Goal: Task Accomplishment & Management: Manage account settings

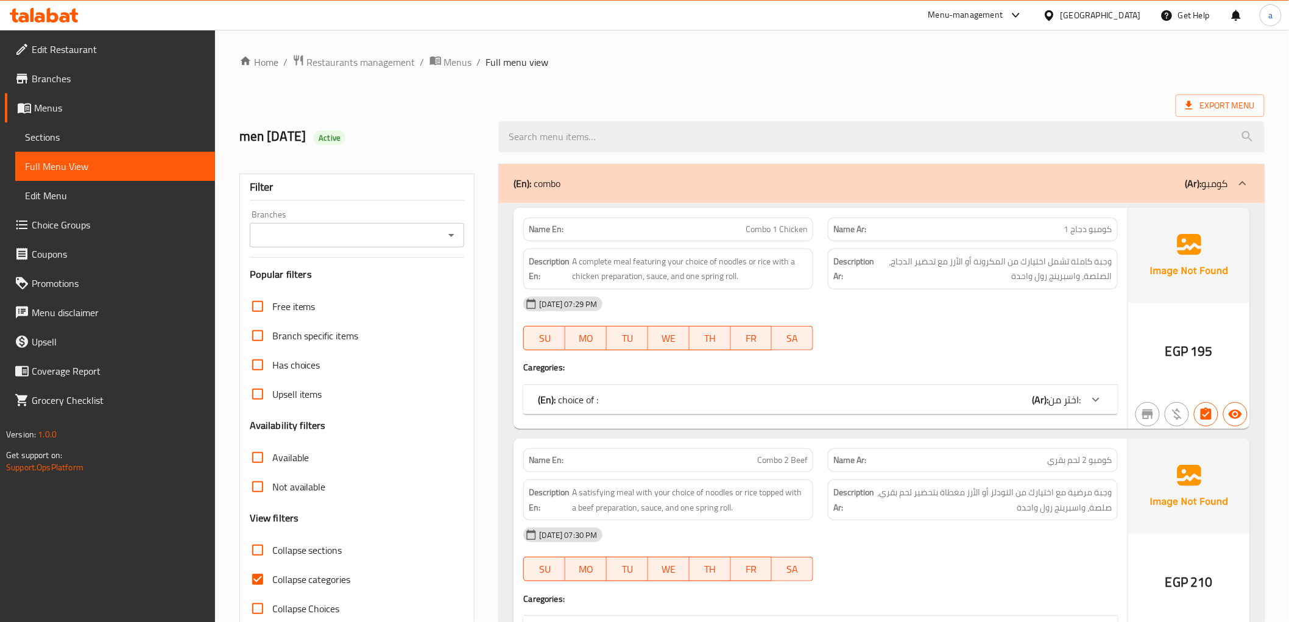
click at [58, 74] on span "Branches" at bounding box center [119, 78] width 174 height 15
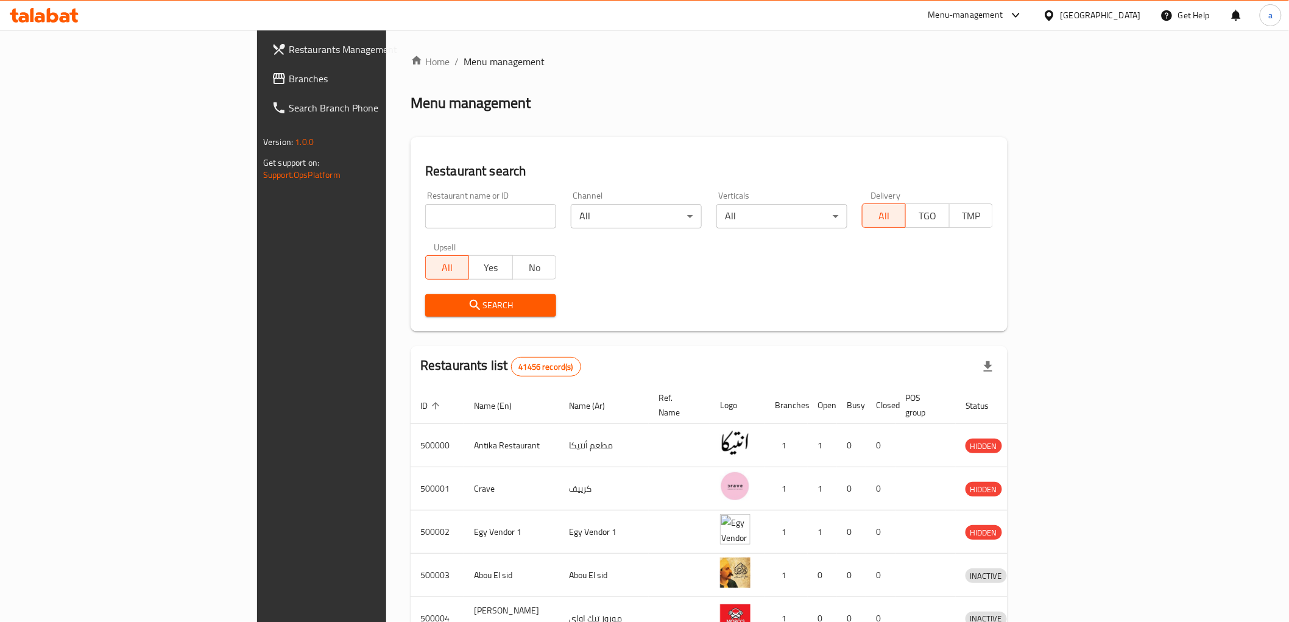
click at [262, 86] on link "Branches" at bounding box center [367, 78] width 210 height 29
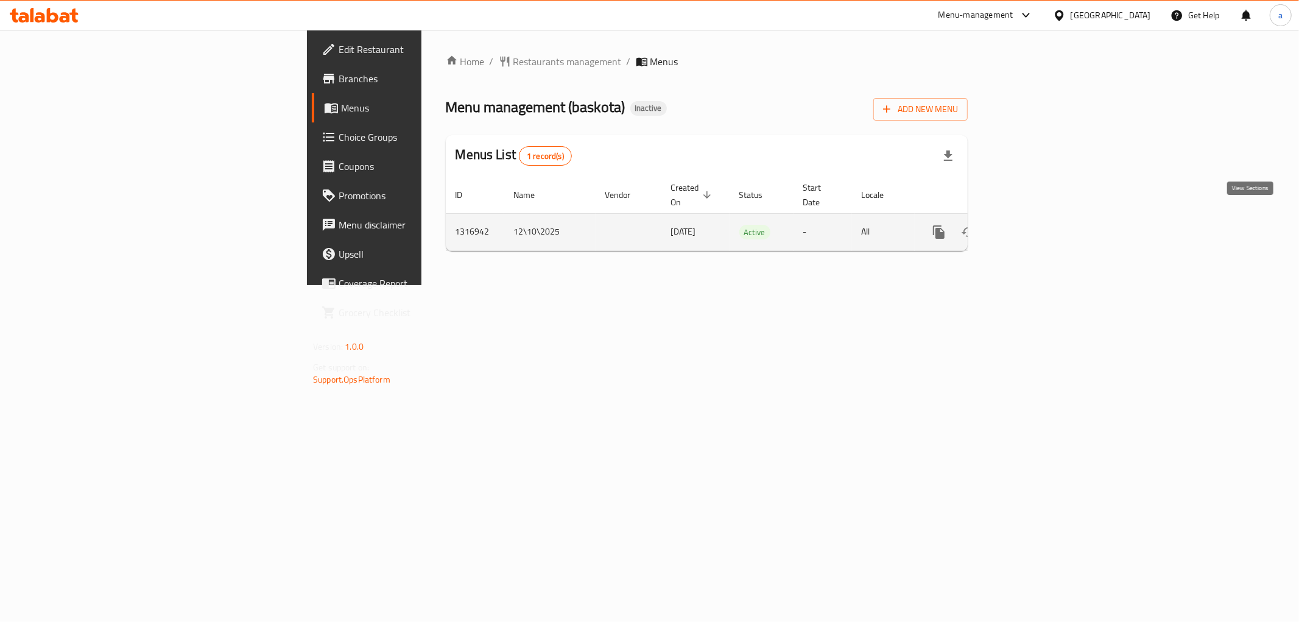
click at [1034, 225] on icon "enhanced table" at bounding box center [1026, 232] width 15 height 15
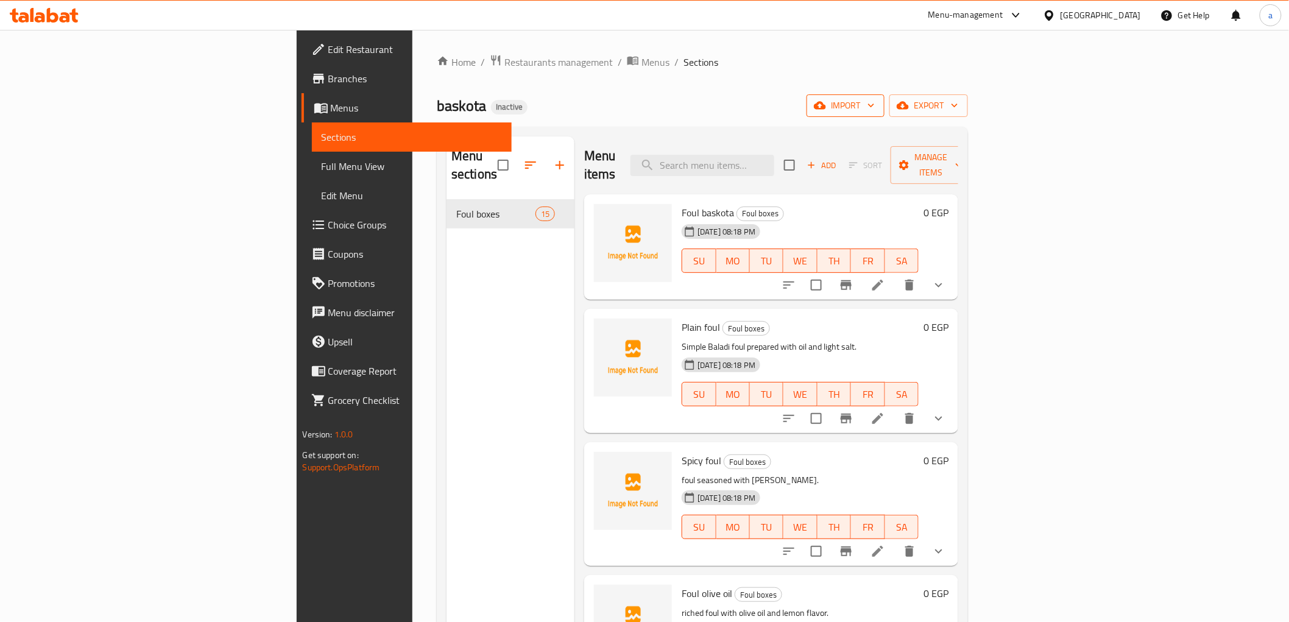
click at [874, 110] on span "import" at bounding box center [845, 105] width 58 height 15
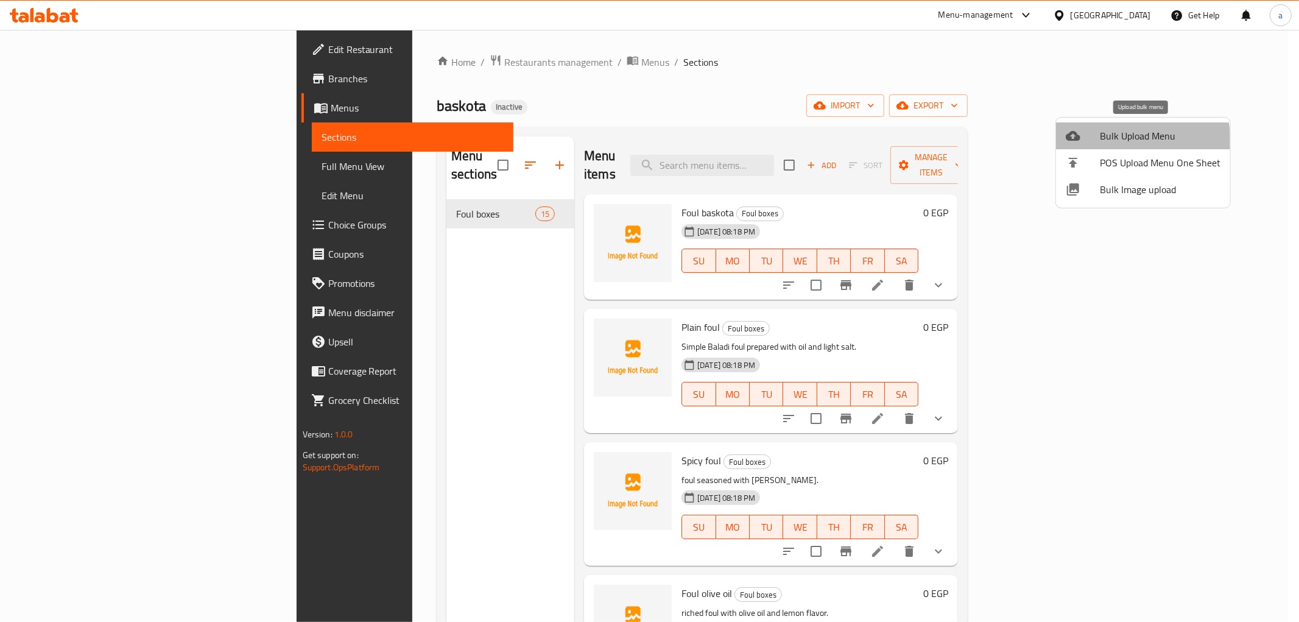
click at [1139, 141] on span "Bulk Upload Menu" at bounding box center [1160, 135] width 121 height 15
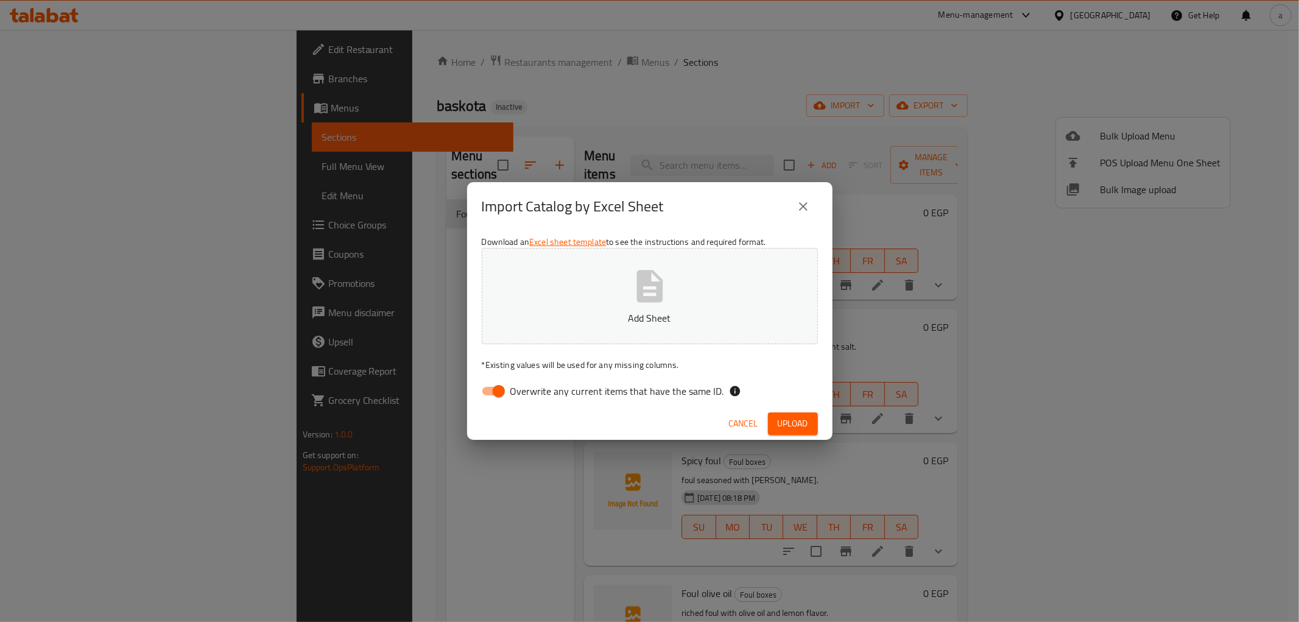
click at [503, 390] on input "Overwrite any current items that have the same ID." at bounding box center [498, 390] width 69 height 23
checkbox input "false"
click at [549, 295] on button "Add Sheet" at bounding box center [650, 296] width 336 height 96
click at [778, 416] on span "Upload" at bounding box center [793, 423] width 30 height 15
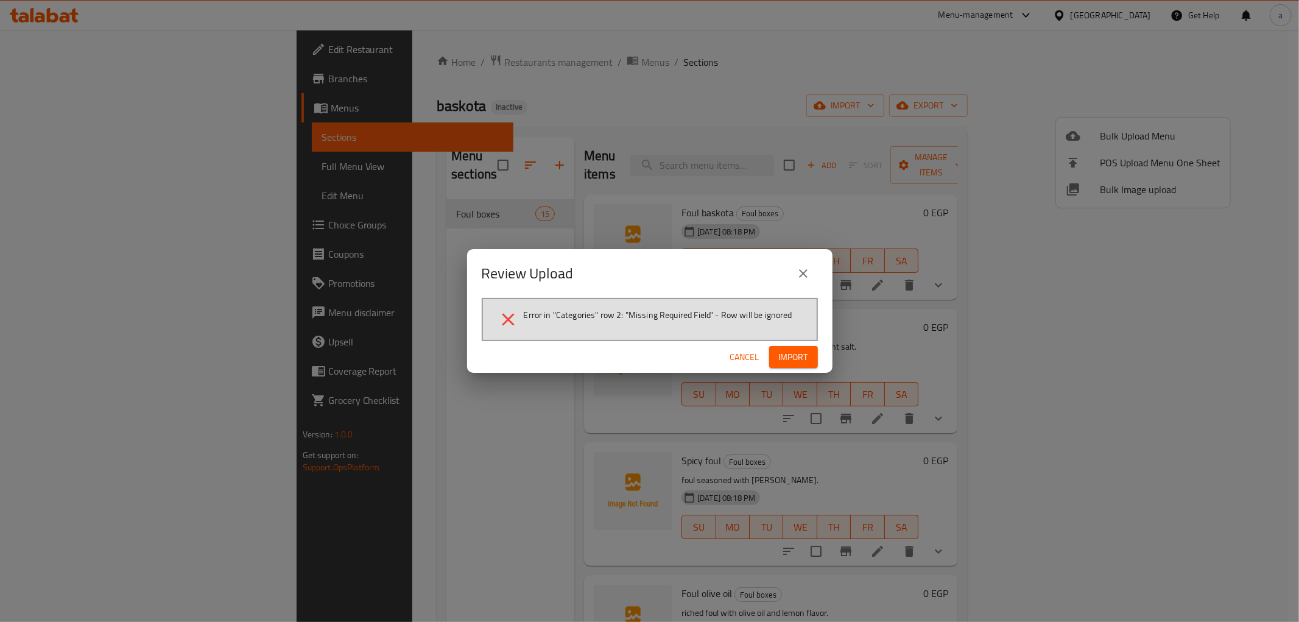
click at [752, 354] on span "Cancel" at bounding box center [744, 357] width 29 height 15
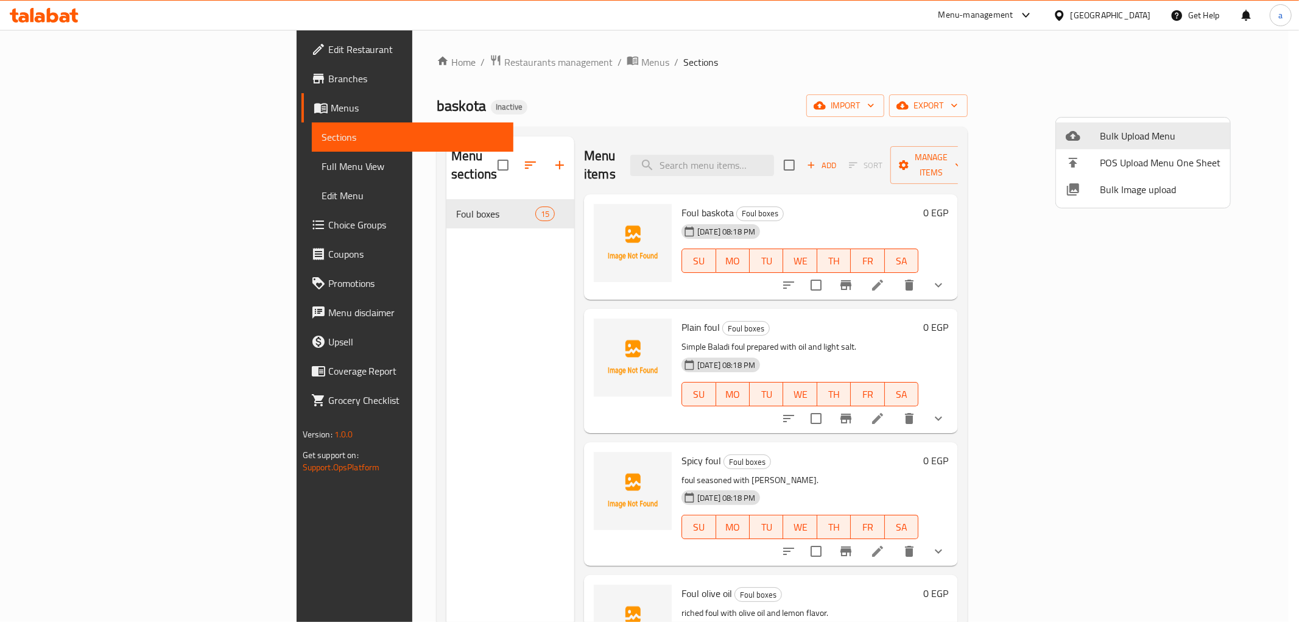
click at [1146, 105] on div at bounding box center [649, 311] width 1299 height 622
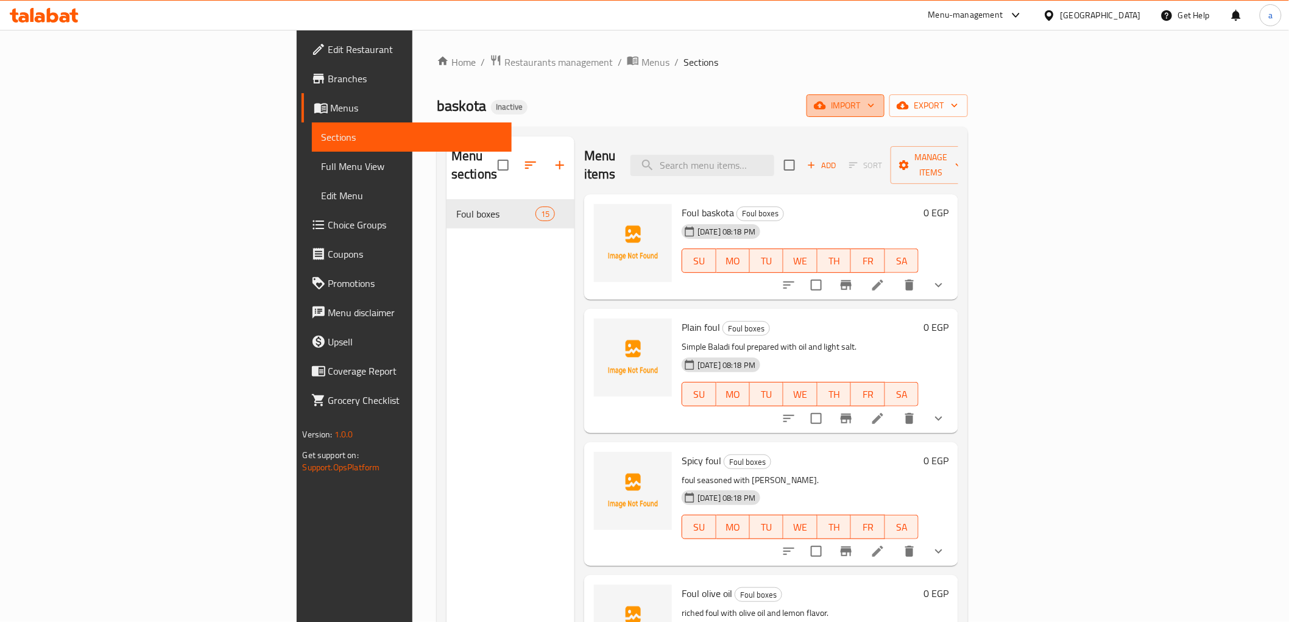
click at [874, 111] on span "import" at bounding box center [845, 105] width 58 height 15
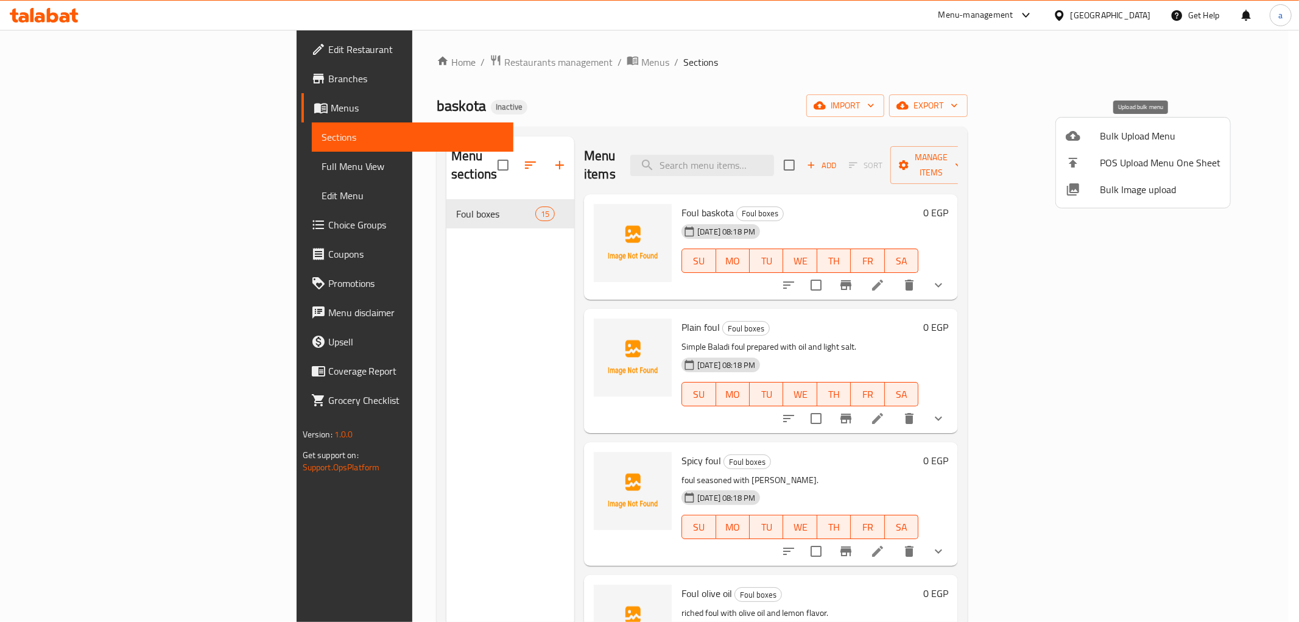
click at [1148, 134] on span "Bulk Upload Menu" at bounding box center [1160, 135] width 121 height 15
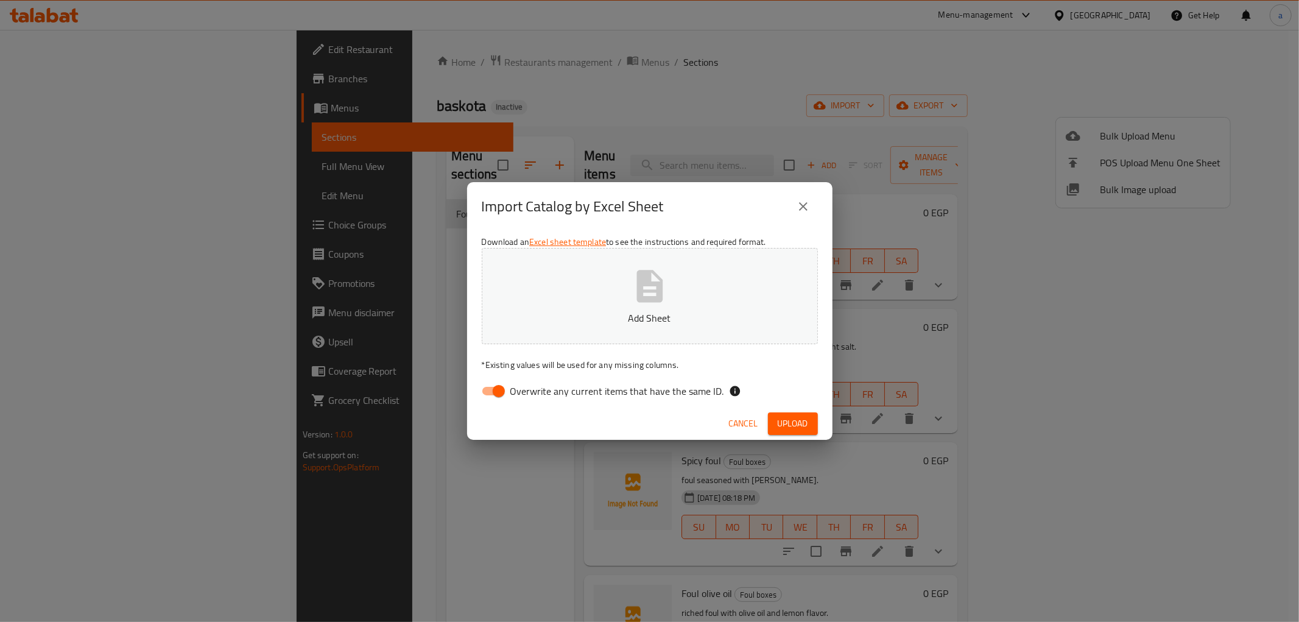
click at [494, 389] on input "Overwrite any current items that have the same ID." at bounding box center [498, 390] width 69 height 23
checkbox input "false"
click at [559, 304] on button "Add Sheet" at bounding box center [650, 296] width 336 height 96
click at [782, 418] on span "Upload" at bounding box center [793, 423] width 30 height 15
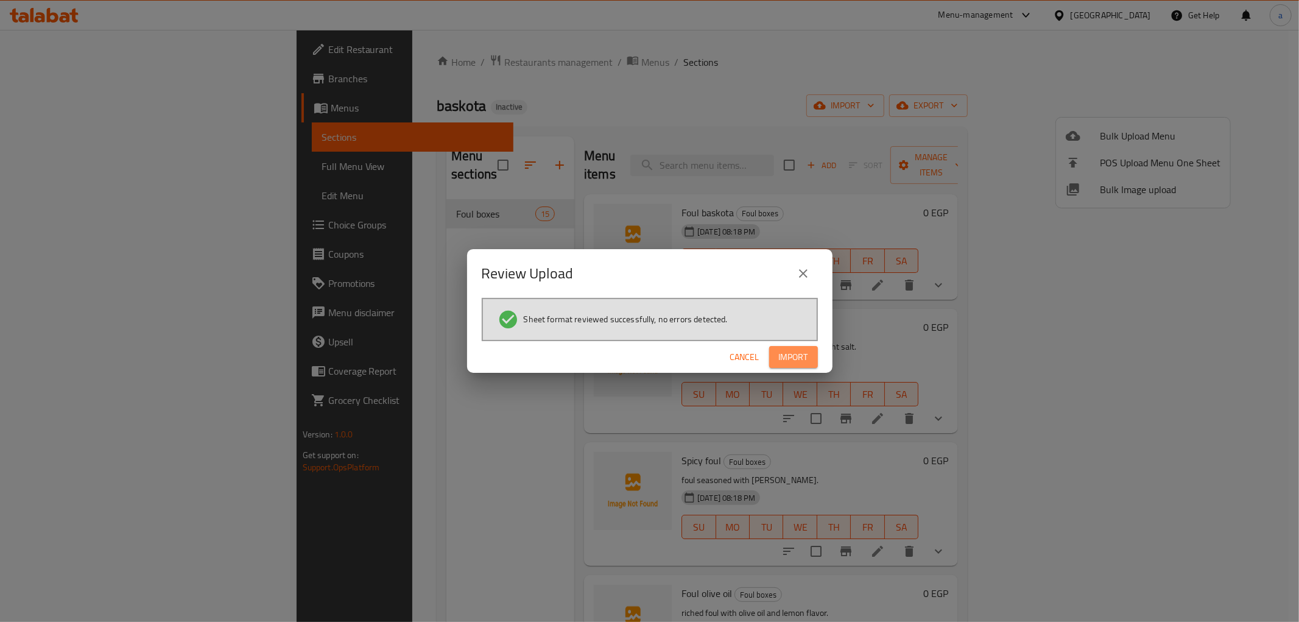
click at [792, 350] on span "Import" at bounding box center [793, 357] width 29 height 15
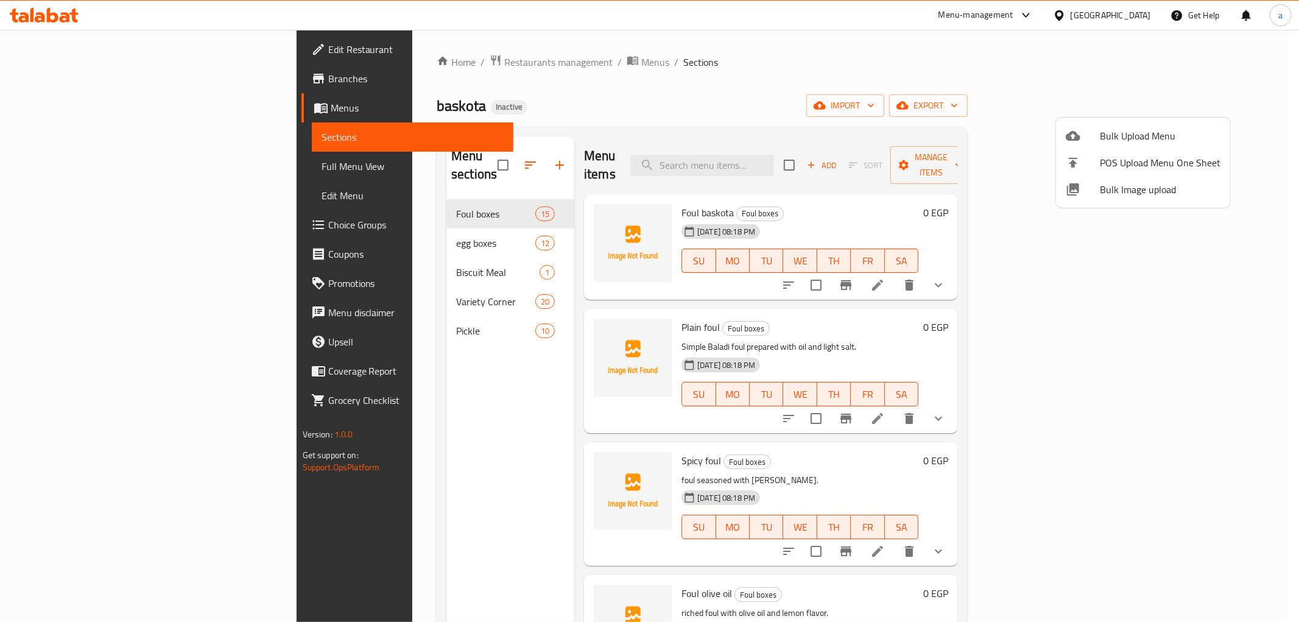
click at [367, 228] on div at bounding box center [649, 311] width 1299 height 622
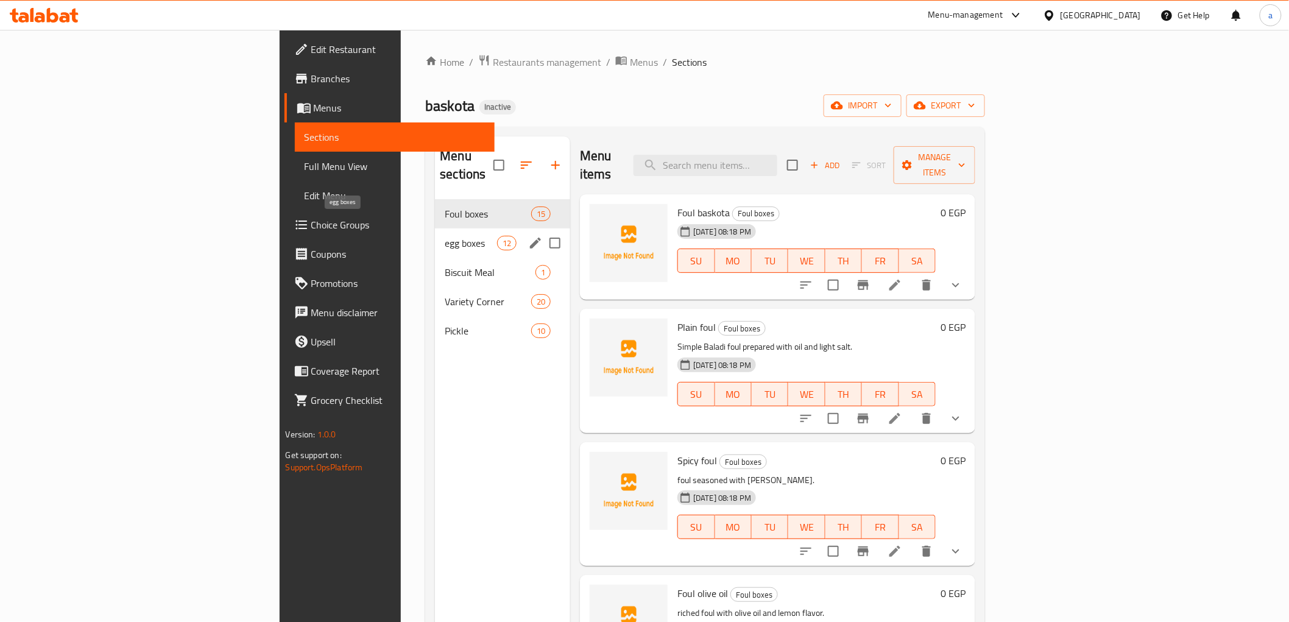
click at [445, 236] on span "egg boxes" at bounding box center [471, 243] width 52 height 15
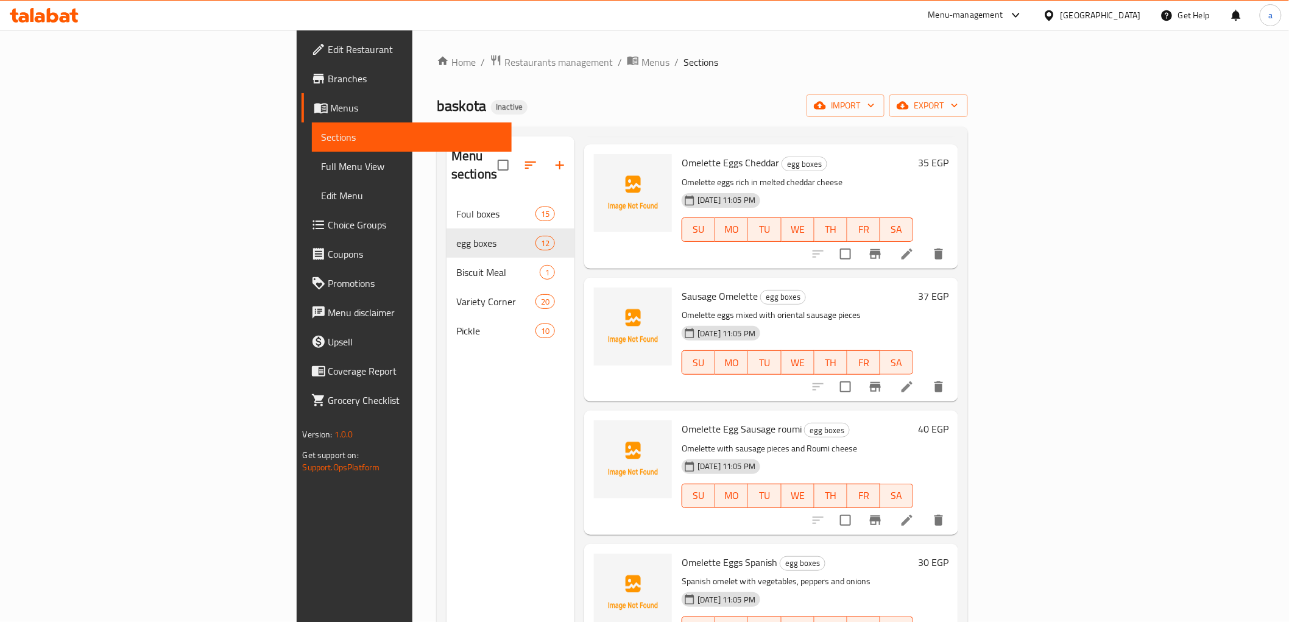
scroll to position [967, 0]
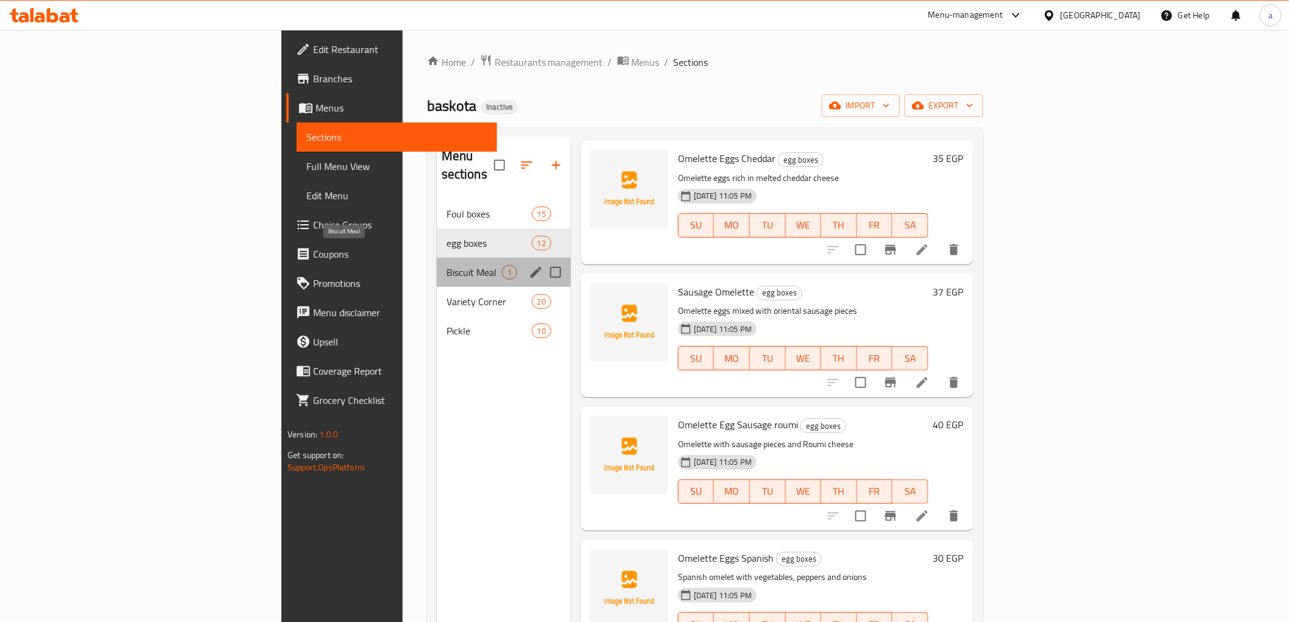
click at [446, 265] on span "Biscuit Meal" at bounding box center [473, 272] width 55 height 15
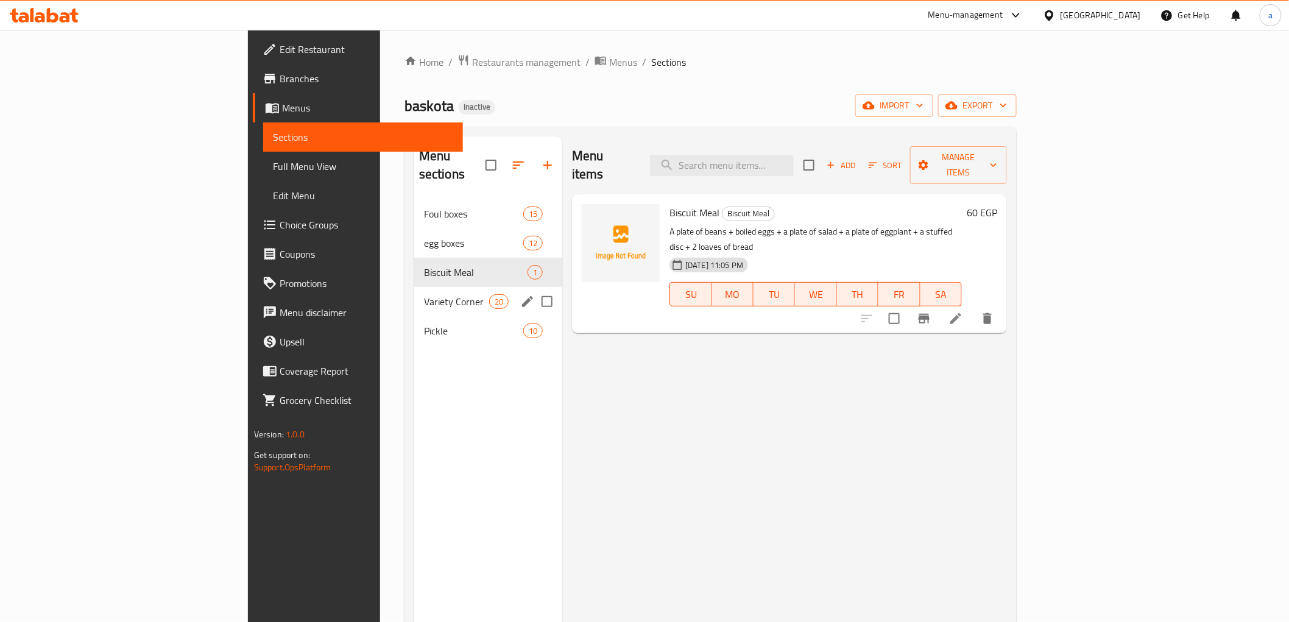
click at [414, 290] on div "Variety Corner 20" at bounding box center [488, 301] width 148 height 29
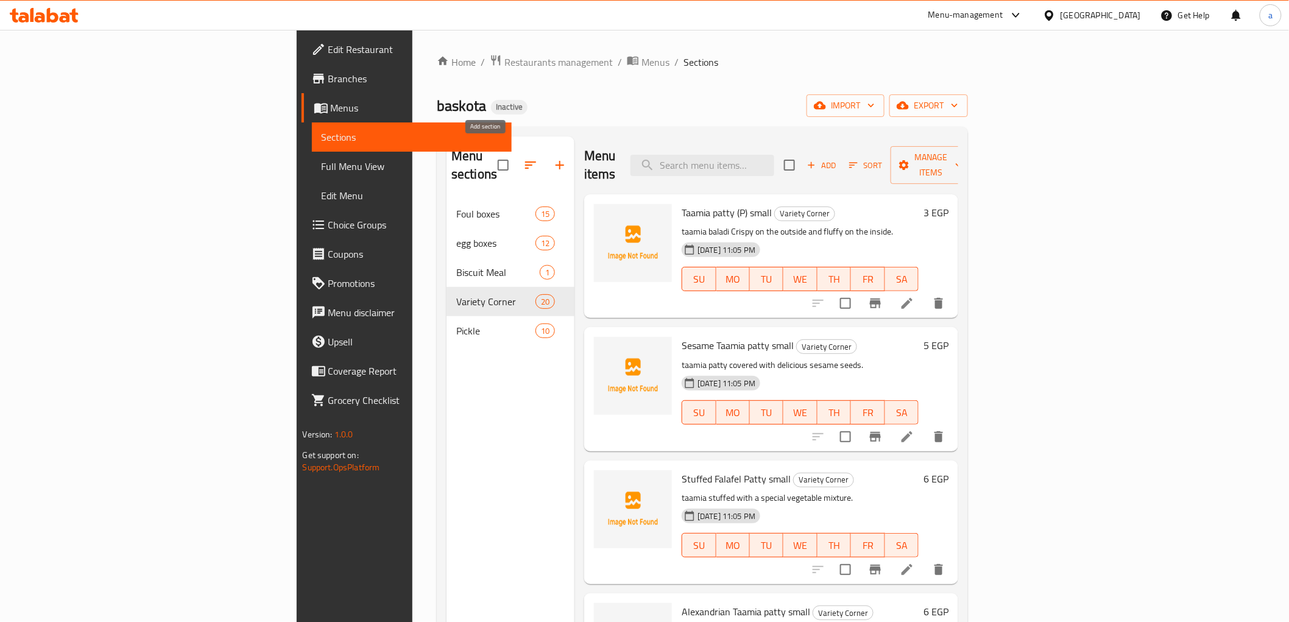
click at [552, 158] on icon "button" at bounding box center [559, 165] width 15 height 15
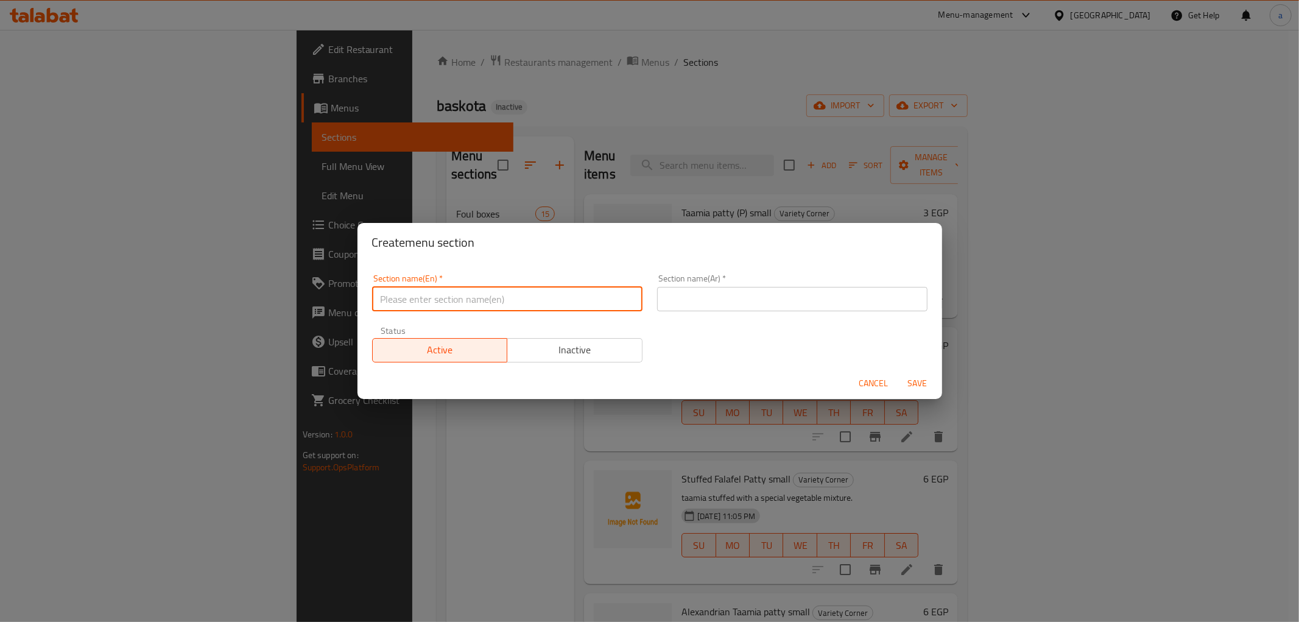
click at [495, 292] on input "text" at bounding box center [507, 299] width 270 height 24
type input "your choice of"
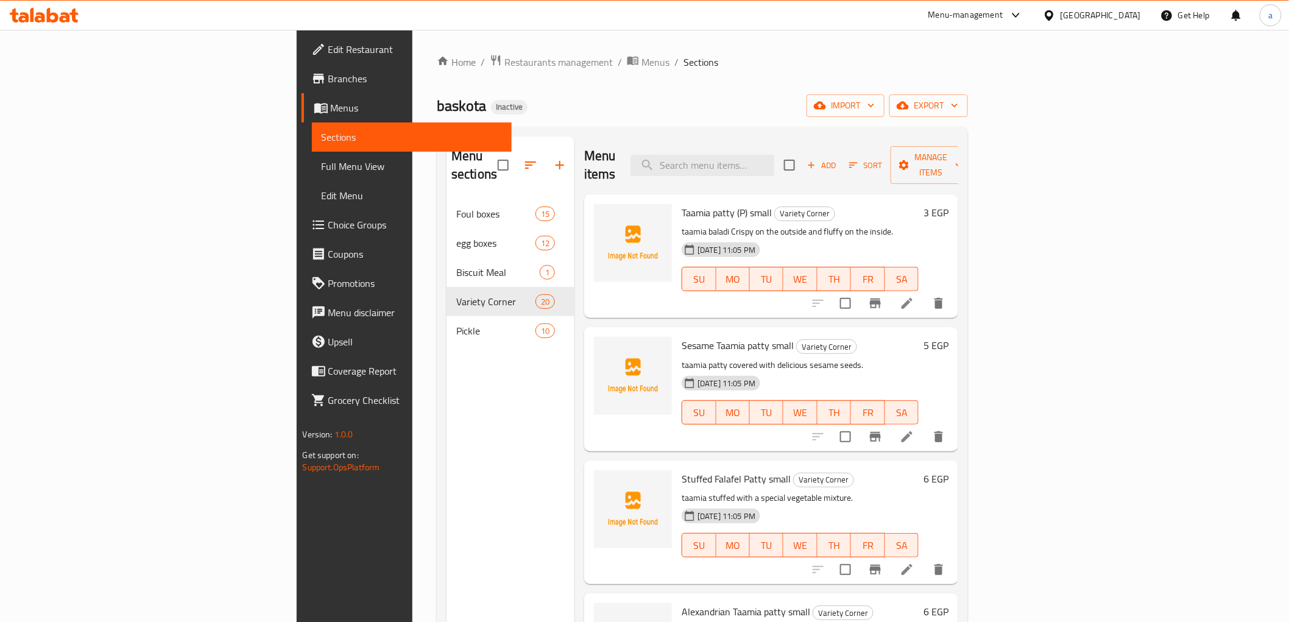
click at [328, 220] on span "Choice Groups" at bounding box center [415, 224] width 174 height 15
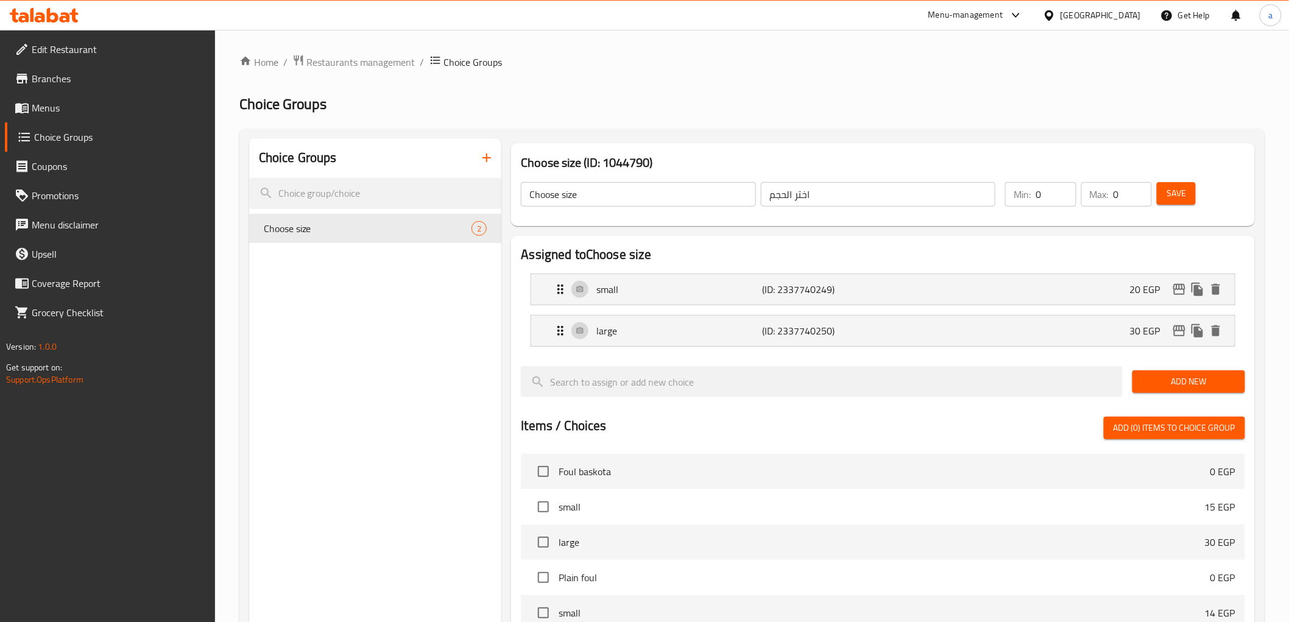
click at [488, 161] on icon "button" at bounding box center [486, 157] width 15 height 15
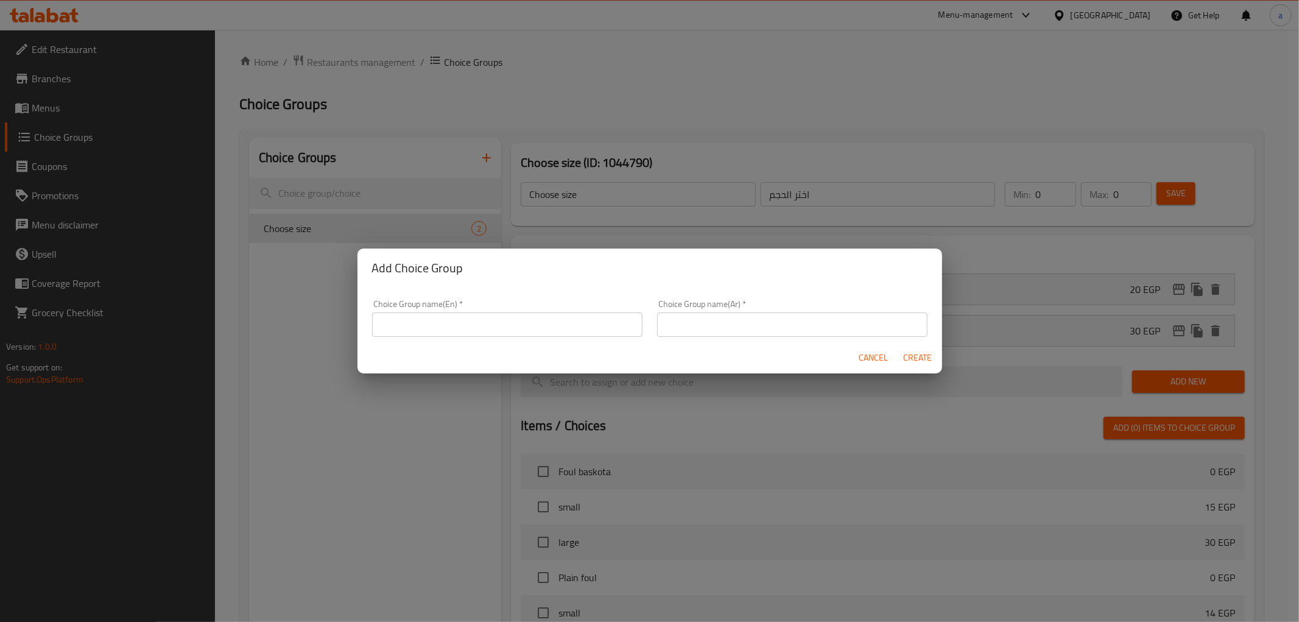
click at [468, 320] on input "text" at bounding box center [507, 324] width 270 height 24
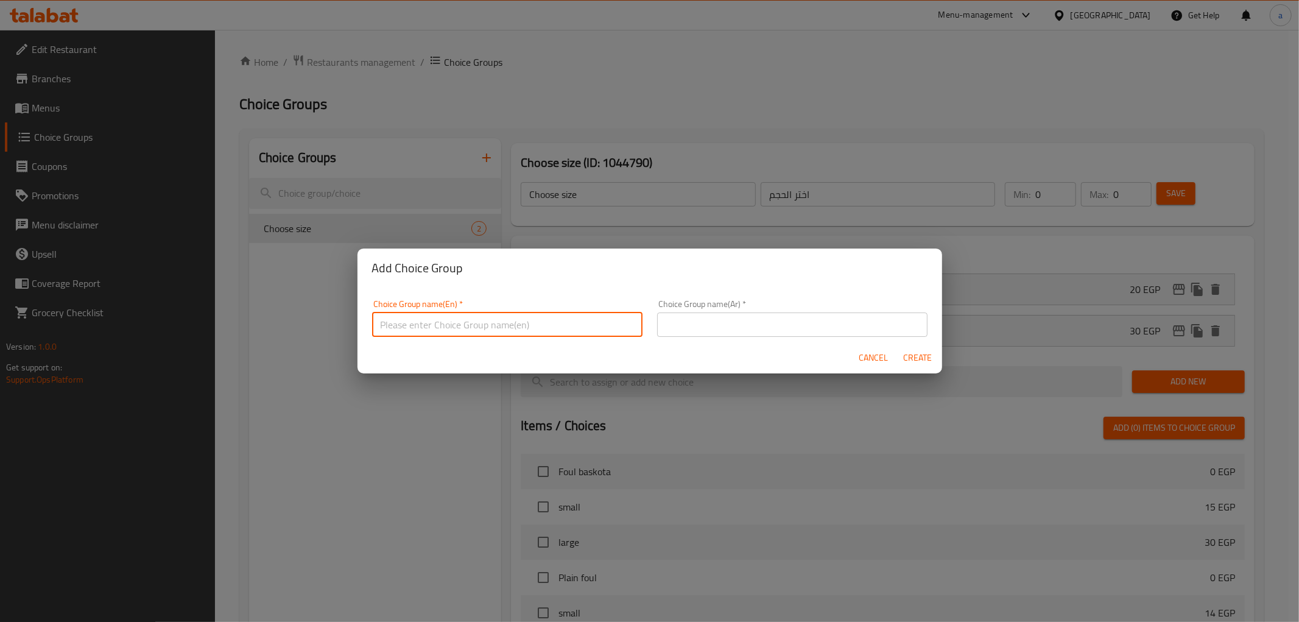
type input "your choice of"
click at [741, 320] on input "text" at bounding box center [792, 324] width 270 height 24
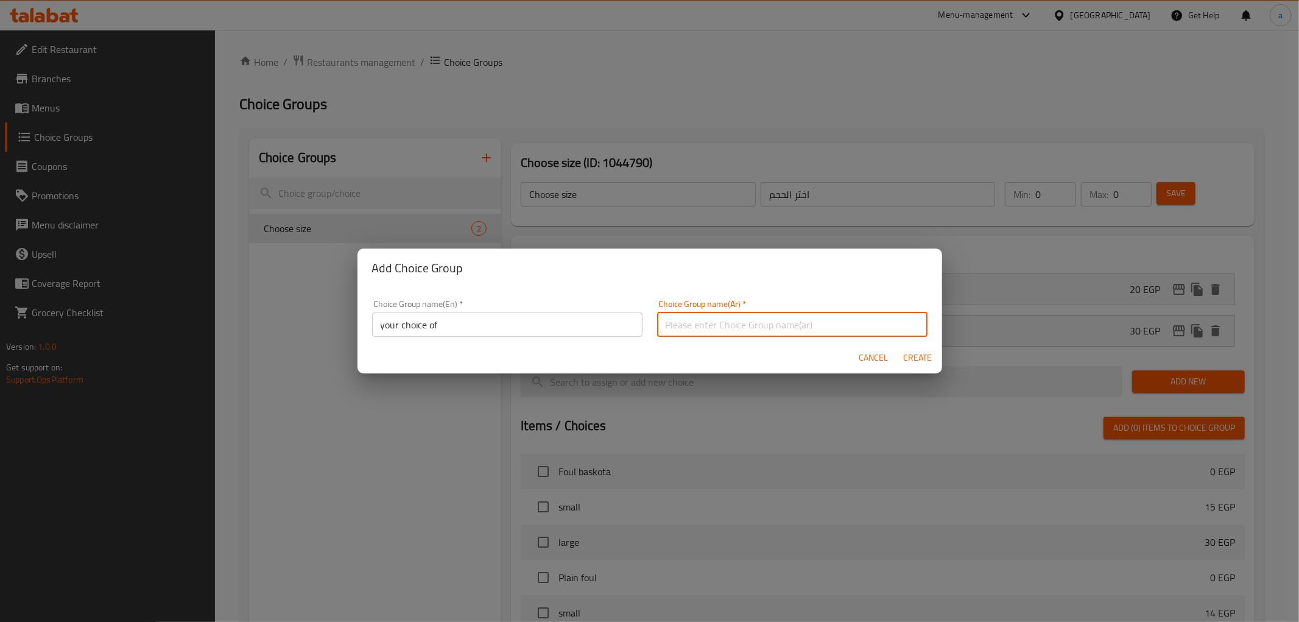
type input "اختيارك من"
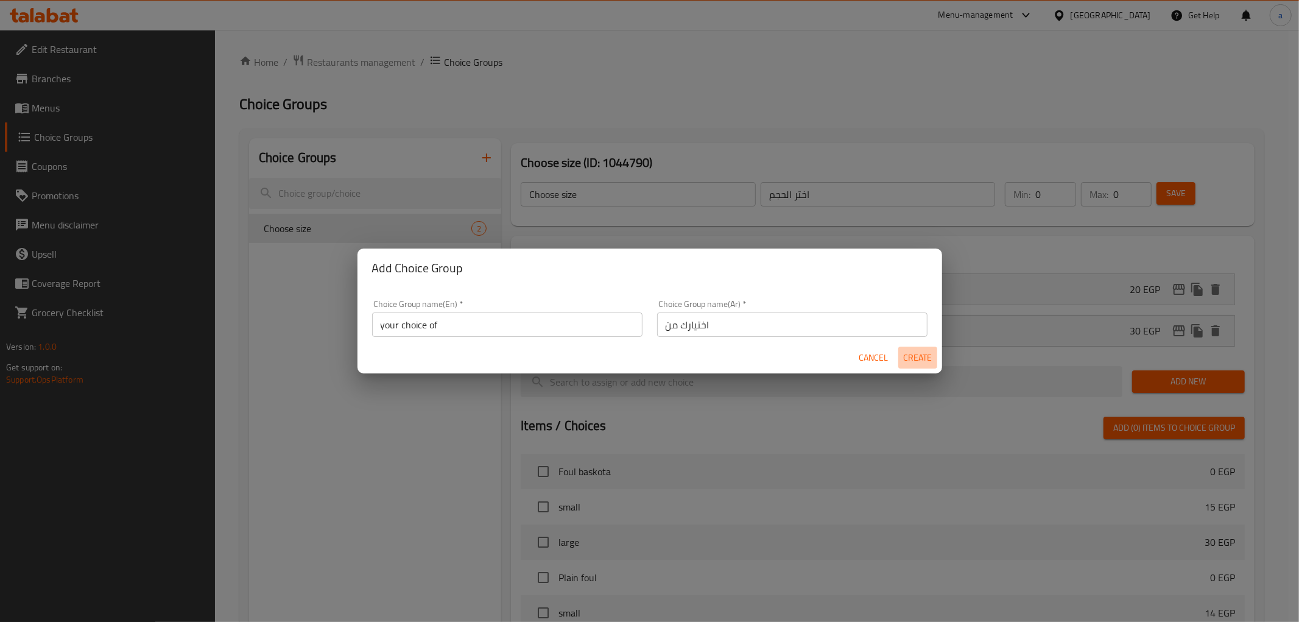
click at [923, 355] on span "Create" at bounding box center [917, 357] width 29 height 15
type input "your choice of"
type input "اختيارك من"
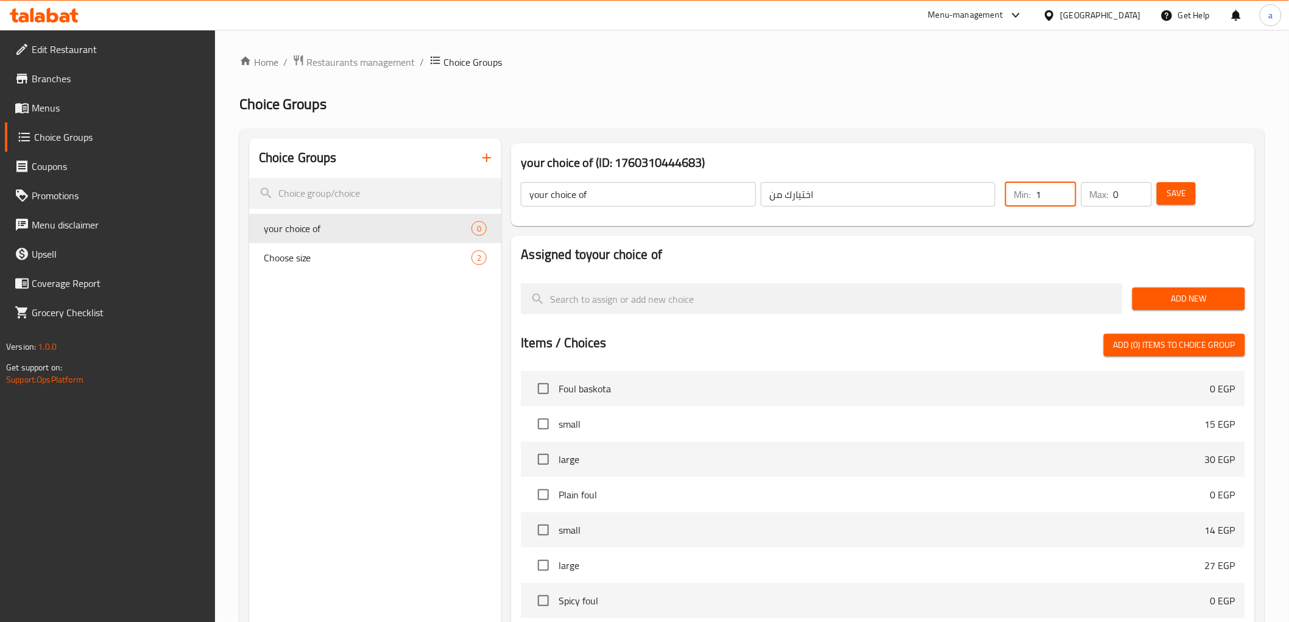
type input "1"
click at [1061, 191] on input "1" at bounding box center [1055, 194] width 40 height 24
type input "1"
click at [1136, 189] on input "1" at bounding box center [1132, 194] width 38 height 24
click at [1166, 296] on span "Add New" at bounding box center [1188, 298] width 93 height 15
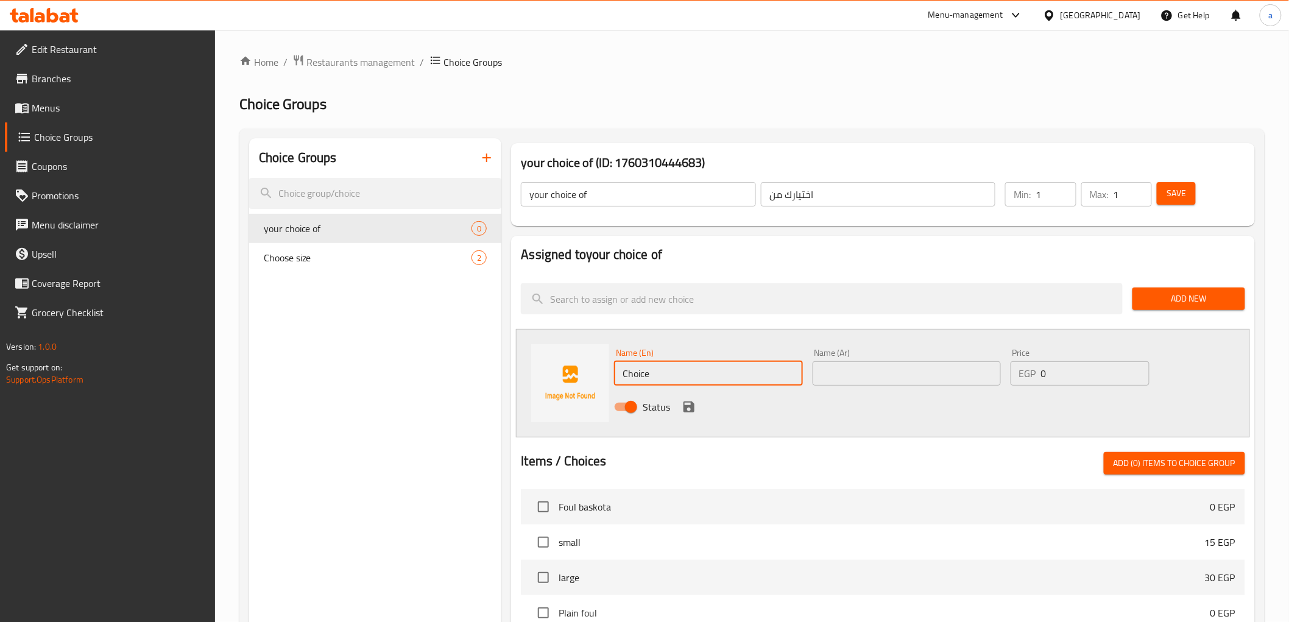
click at [687, 370] on input "Choice" at bounding box center [708, 373] width 188 height 24
type input "s"
type input "t"
paste input "Cheddar"
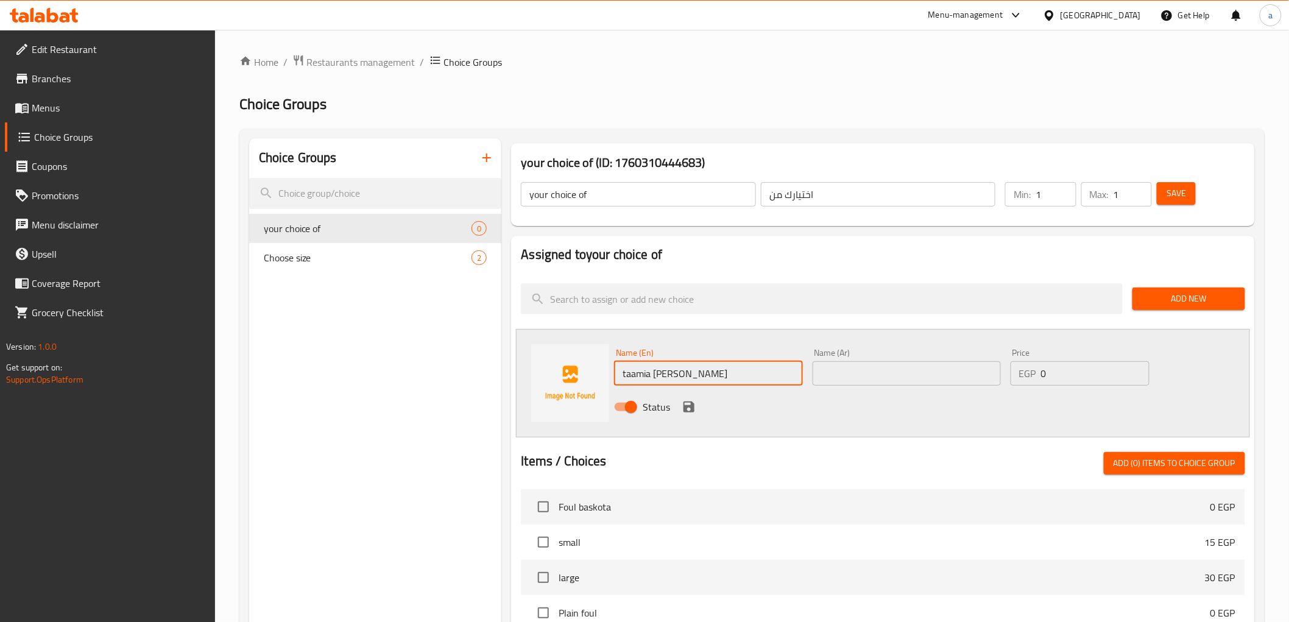
type input "taamia patty Cheddar"
click at [843, 381] on input "text" at bounding box center [906, 373] width 188 height 24
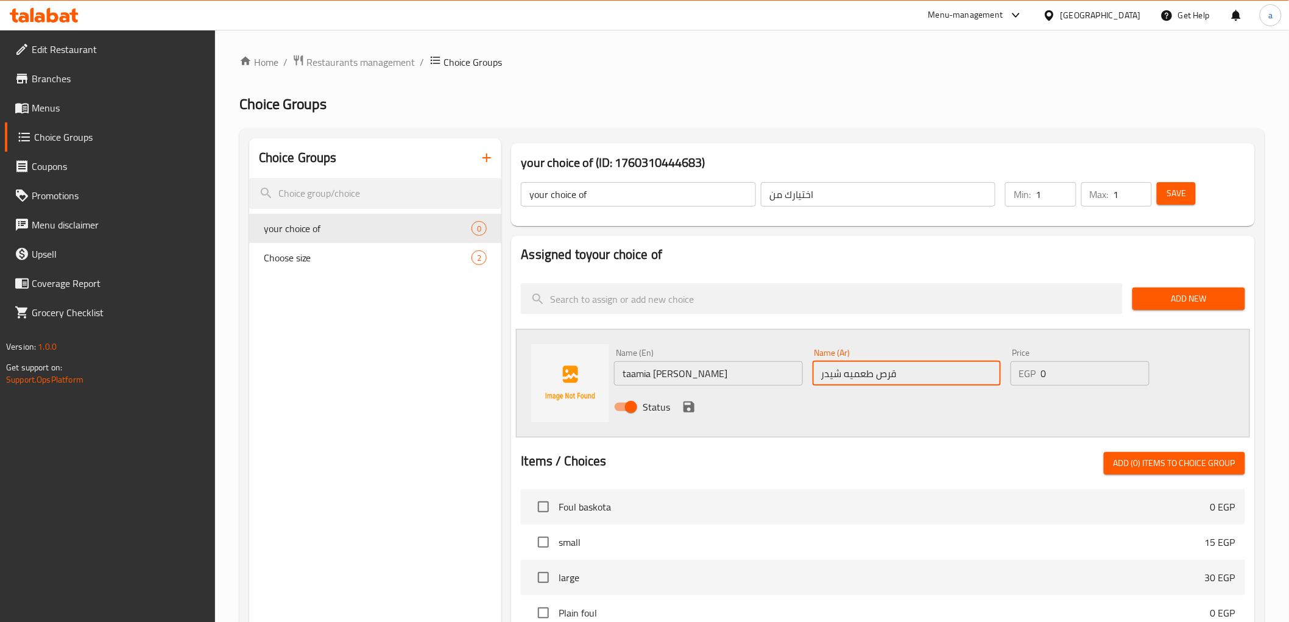
type input "قرص طعميه شيدر"
click at [689, 409] on icon "save" at bounding box center [688, 406] width 15 height 15
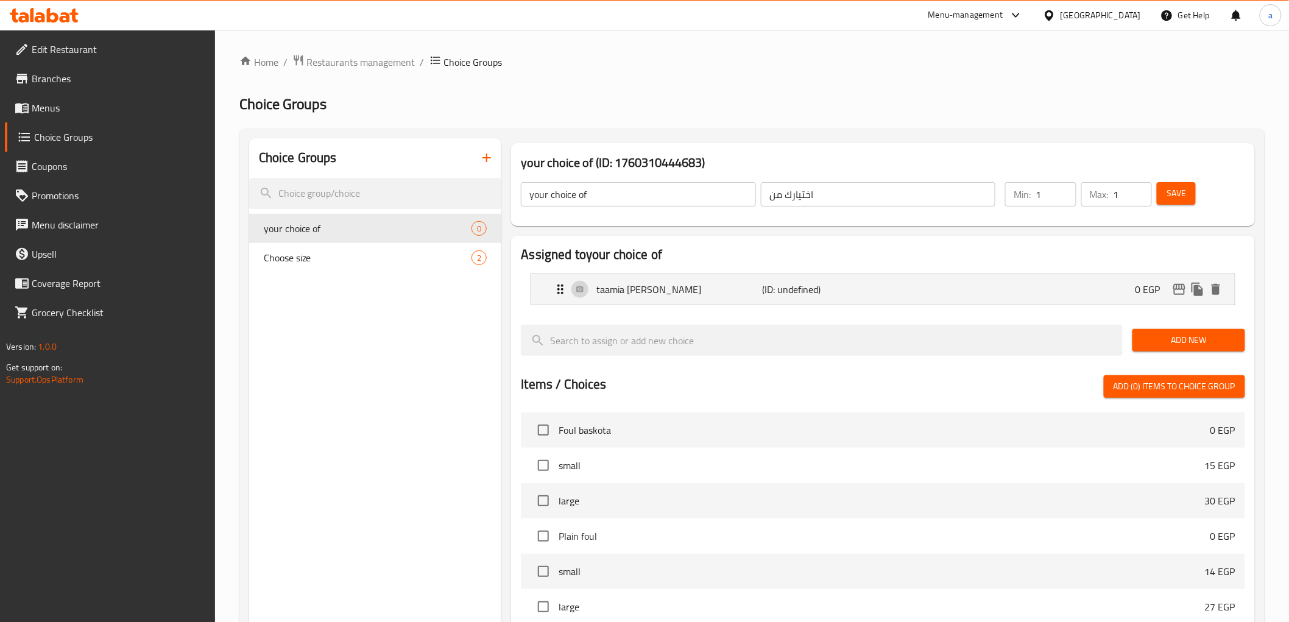
click at [1157, 336] on span "Add New" at bounding box center [1188, 339] width 93 height 15
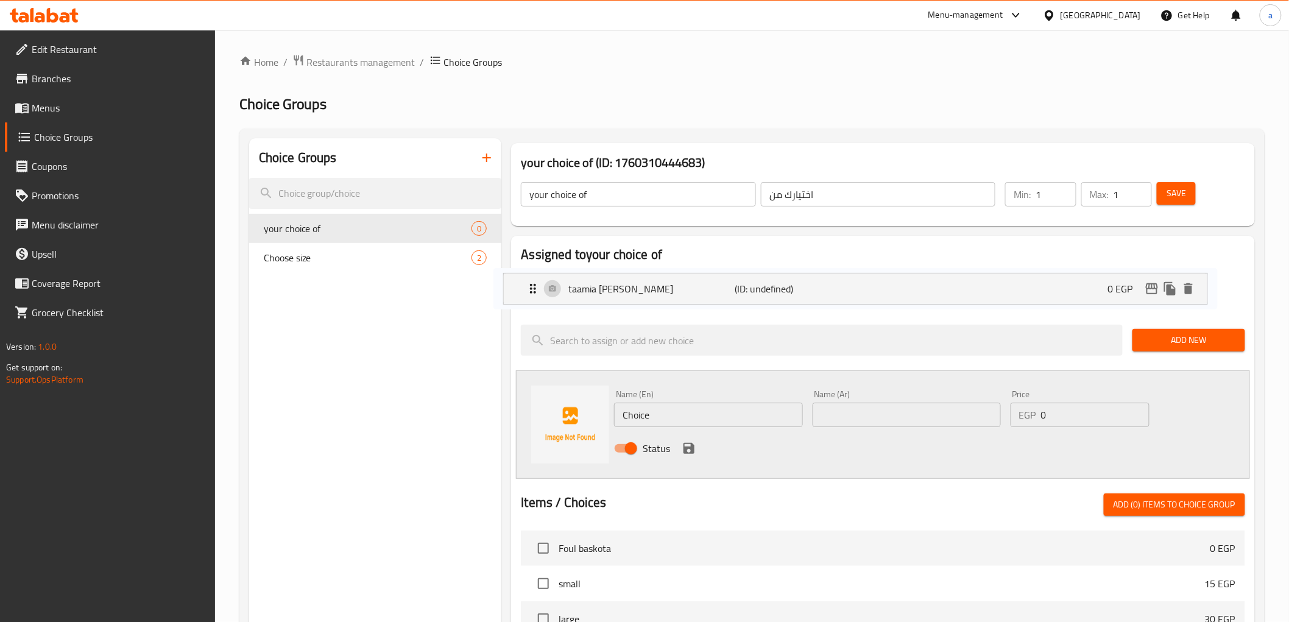
drag, startPoint x: 686, startPoint y: 288, endPoint x: 655, endPoint y: 287, distance: 31.1
click at [655, 287] on nav "taamia patty Cheddar (ID: undefined) 0 EGP Name (En) taamia patty Cheddar Name …" at bounding box center [882, 289] width 723 height 51
drag, startPoint x: 656, startPoint y: 418, endPoint x: 522, endPoint y: 419, distance: 134.0
click at [524, 419] on div "Name (En) Choice Name (En) Name (Ar) Name (Ar) Price EGP 0 Price Status" at bounding box center [882, 424] width 733 height 108
type input "ف"
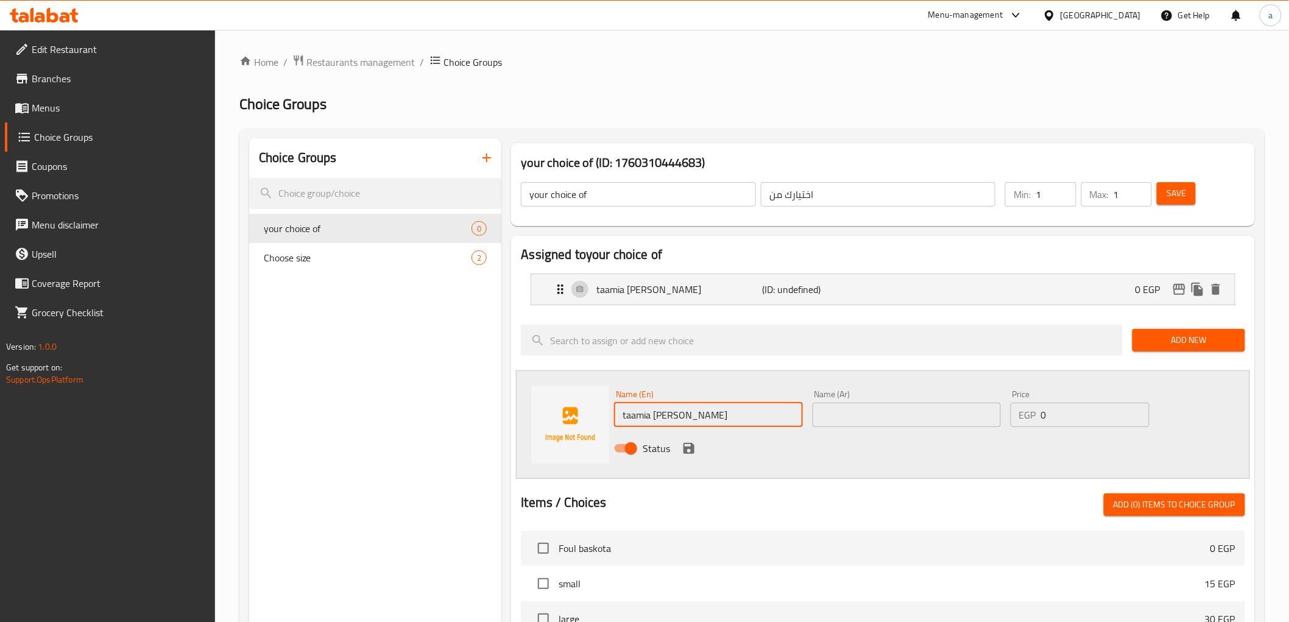
type input "taamia patty kiri"
click at [891, 429] on div "Name (Ar) Name (Ar)" at bounding box center [906, 408] width 198 height 47
click at [896, 416] on input "text" at bounding box center [906, 415] width 188 height 24
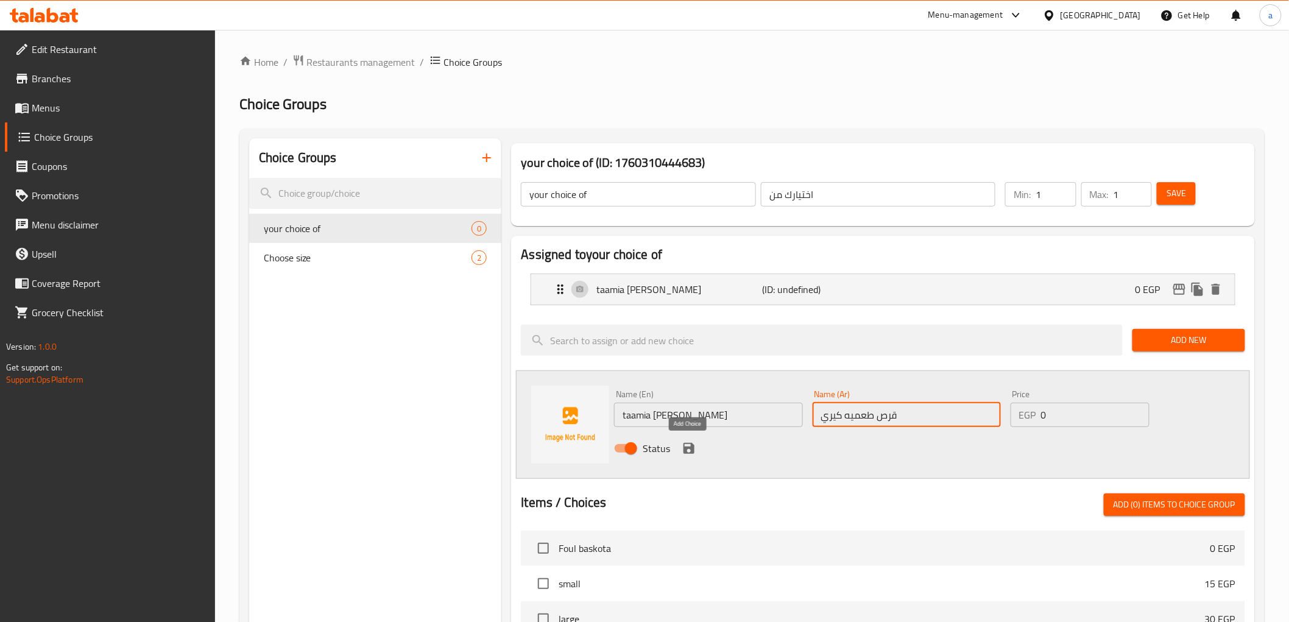
type input "قرص طعميه كيري"
click at [688, 446] on icon "save" at bounding box center [688, 448] width 15 height 15
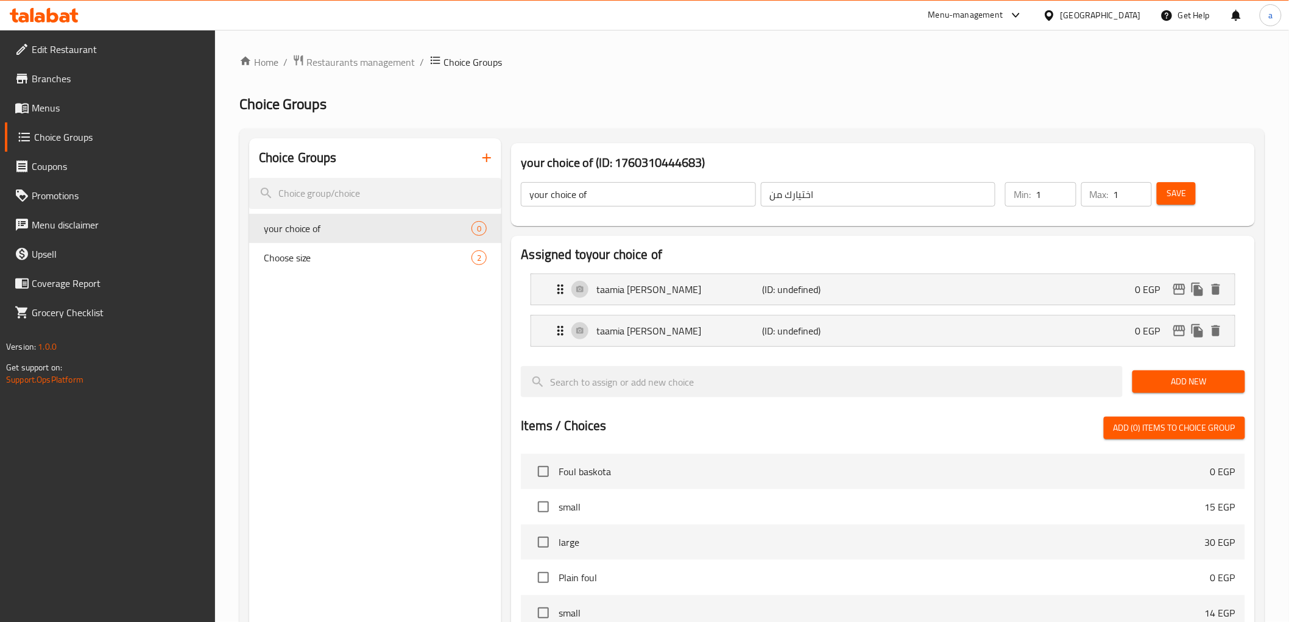
click at [1184, 199] on span "Save" at bounding box center [1175, 193] width 19 height 15
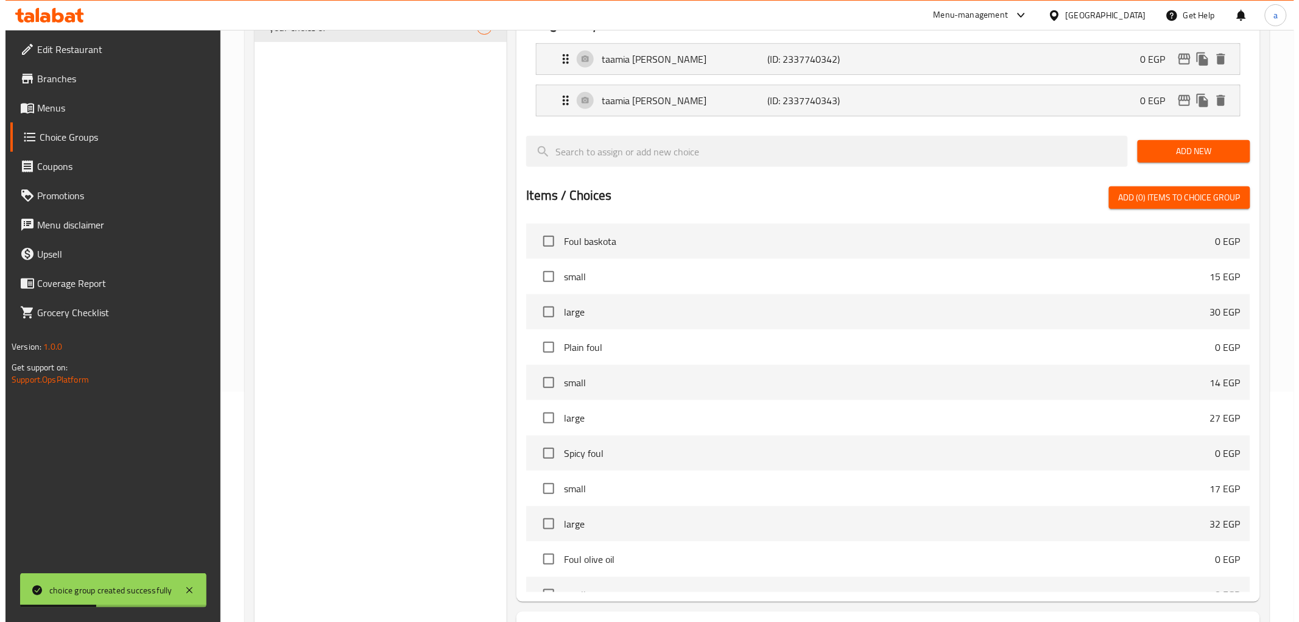
scroll to position [334, 0]
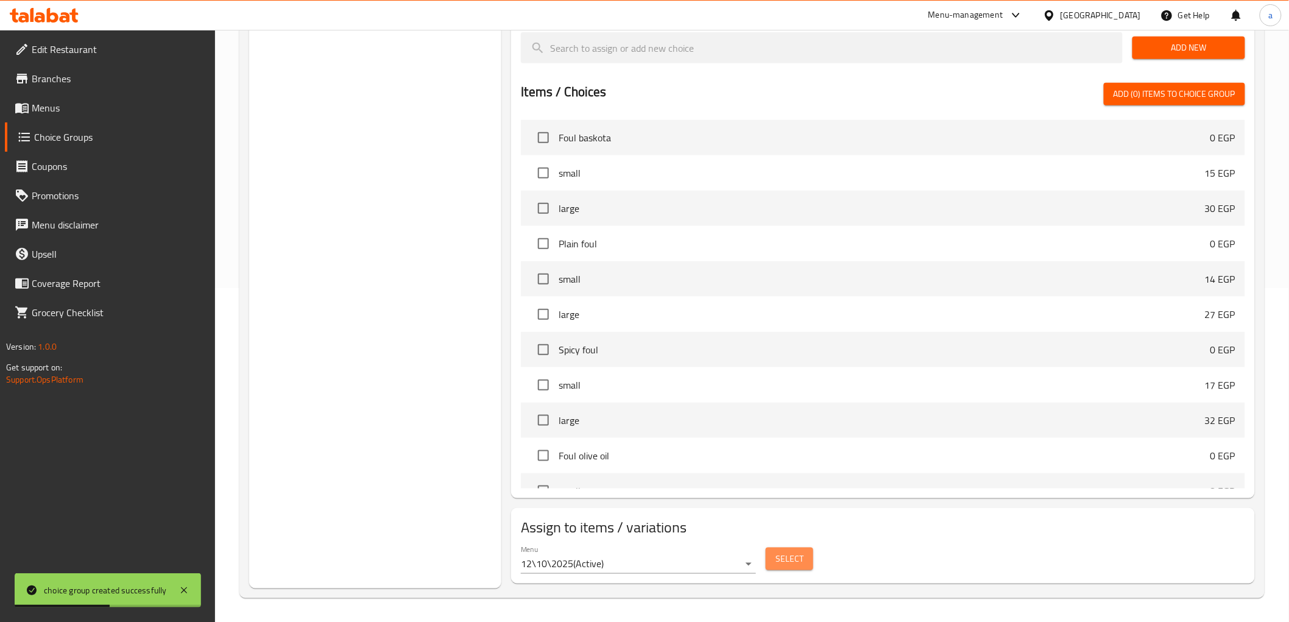
click at [784, 558] on span "Select" at bounding box center [789, 558] width 28 height 15
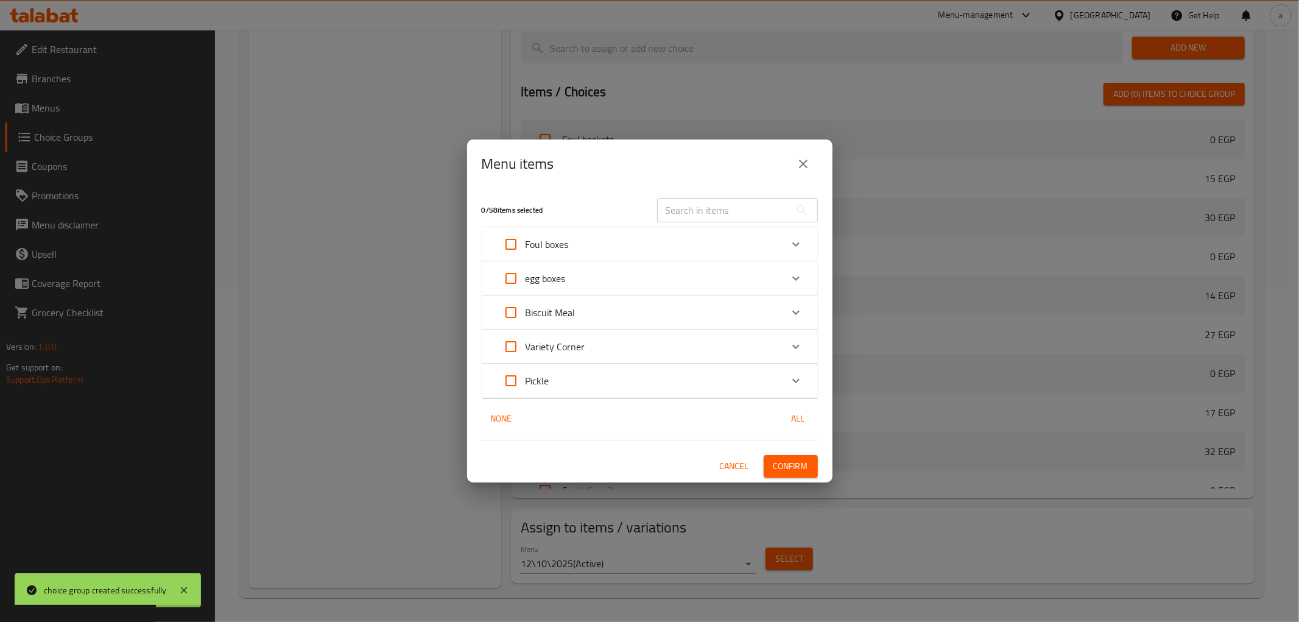
click at [543, 348] on p "Variety Corner" at bounding box center [556, 346] width 60 height 15
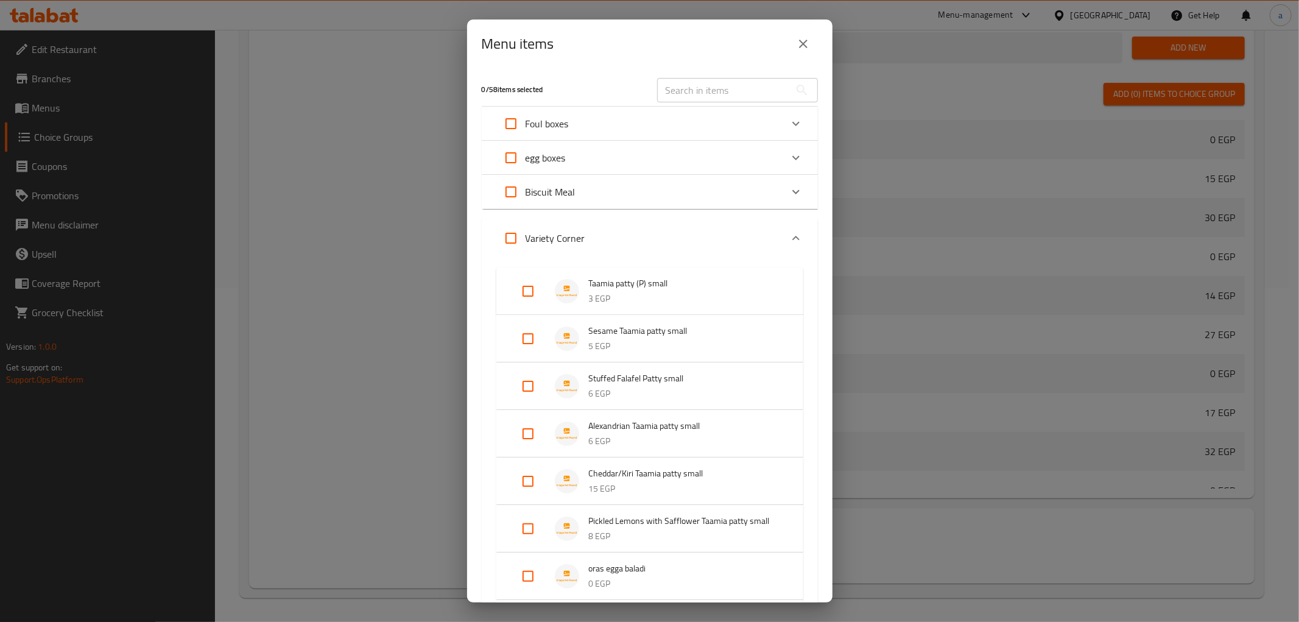
click at [650, 475] on span "Cheddar/Kiri Taamia patty small" at bounding box center [684, 473] width 190 height 15
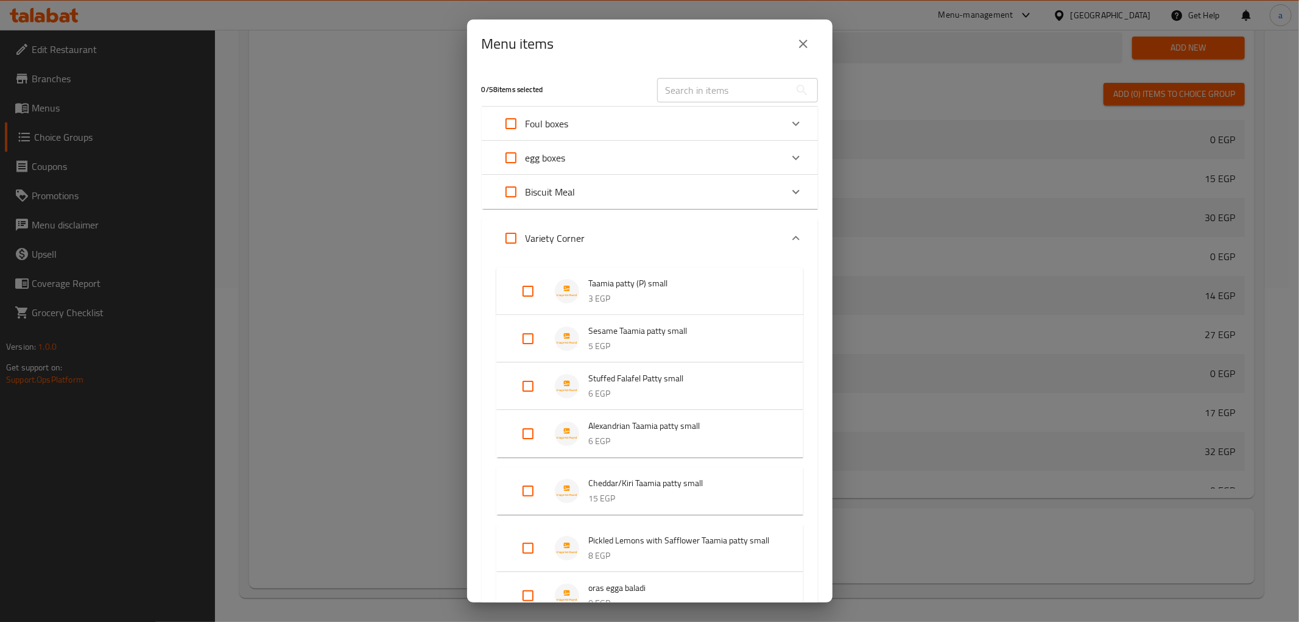
click at [531, 488] on input "Expand" at bounding box center [527, 490] width 29 height 29
checkbox input "true"
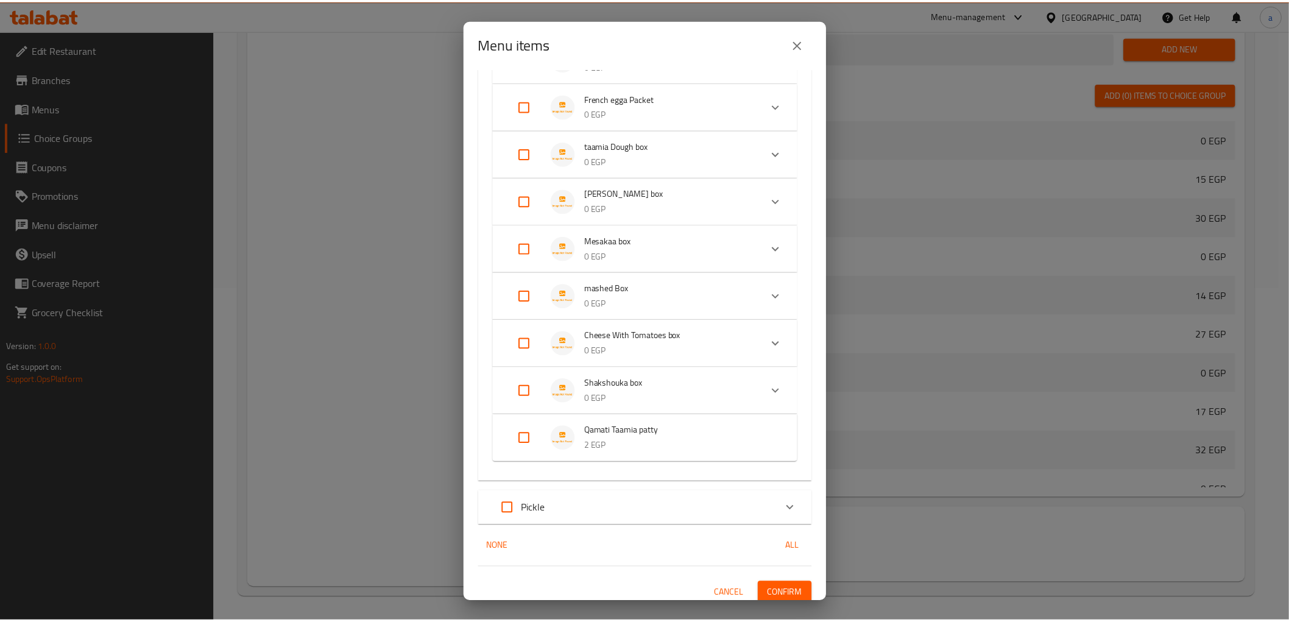
scroll to position [762, 0]
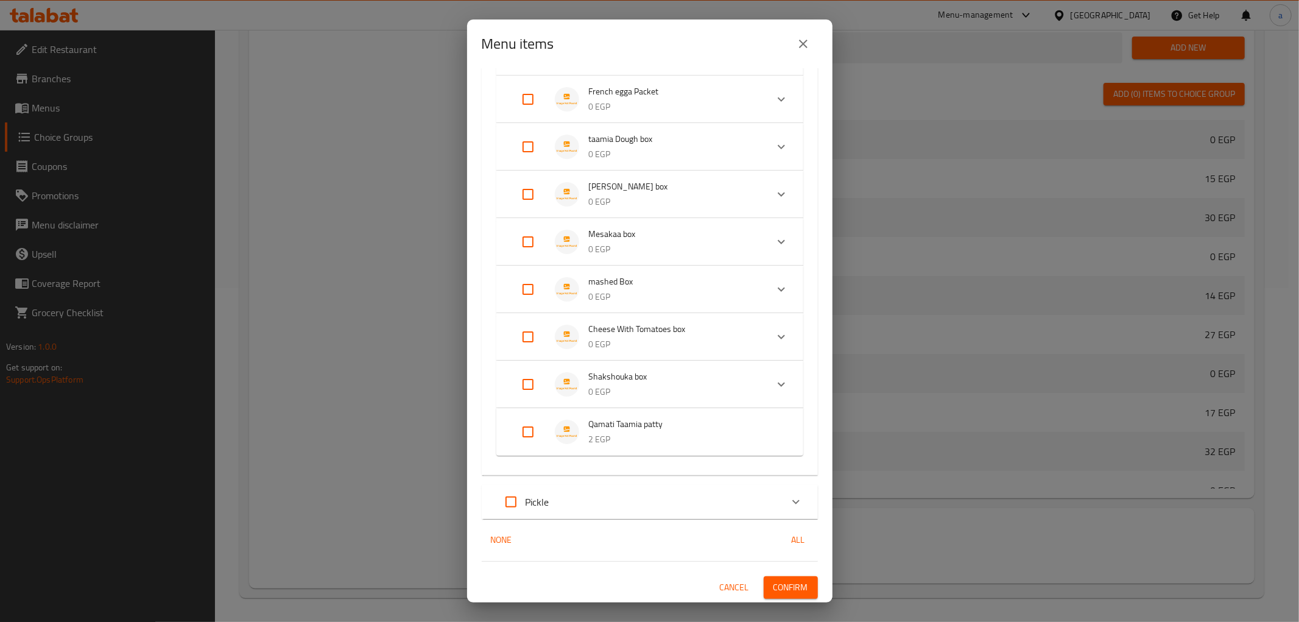
click at [776, 580] on span "Confirm" at bounding box center [790, 587] width 35 height 15
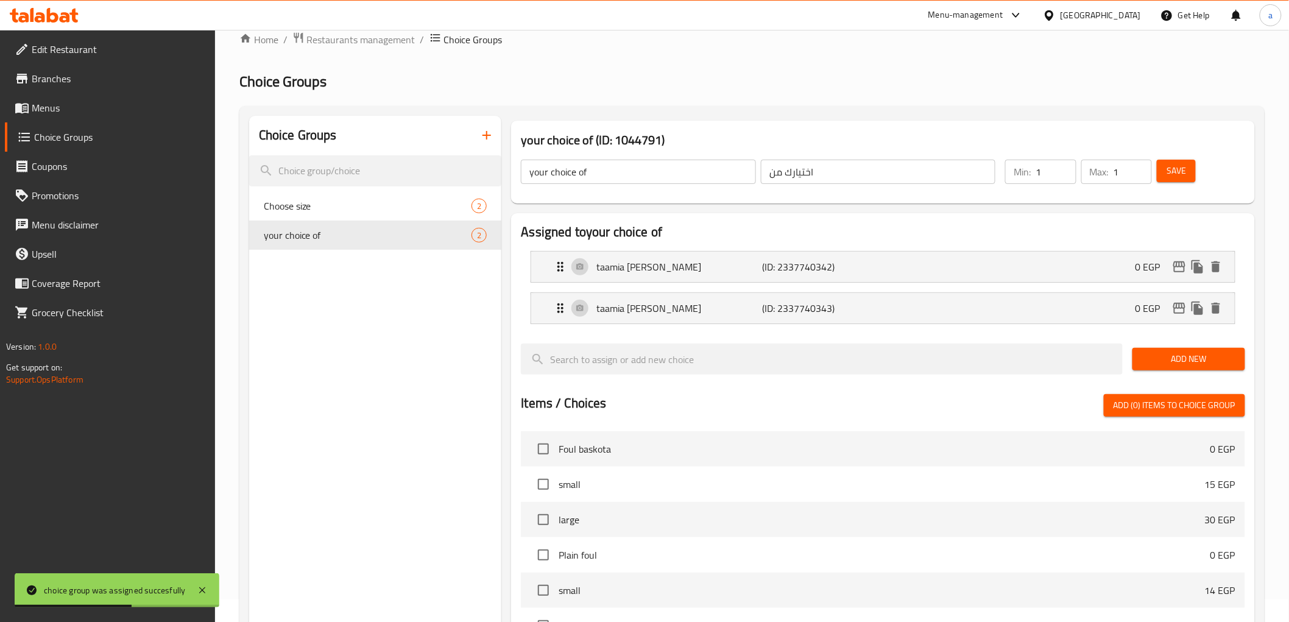
scroll to position [0, 0]
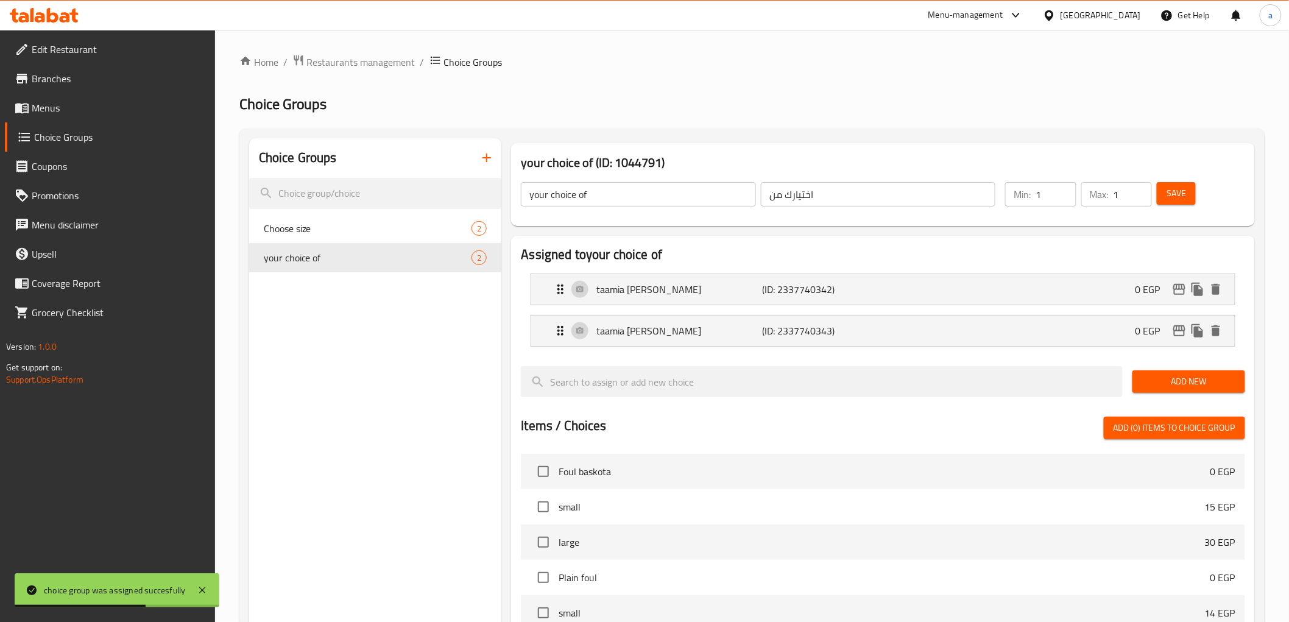
click at [496, 160] on button "button" at bounding box center [486, 157] width 29 height 29
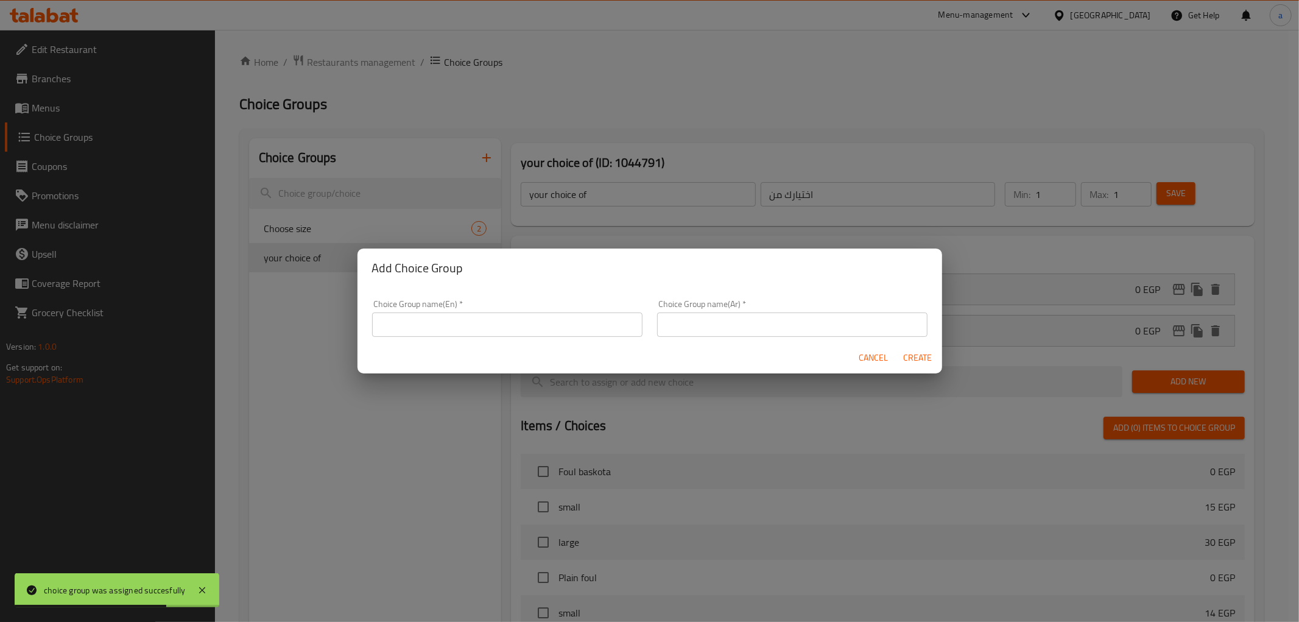
click at [482, 323] on input "text" at bounding box center [507, 324] width 270 height 24
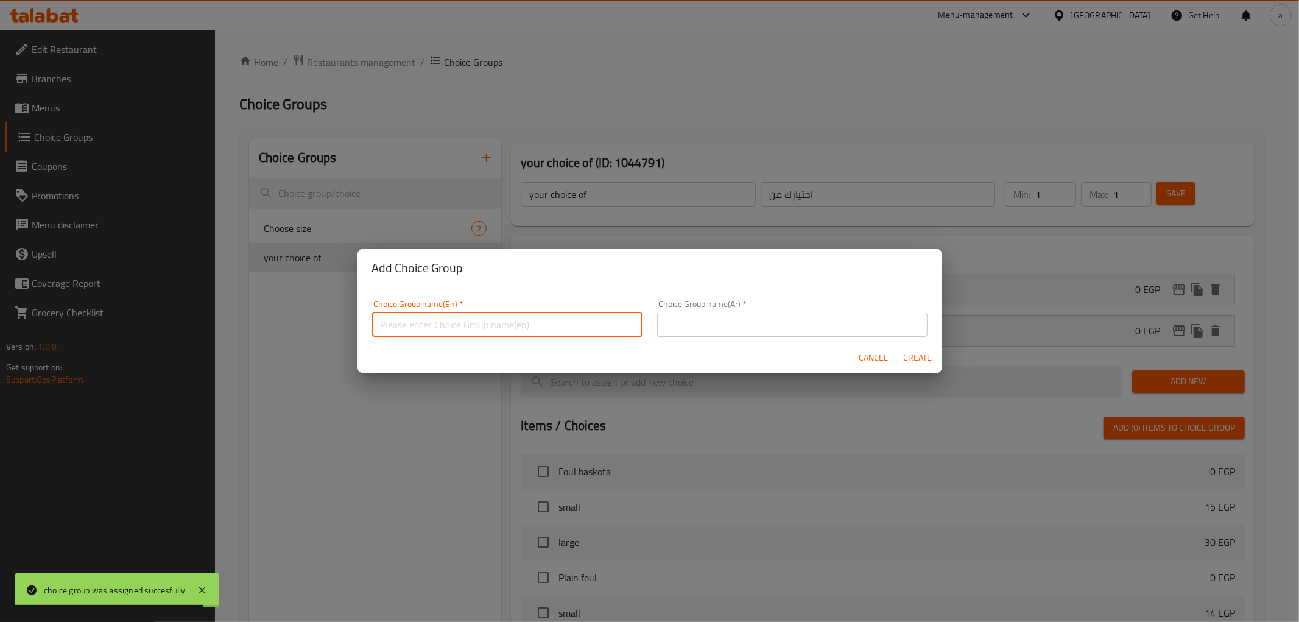
type input "choice of"
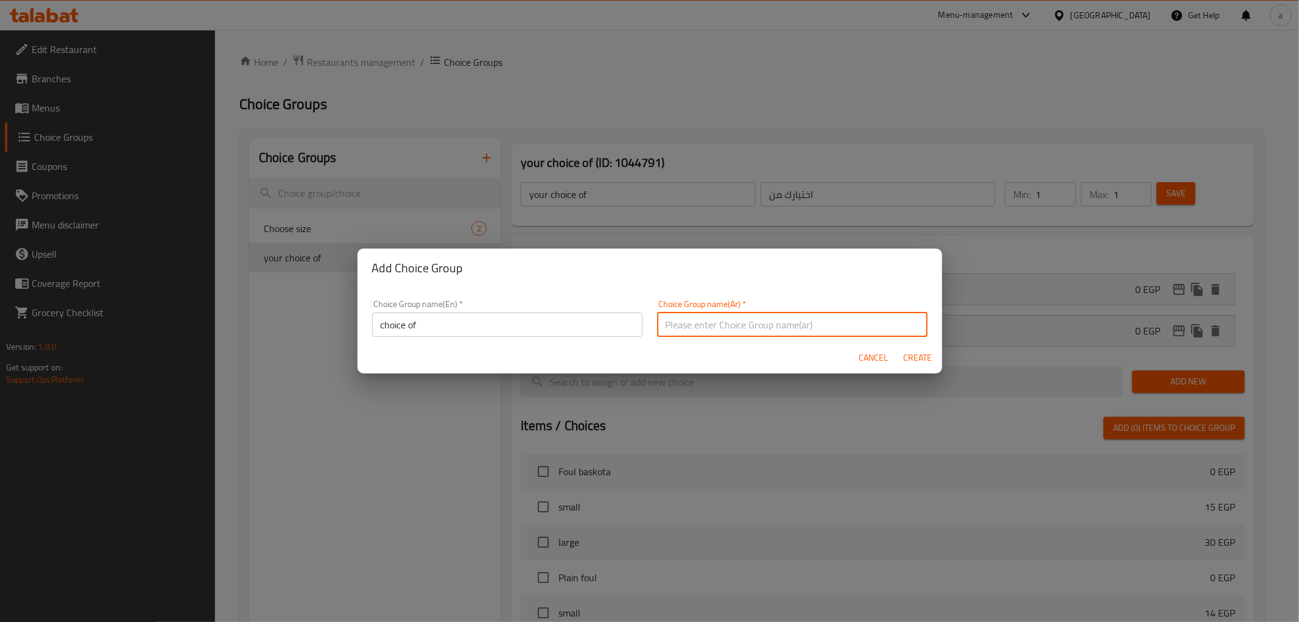
click at [846, 328] on input "text" at bounding box center [792, 324] width 270 height 24
type input "اختر من"
click at [909, 357] on span "Create" at bounding box center [917, 357] width 29 height 15
type input "choice of"
type input "اختر من"
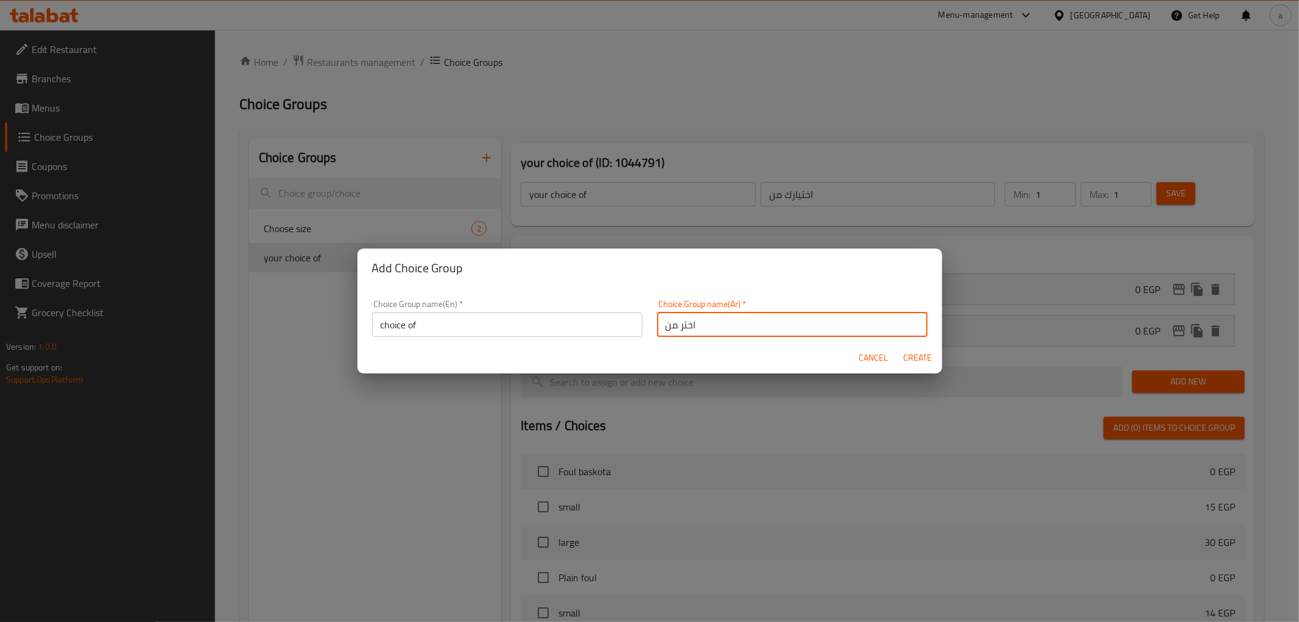
type input "0"
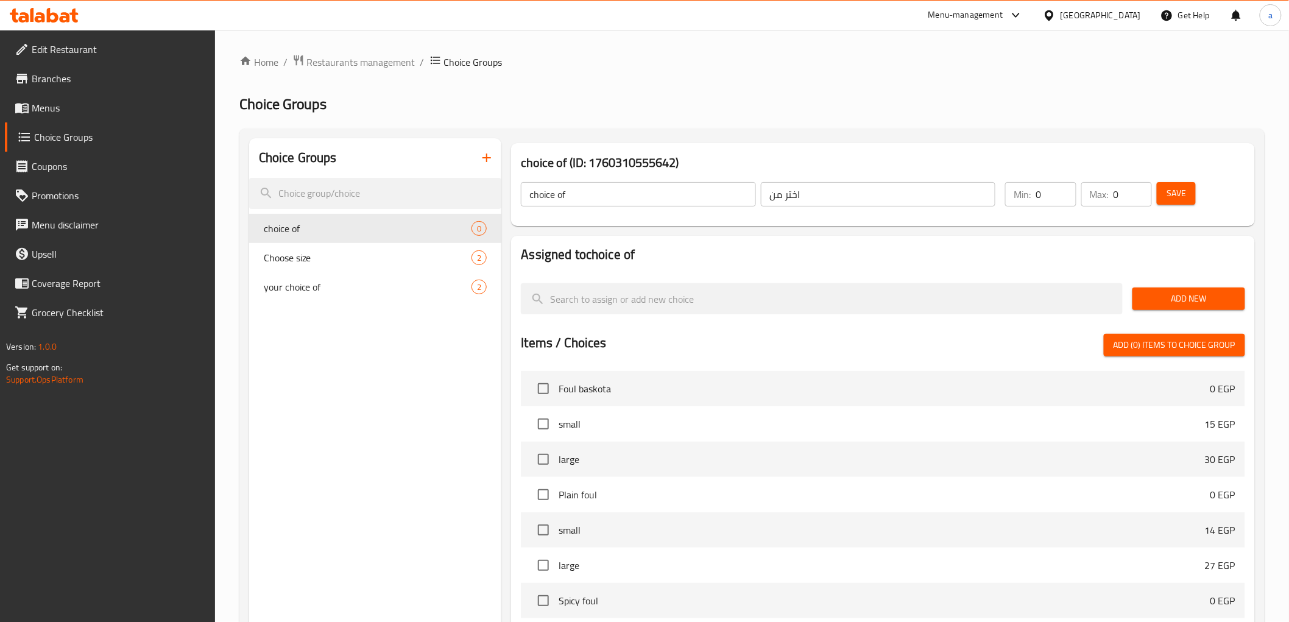
click at [1181, 303] on span "Add New" at bounding box center [1188, 298] width 93 height 15
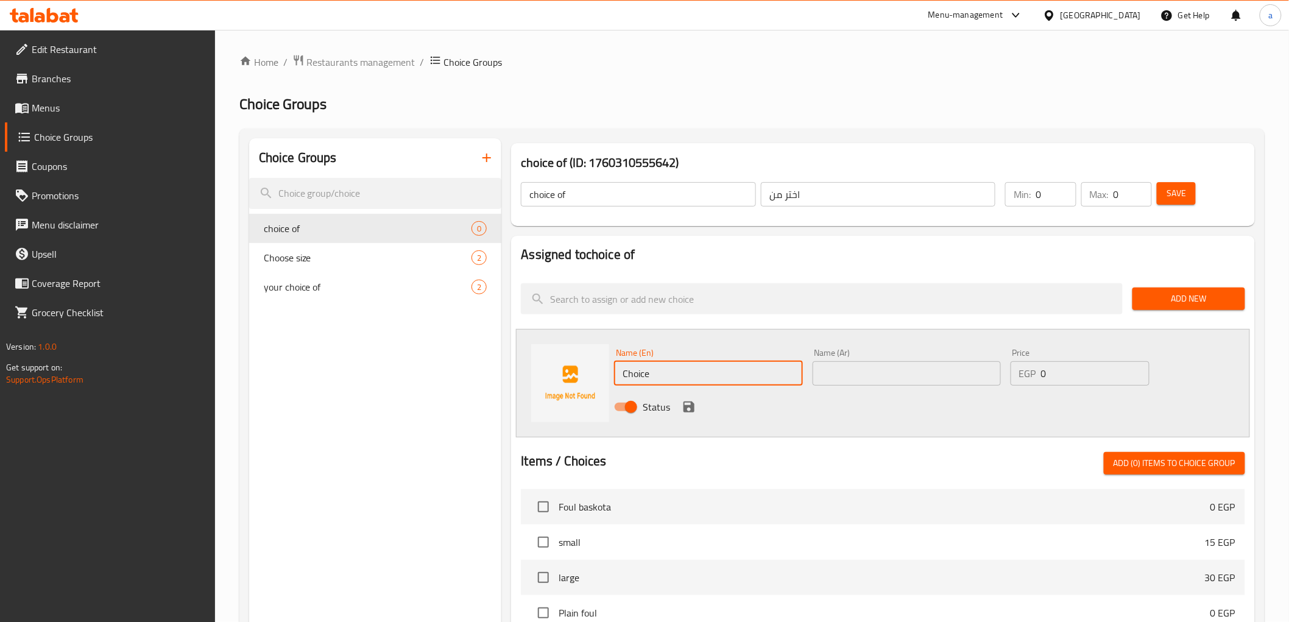
drag, startPoint x: 735, startPoint y: 371, endPoint x: 564, endPoint y: 379, distance: 170.7
click at [564, 379] on div "Name (En) Choice Name (En) Name (Ar) Name (Ar) Price EGP 0 Price Status" at bounding box center [882, 383] width 733 height 108
type input "ح"
type input "pickled eggplant"
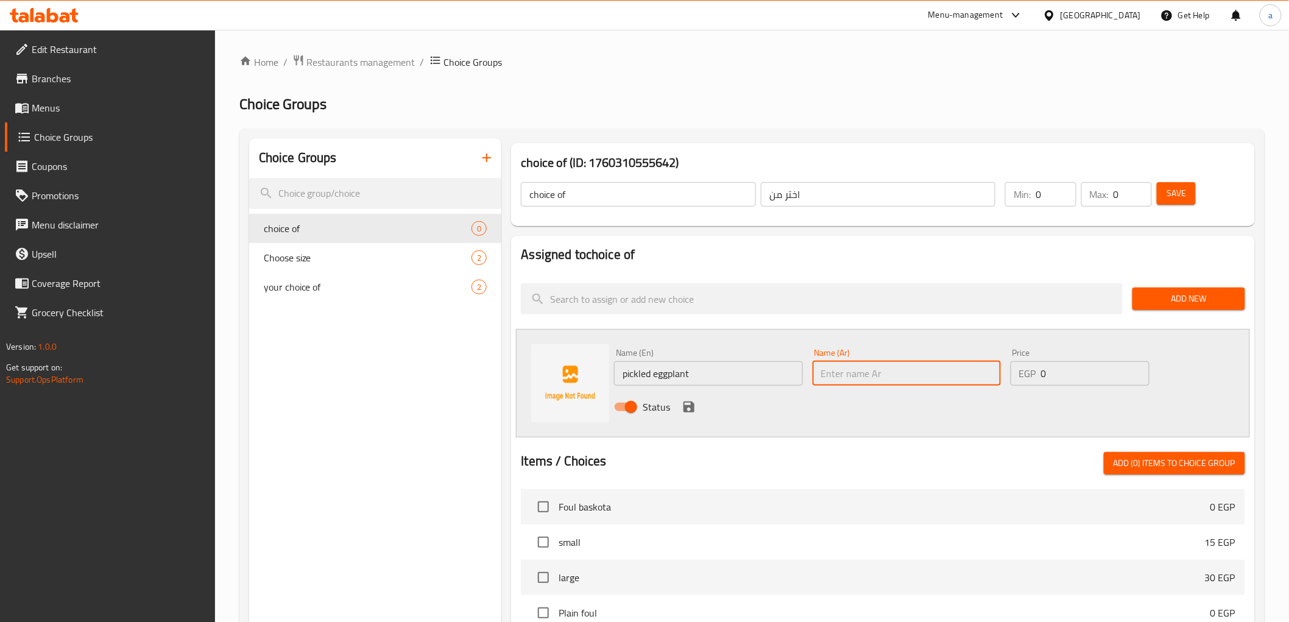
drag, startPoint x: 883, startPoint y: 371, endPoint x: 865, endPoint y: 378, distance: 19.3
click at [877, 373] on input "text" at bounding box center [906, 373] width 188 height 24
type input "باذنجان مخلل"
click at [691, 410] on icon "save" at bounding box center [688, 406] width 11 height 11
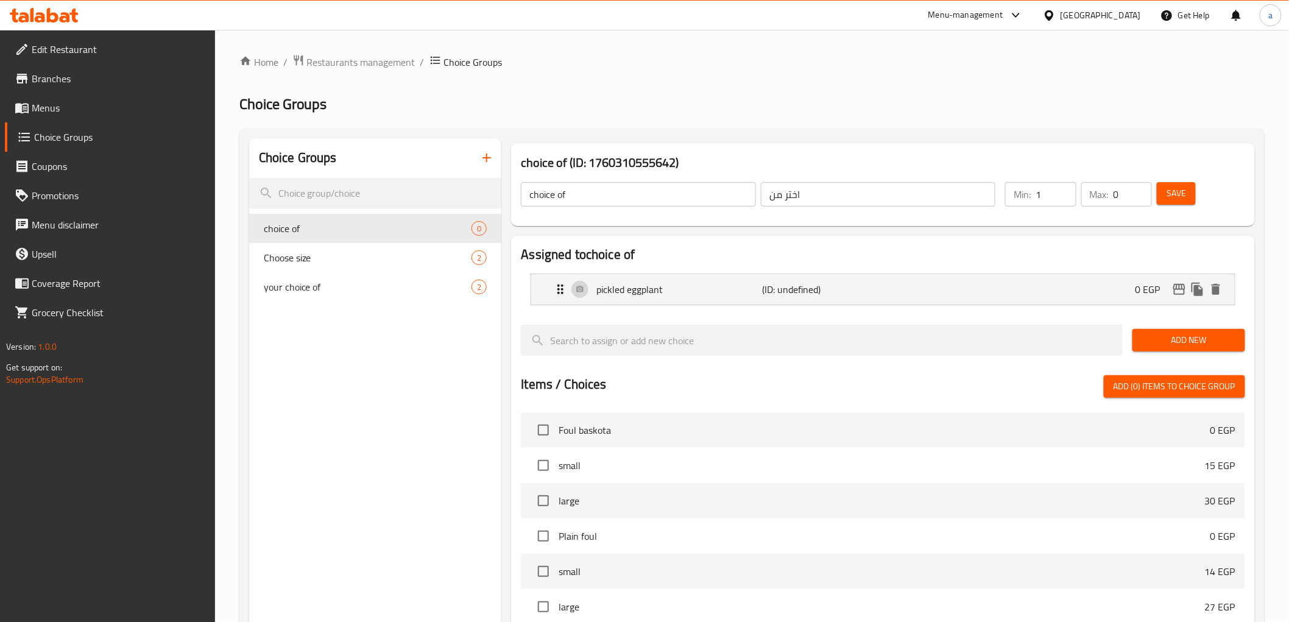
type input "1"
click at [1061, 187] on input "1" at bounding box center [1055, 194] width 40 height 24
type input "1"
click at [1139, 191] on input "1" at bounding box center [1132, 194] width 38 height 24
click at [1172, 339] on span "Add New" at bounding box center [1188, 339] width 93 height 15
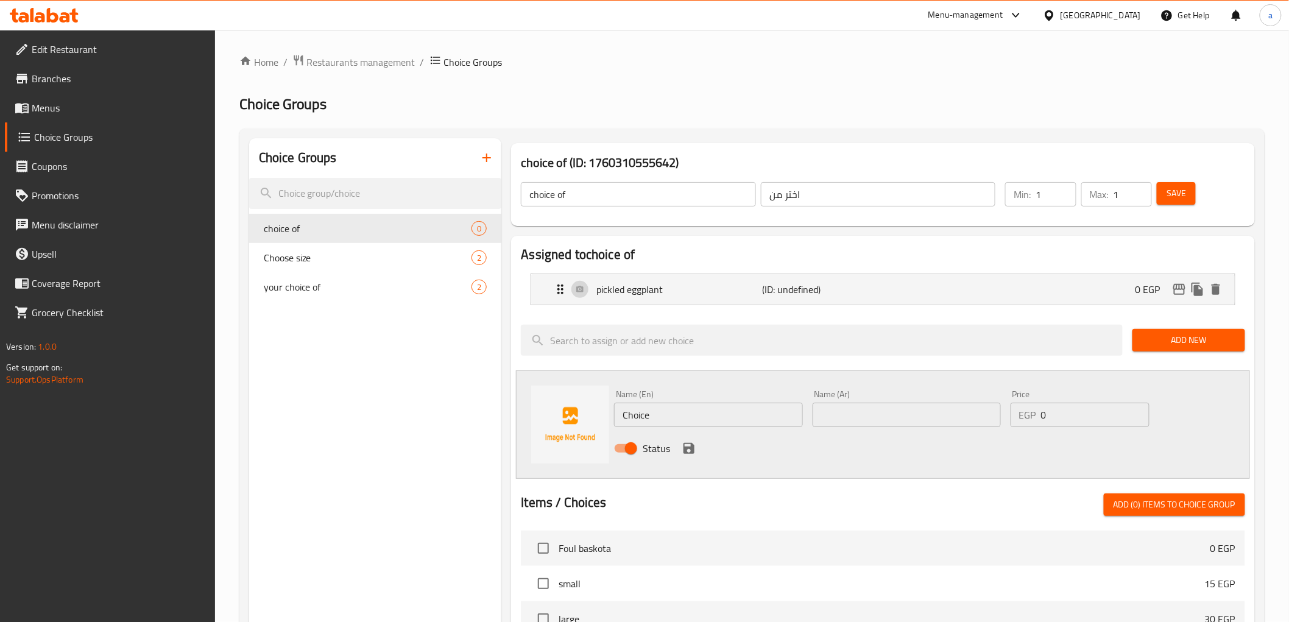
click at [692, 420] on input "Choice" at bounding box center [708, 415] width 188 height 24
type input "ب"
type input "fried eggplant"
click at [856, 414] on input "text" at bounding box center [906, 415] width 188 height 24
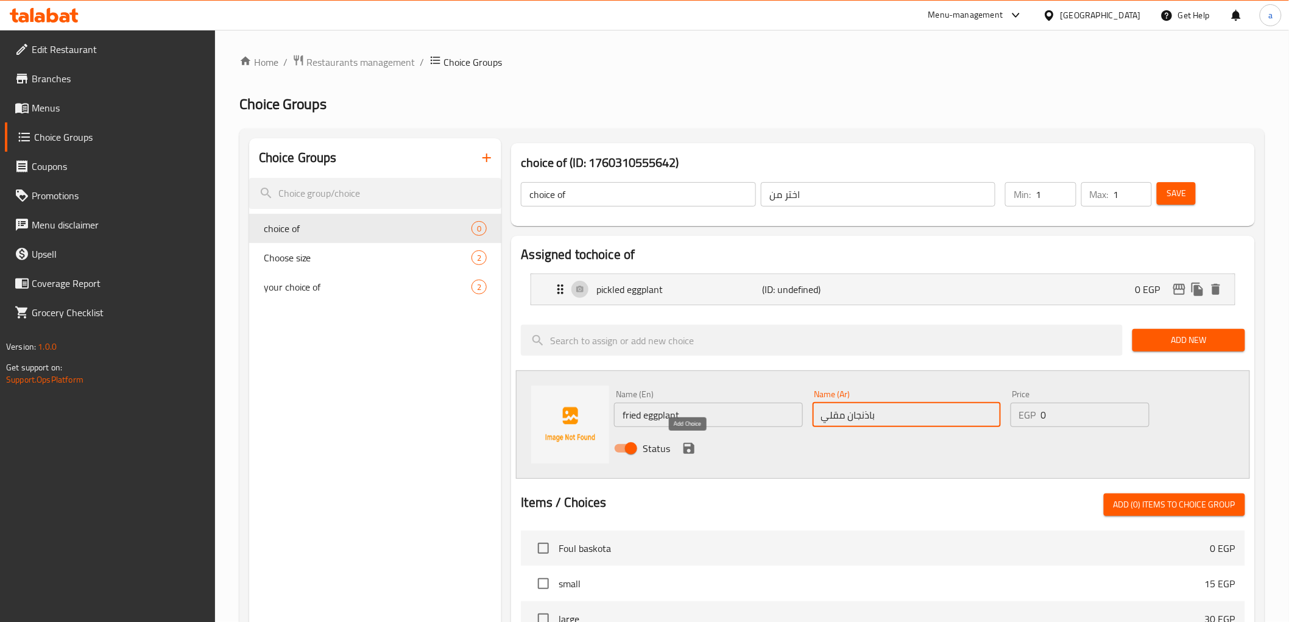
type input "باذنجان مقلي"
click at [685, 451] on icon "save" at bounding box center [688, 448] width 11 height 11
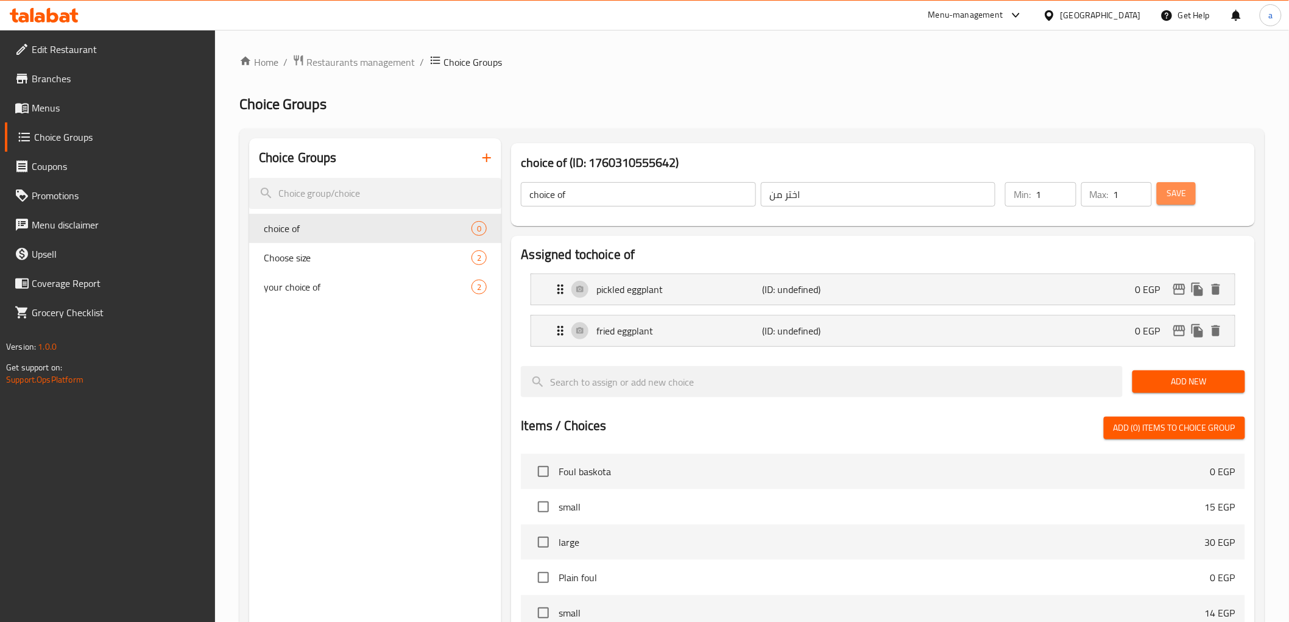
click at [1186, 195] on button "Save" at bounding box center [1175, 193] width 39 height 23
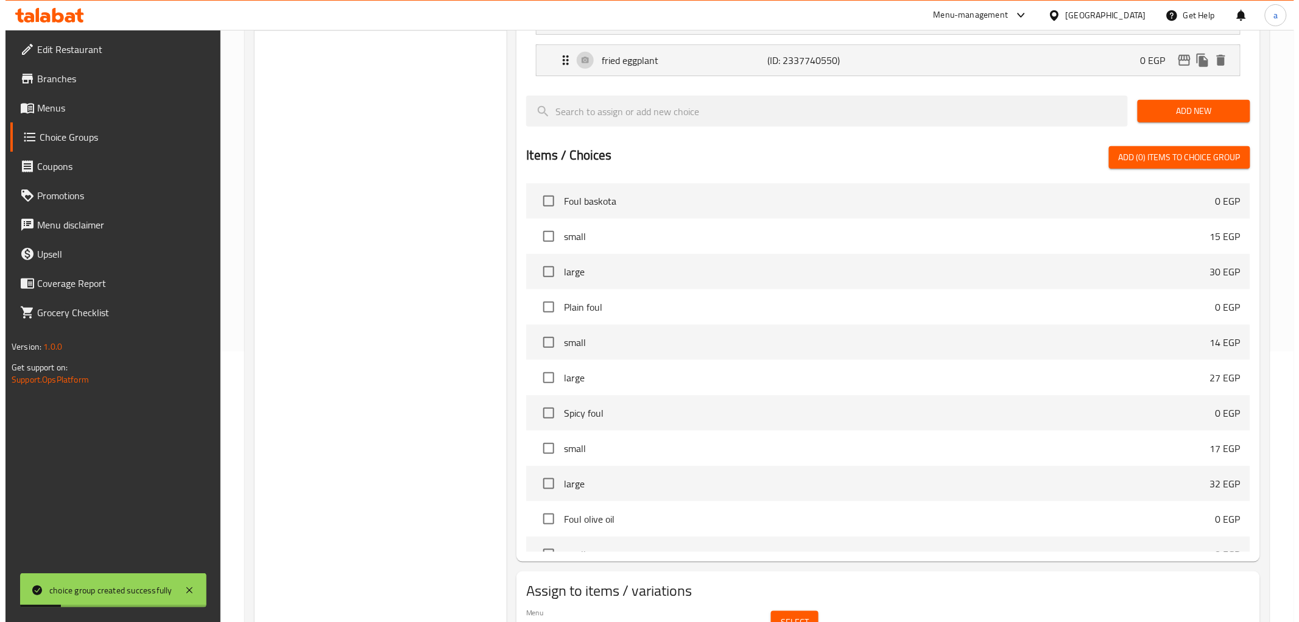
scroll to position [334, 0]
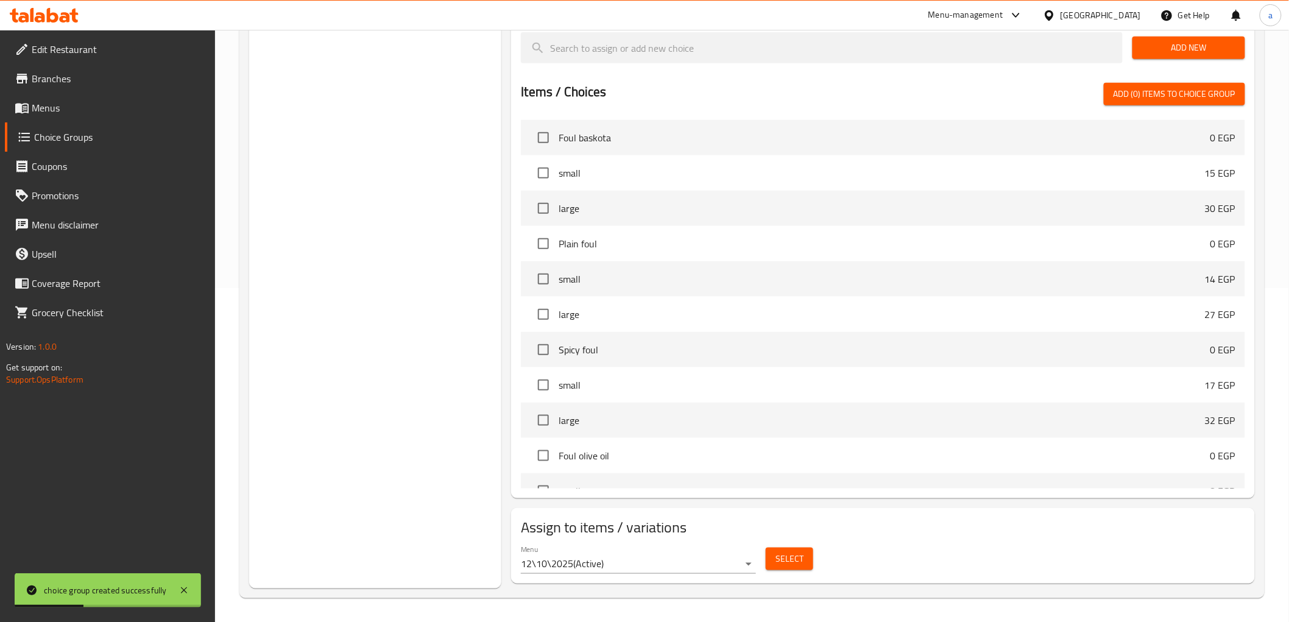
click at [802, 552] on span "Select" at bounding box center [789, 558] width 28 height 15
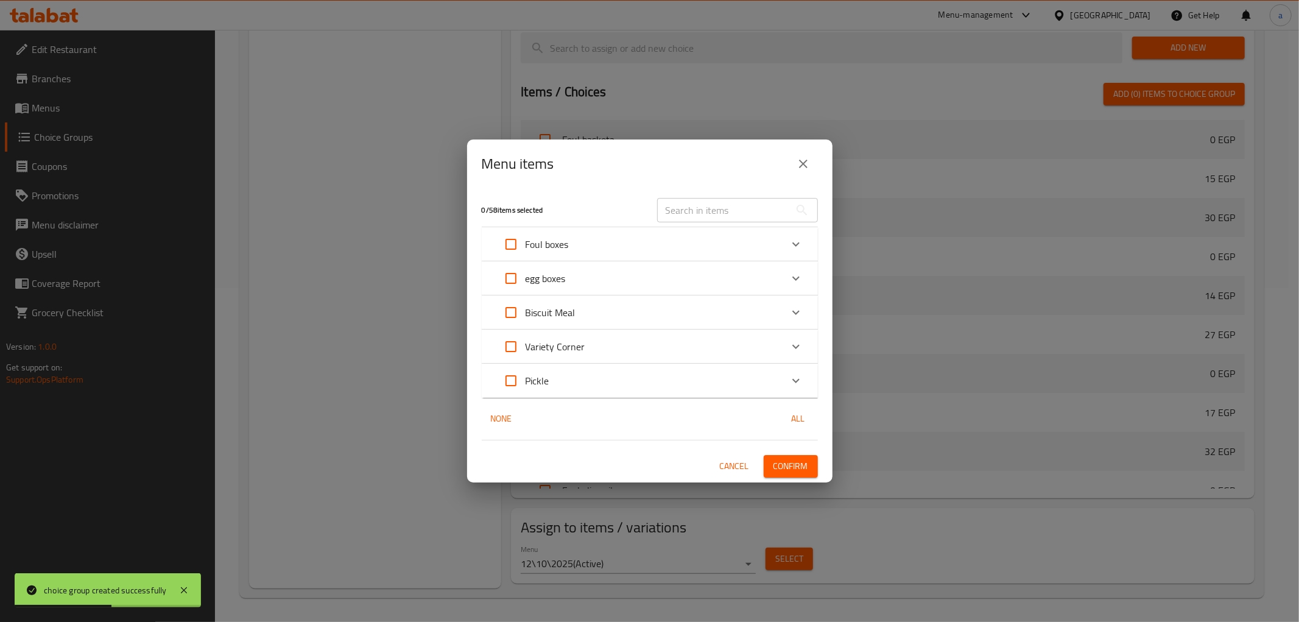
click at [588, 381] on div "Pickle" at bounding box center [638, 380] width 285 height 29
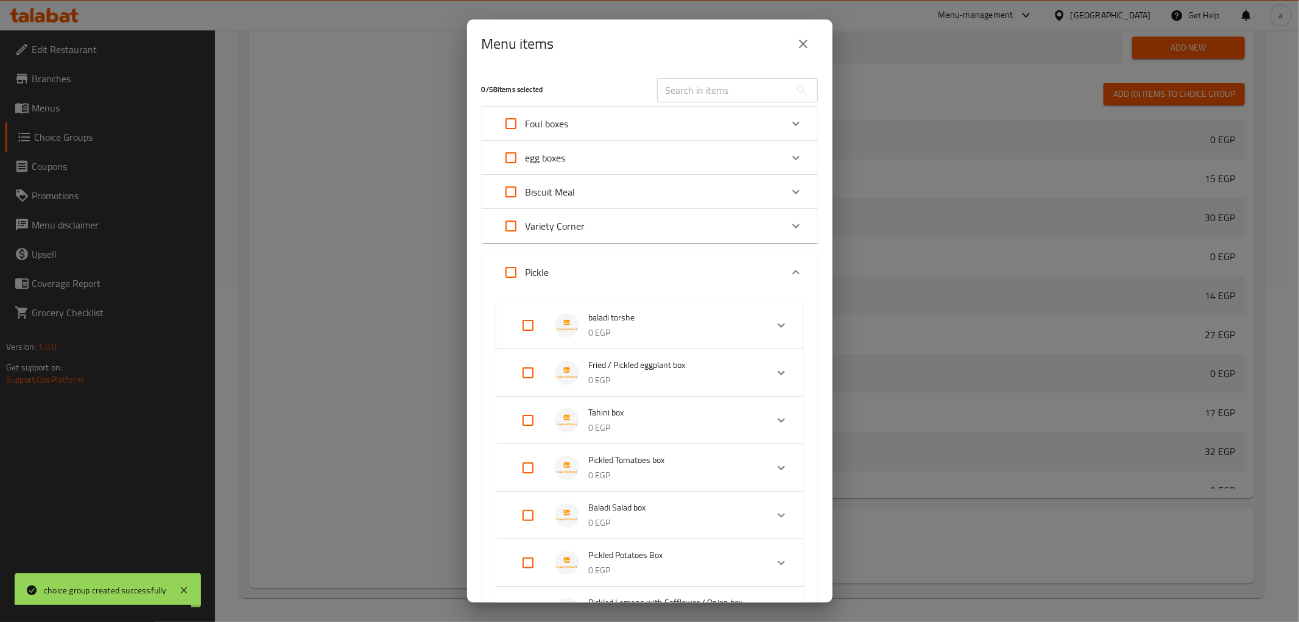
click at [525, 366] on input "Expand" at bounding box center [527, 372] width 29 height 29
checkbox input "true"
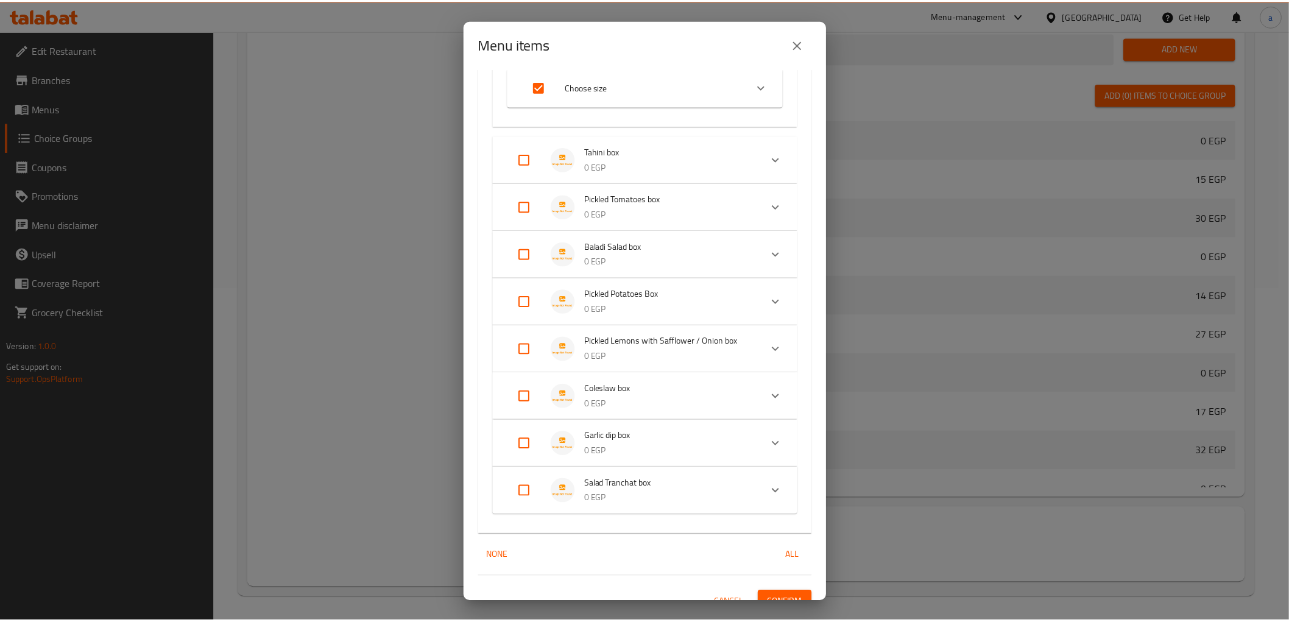
scroll to position [365, 0]
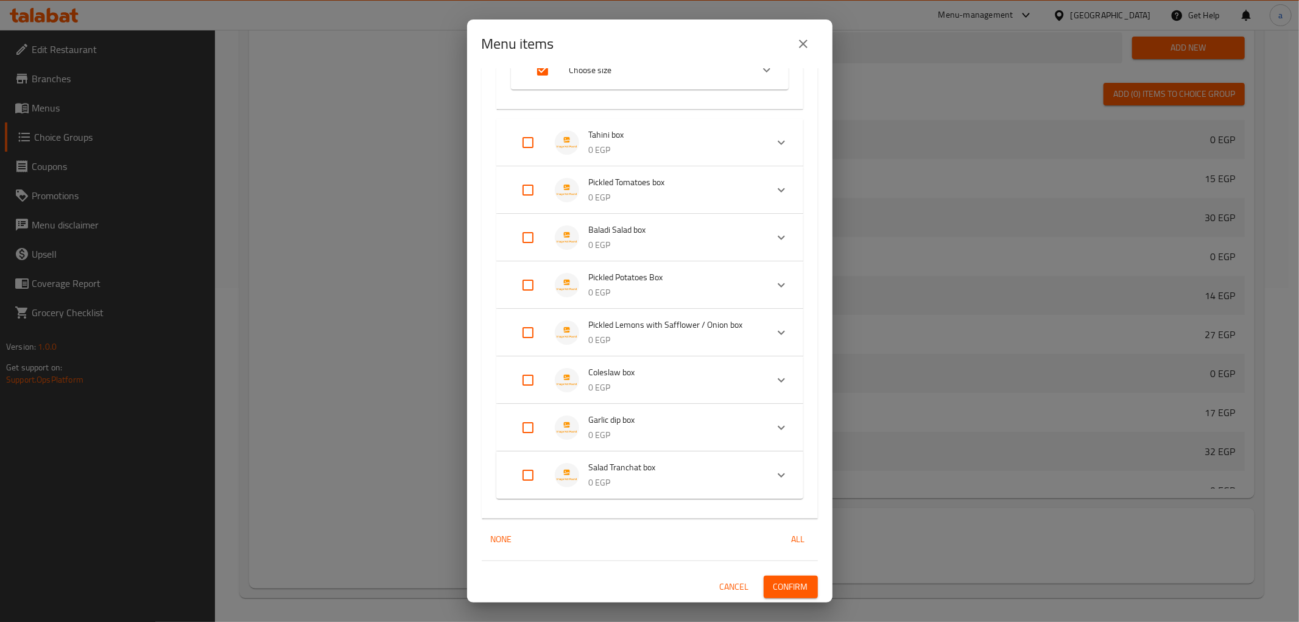
click at [787, 581] on span "Confirm" at bounding box center [790, 586] width 35 height 15
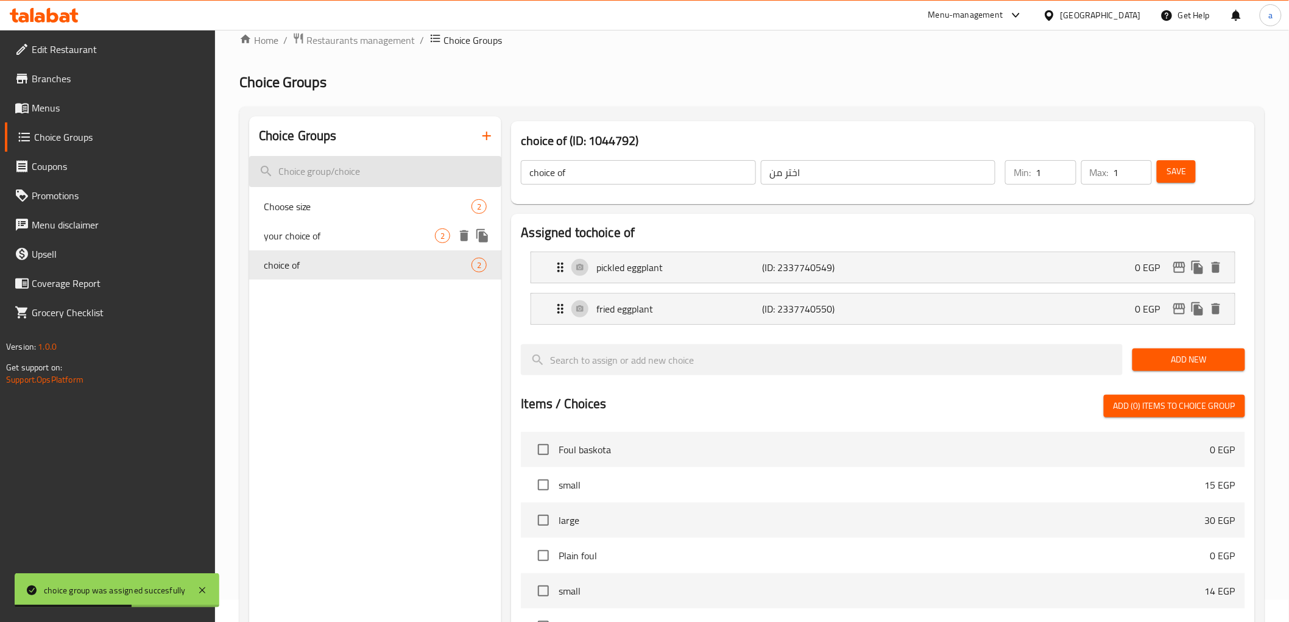
scroll to position [0, 0]
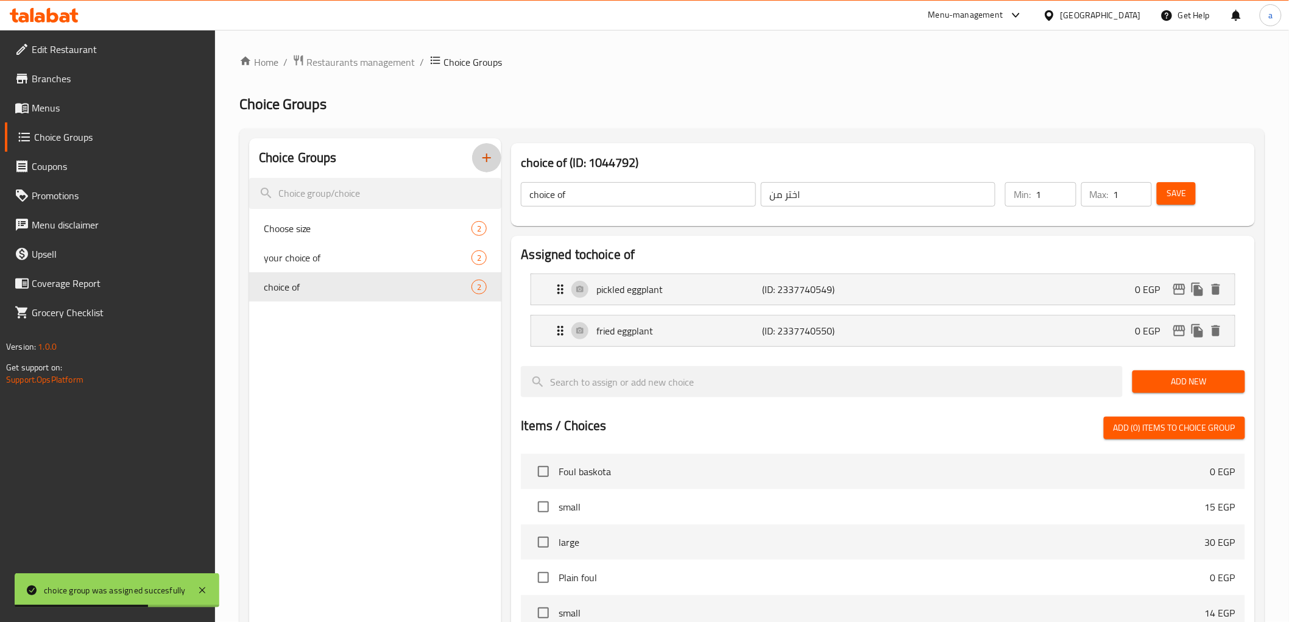
click at [488, 156] on icon "button" at bounding box center [486, 157] width 15 height 15
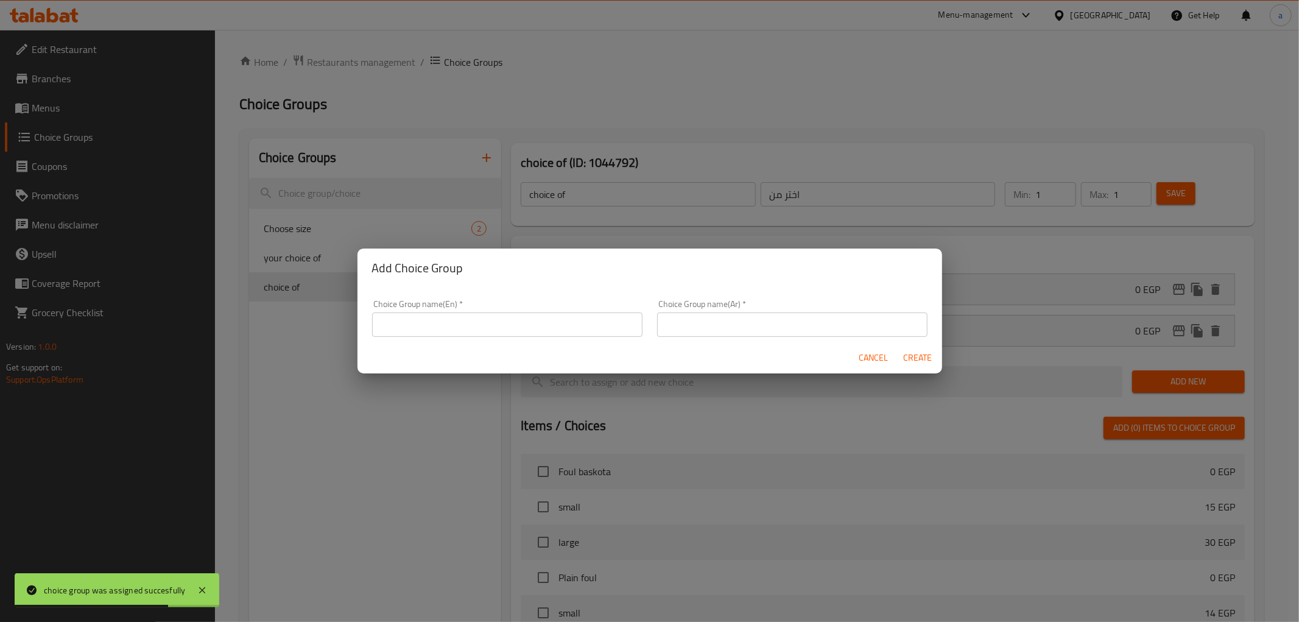
click at [490, 338] on div "Choice Group name(En)   * Choice Group name(En) *" at bounding box center [507, 318] width 285 height 52
click at [490, 328] on input "text" at bounding box center [507, 324] width 270 height 24
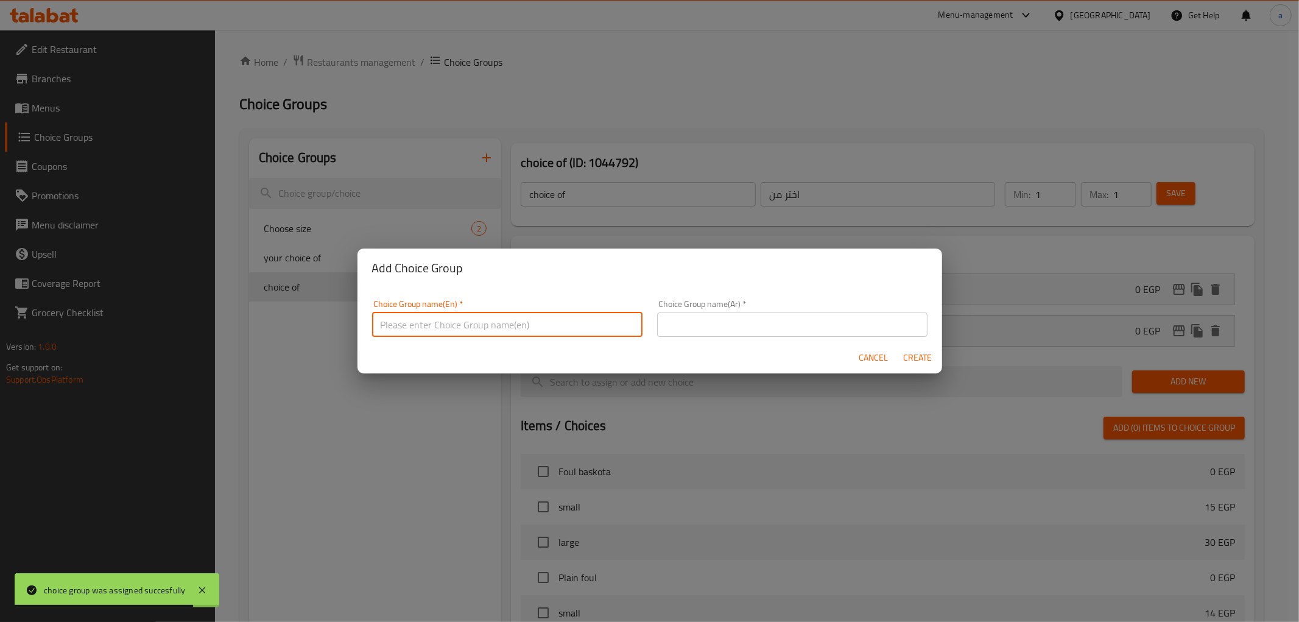
type input "choice of :"
click at [768, 329] on input "text" at bounding box center [792, 324] width 270 height 24
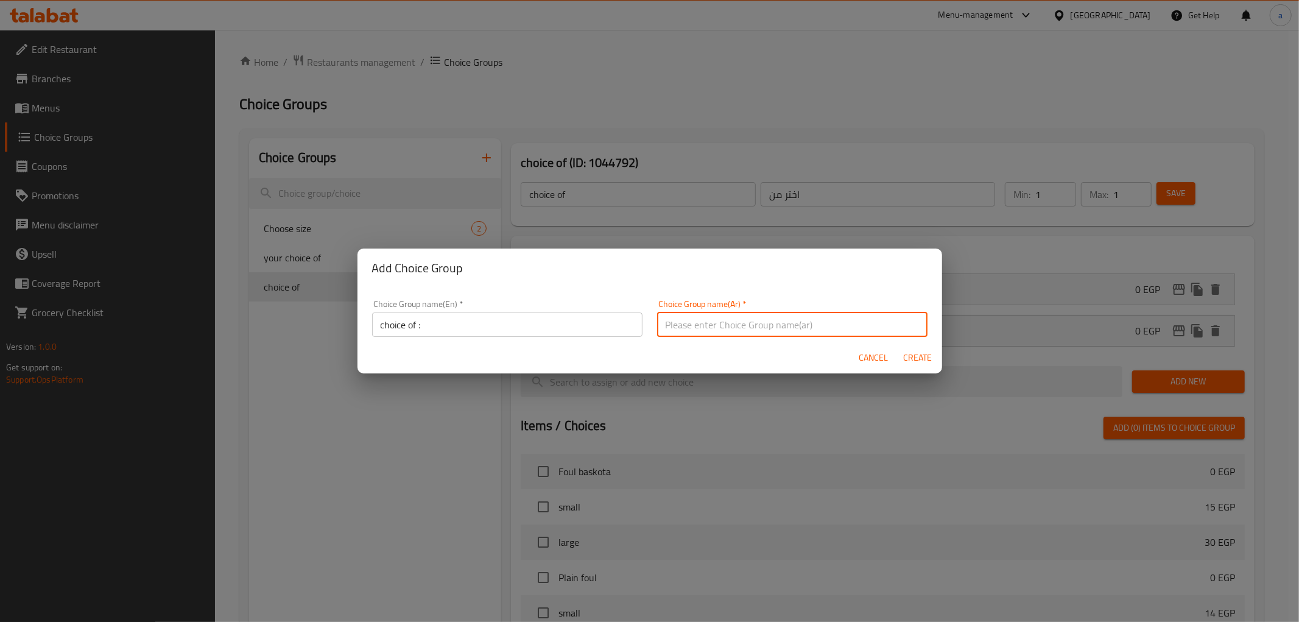
type input "اختر من:"
click at [924, 354] on span "Create" at bounding box center [917, 357] width 29 height 15
type input "choice of :"
type input "اختر من:"
type input "0"
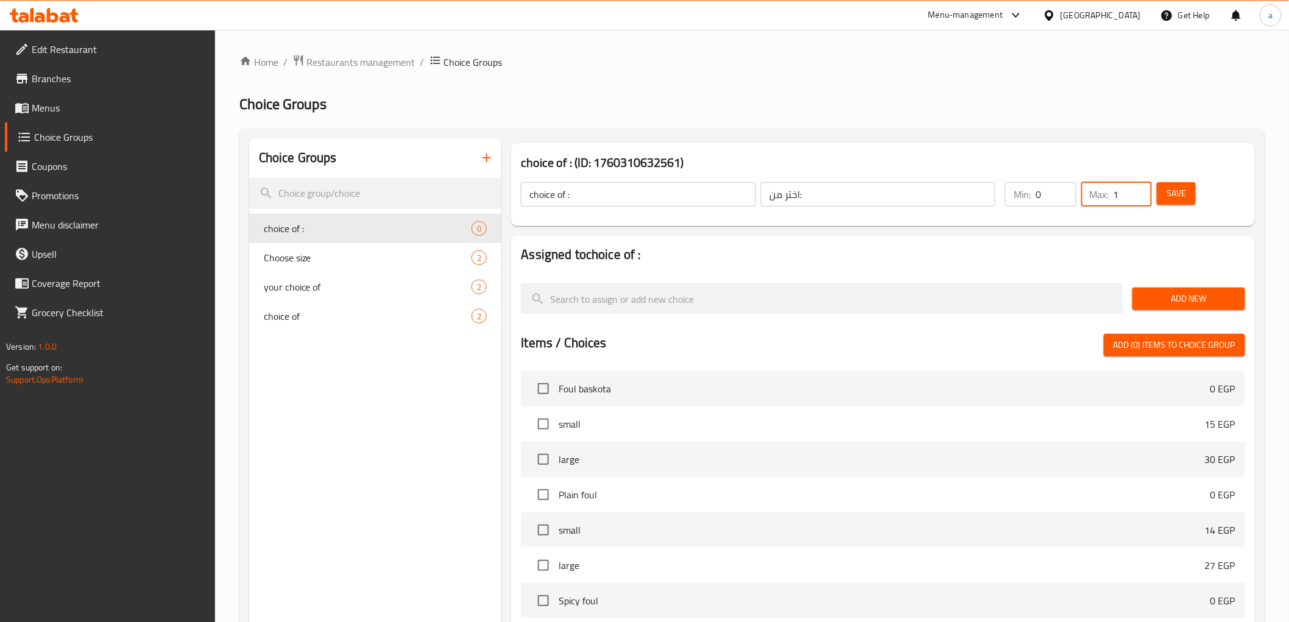
type input "1"
click at [1140, 188] on input "1" at bounding box center [1132, 194] width 38 height 24
type input "1"
click at [1066, 189] on input "1" at bounding box center [1055, 194] width 40 height 24
click at [1174, 294] on span "Add New" at bounding box center [1188, 298] width 93 height 15
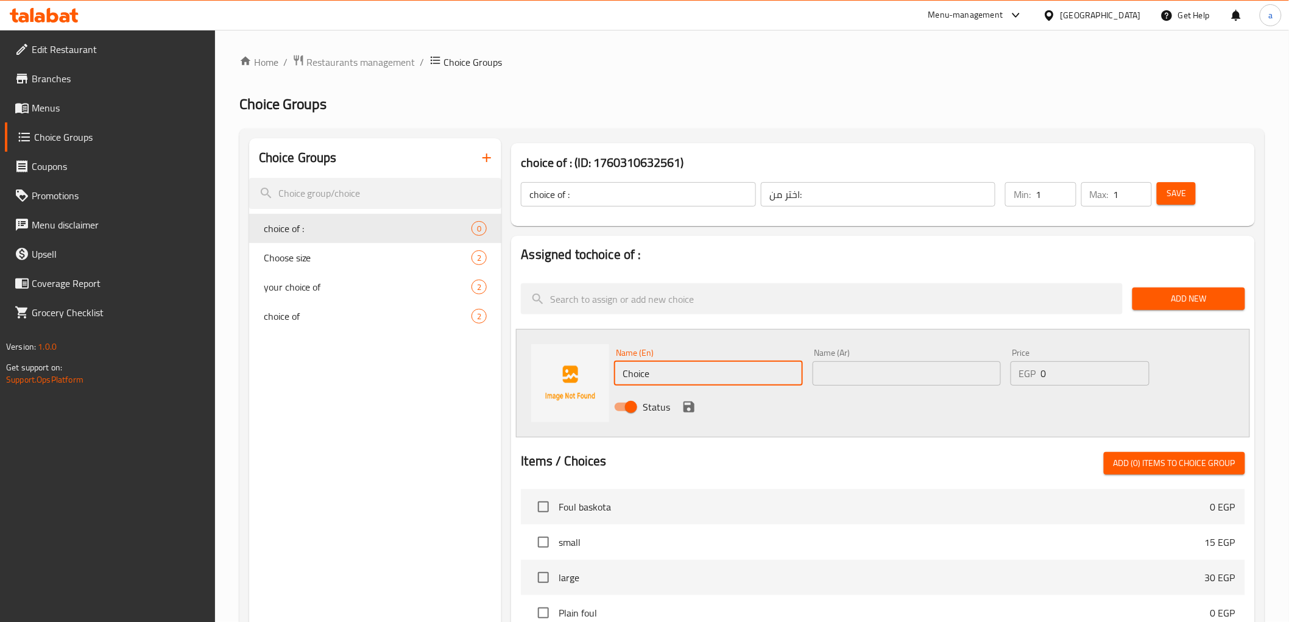
click at [656, 376] on input "Choice" at bounding box center [708, 373] width 188 height 24
paste input "Pickled Lemons with Safflower"
type input "Pickled Lemons with Safflower box"
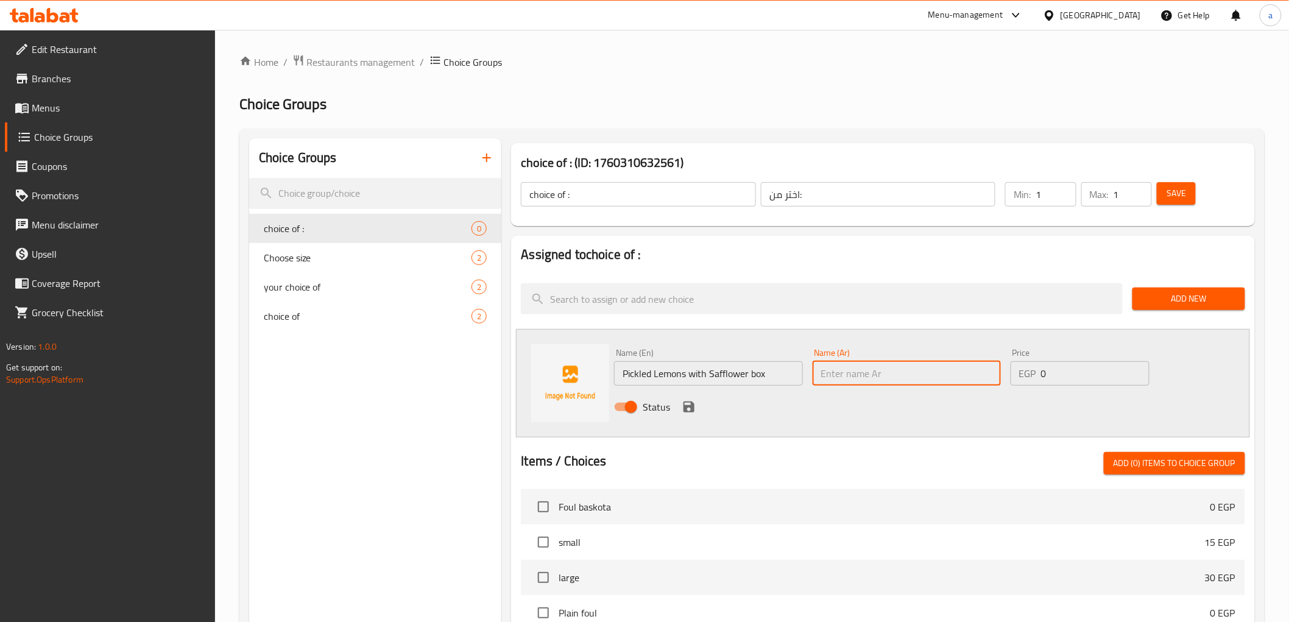
click at [839, 378] on input "text" at bounding box center [906, 373] width 188 height 24
click at [820, 371] on input "ليمون معصفر" at bounding box center [906, 373] width 188 height 24
type input "علبة ليمون معصفر"
click at [695, 406] on icon "save" at bounding box center [688, 406] width 15 height 15
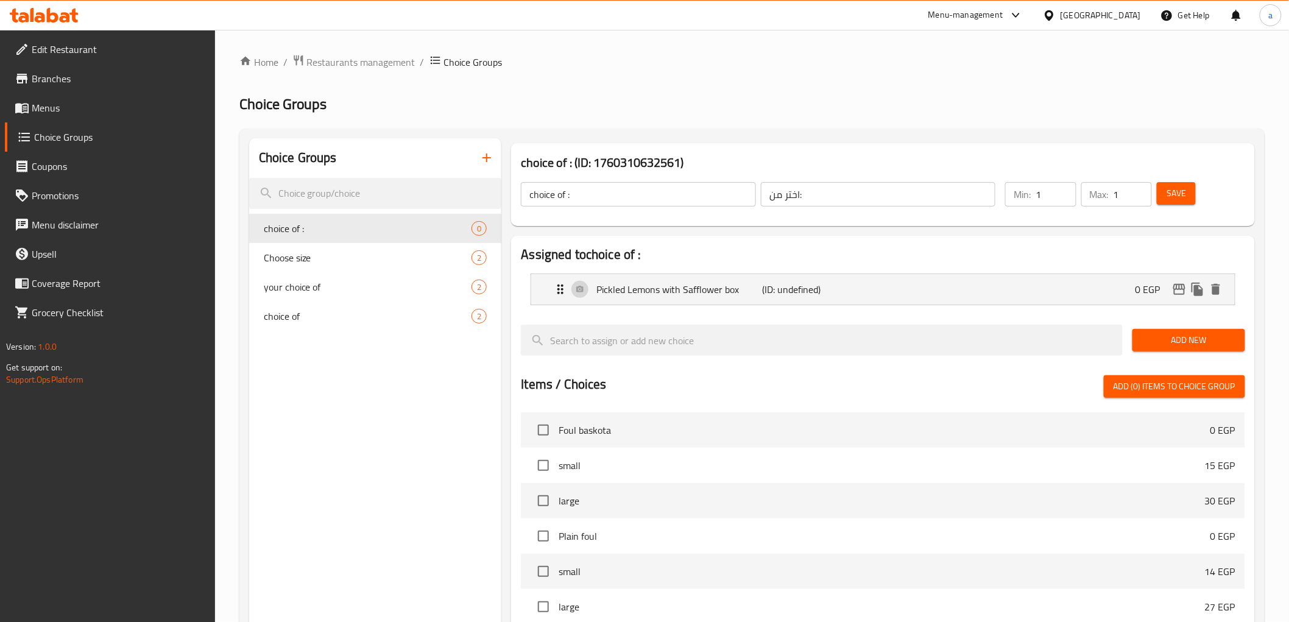
click at [1156, 337] on span "Add New" at bounding box center [1188, 339] width 93 height 15
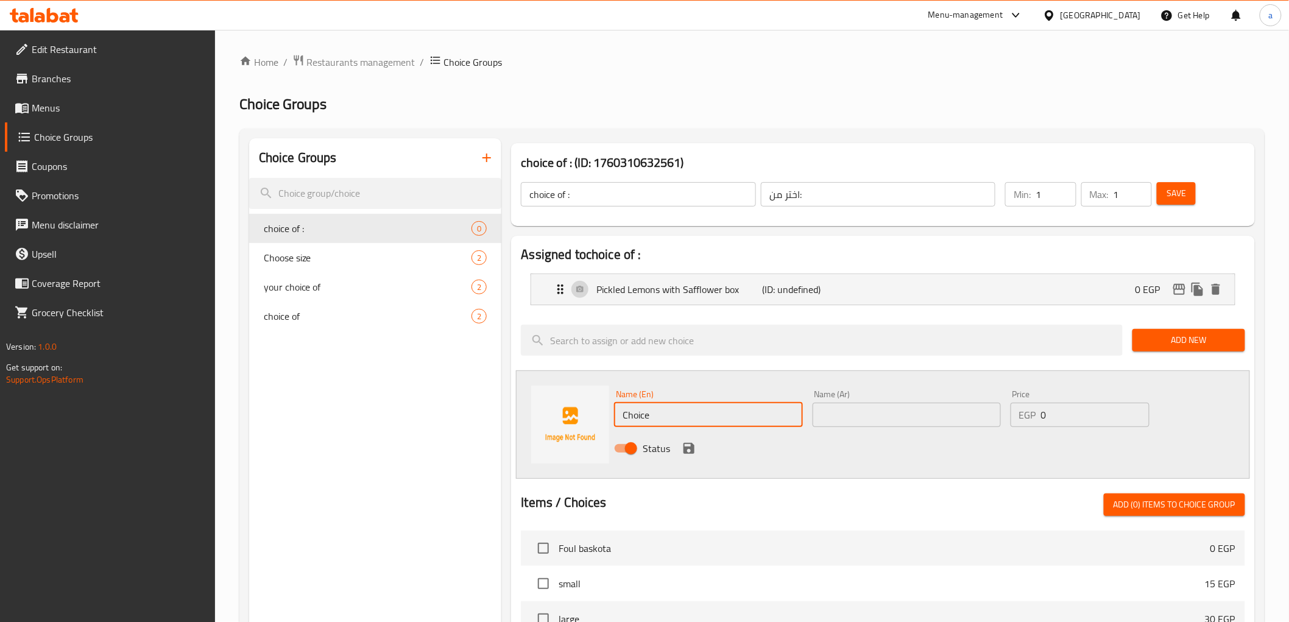
click at [699, 417] on input "Choice" at bounding box center [708, 415] width 188 height 24
type input "خ"
type input "onion box"
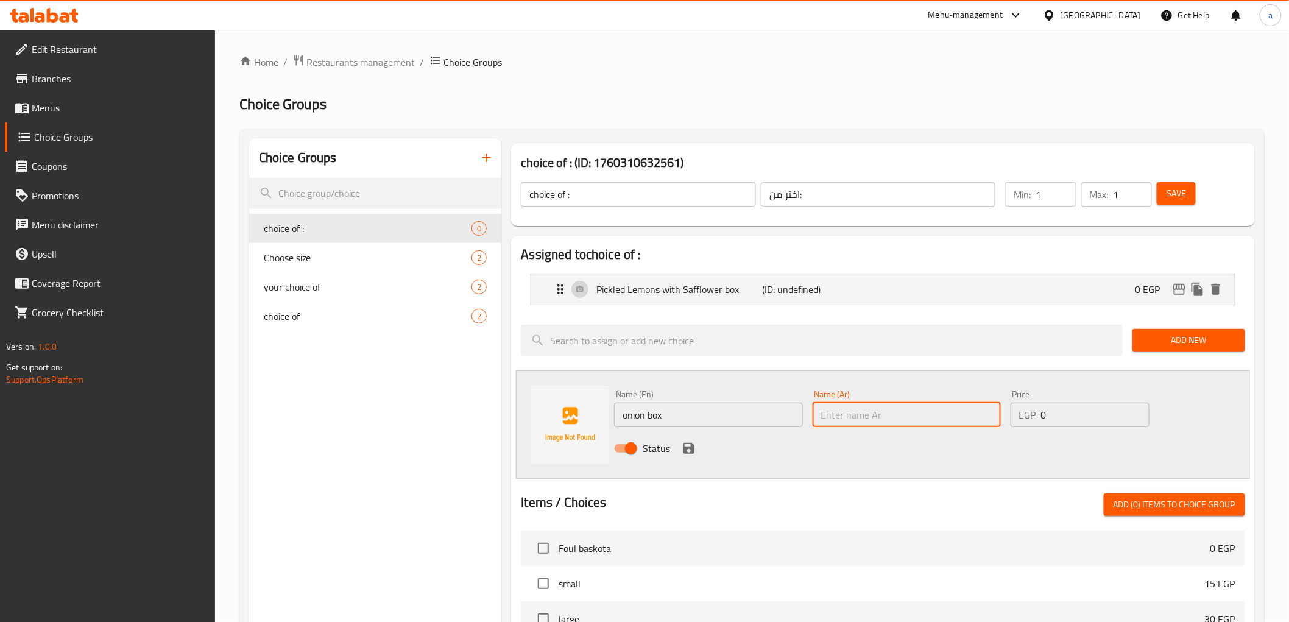
drag, startPoint x: 832, startPoint y: 412, endPoint x: 826, endPoint y: 415, distance: 6.8
click at [834, 412] on input "text" at bounding box center [906, 415] width 188 height 24
type input "علبه بصل"
click at [692, 448] on icon "save" at bounding box center [688, 448] width 11 height 11
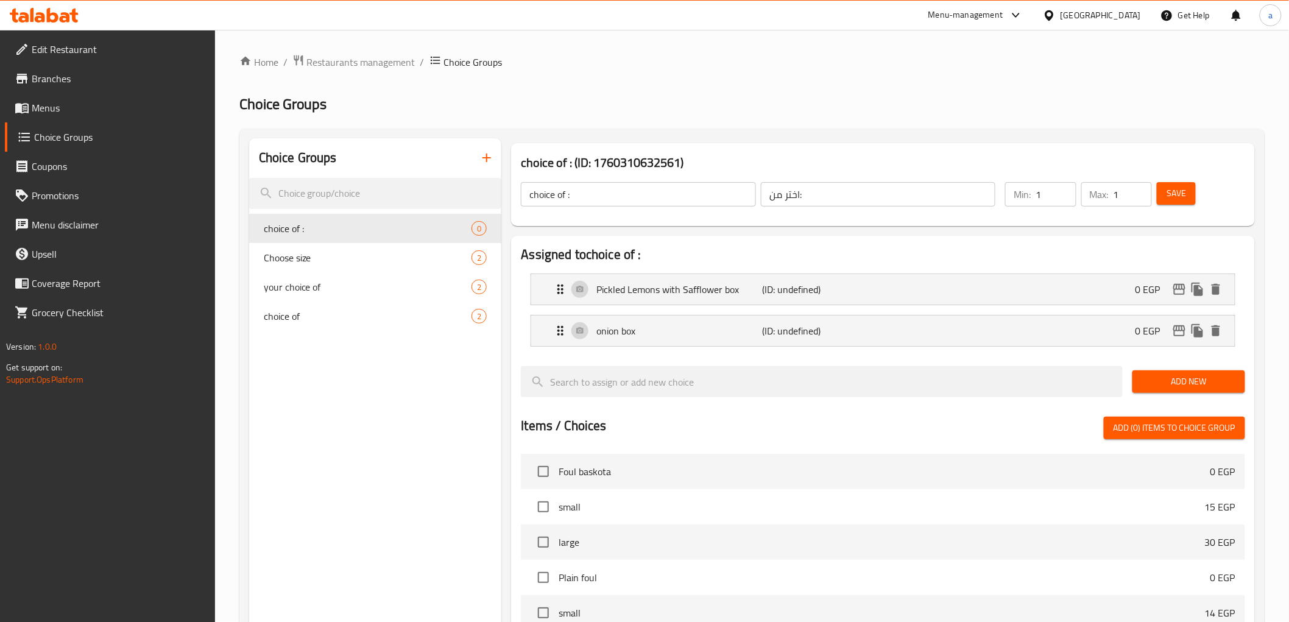
click at [1181, 191] on span "Save" at bounding box center [1175, 193] width 19 height 15
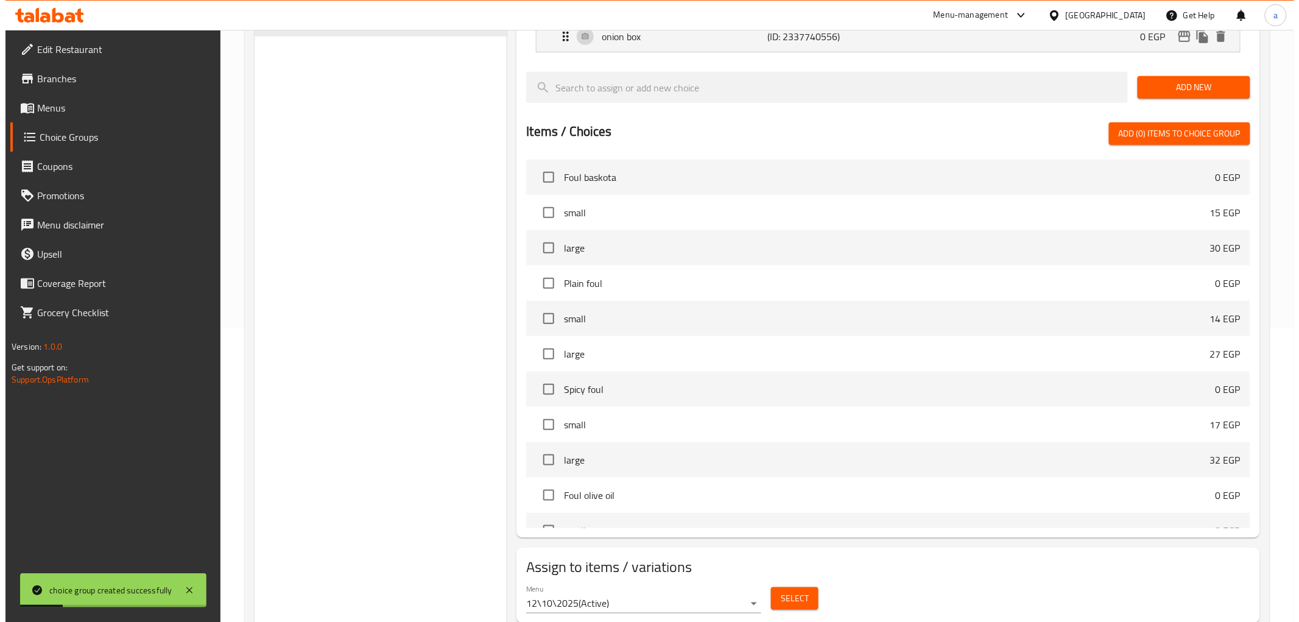
scroll to position [334, 0]
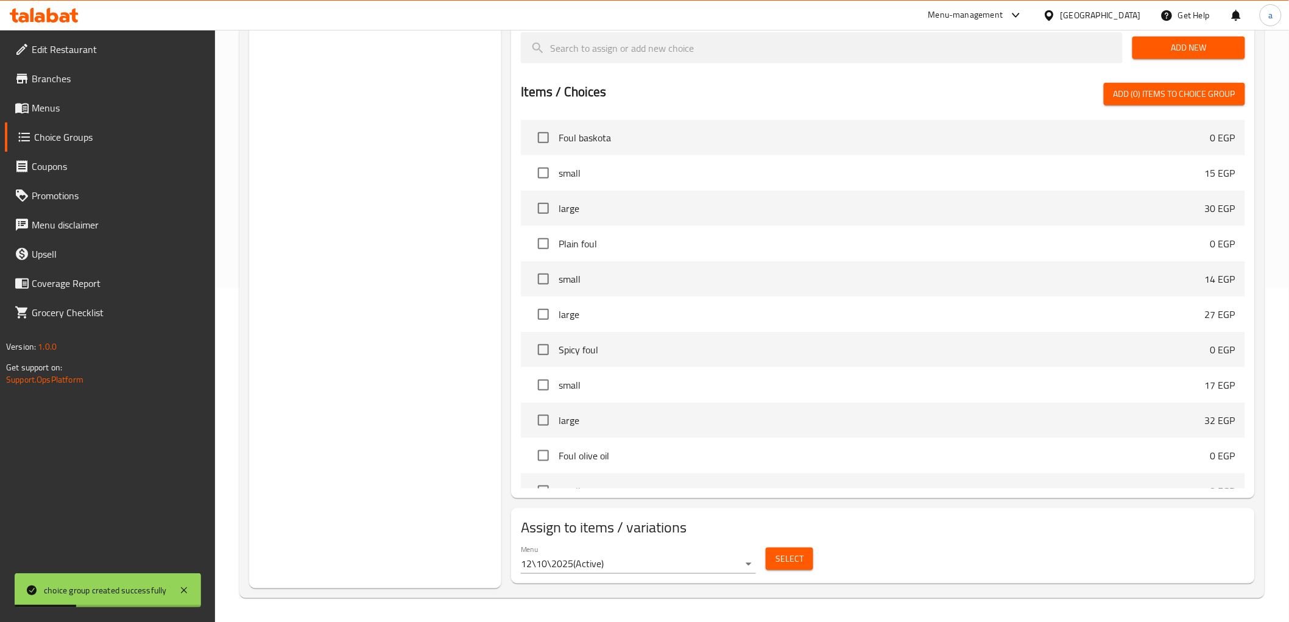
click at [786, 559] on span "Select" at bounding box center [789, 558] width 28 height 15
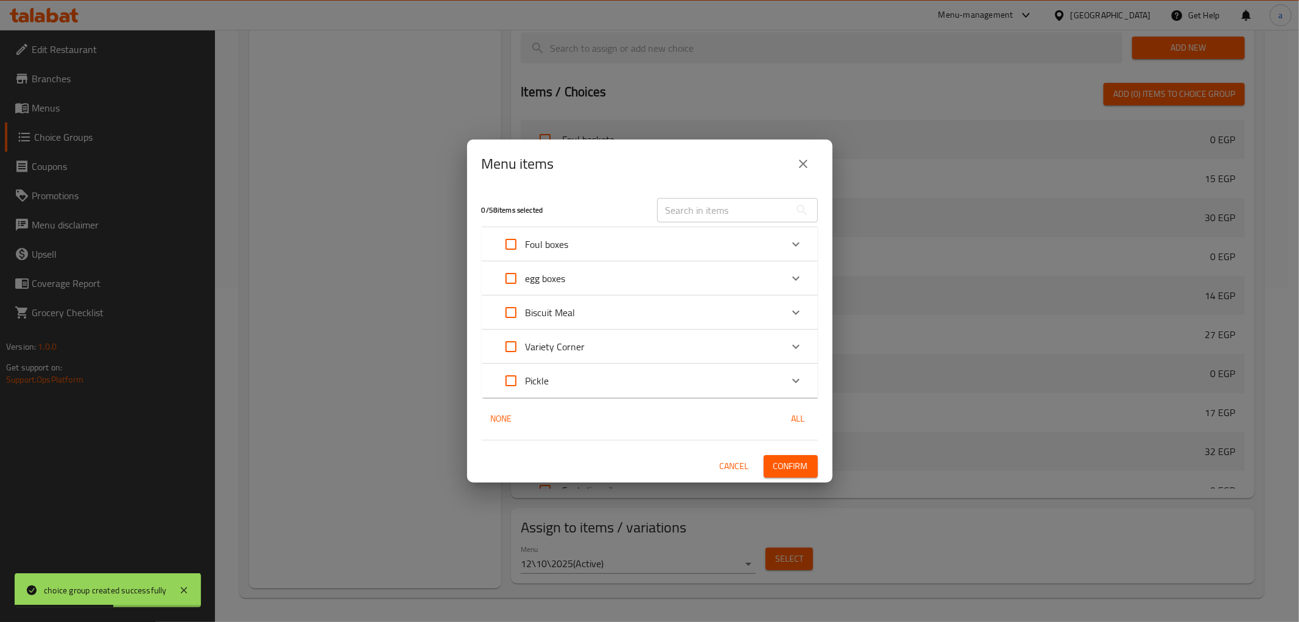
click at [536, 376] on p "Pickle" at bounding box center [538, 380] width 24 height 15
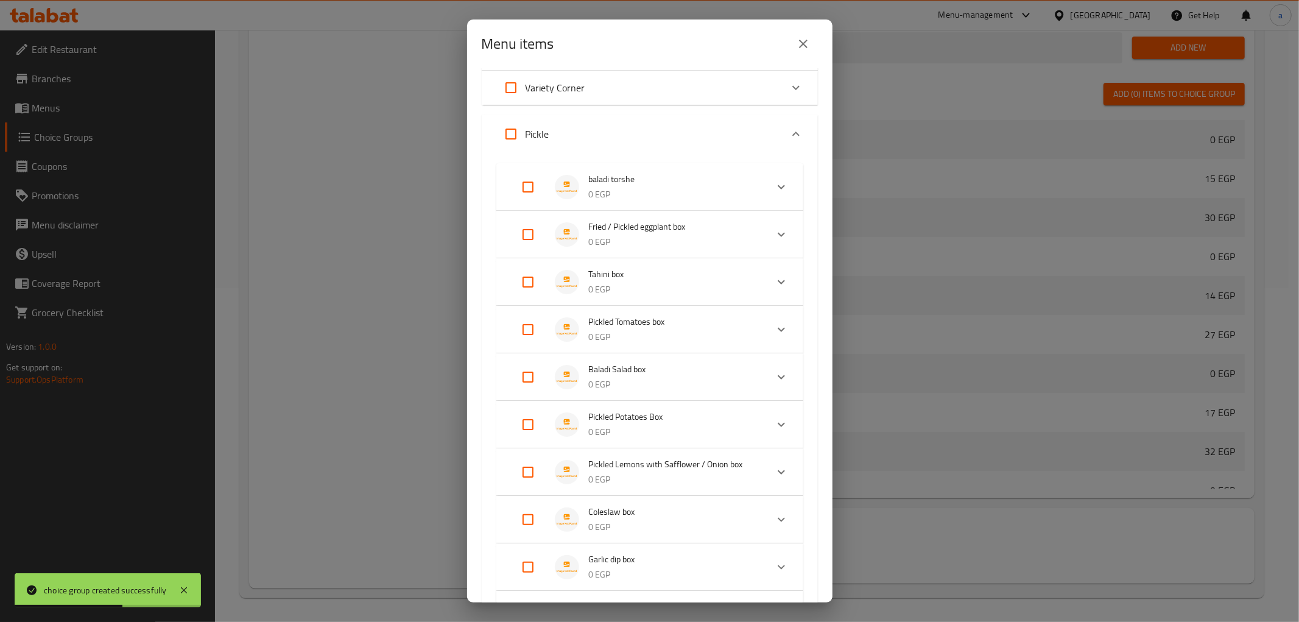
scroll to position [270, 0]
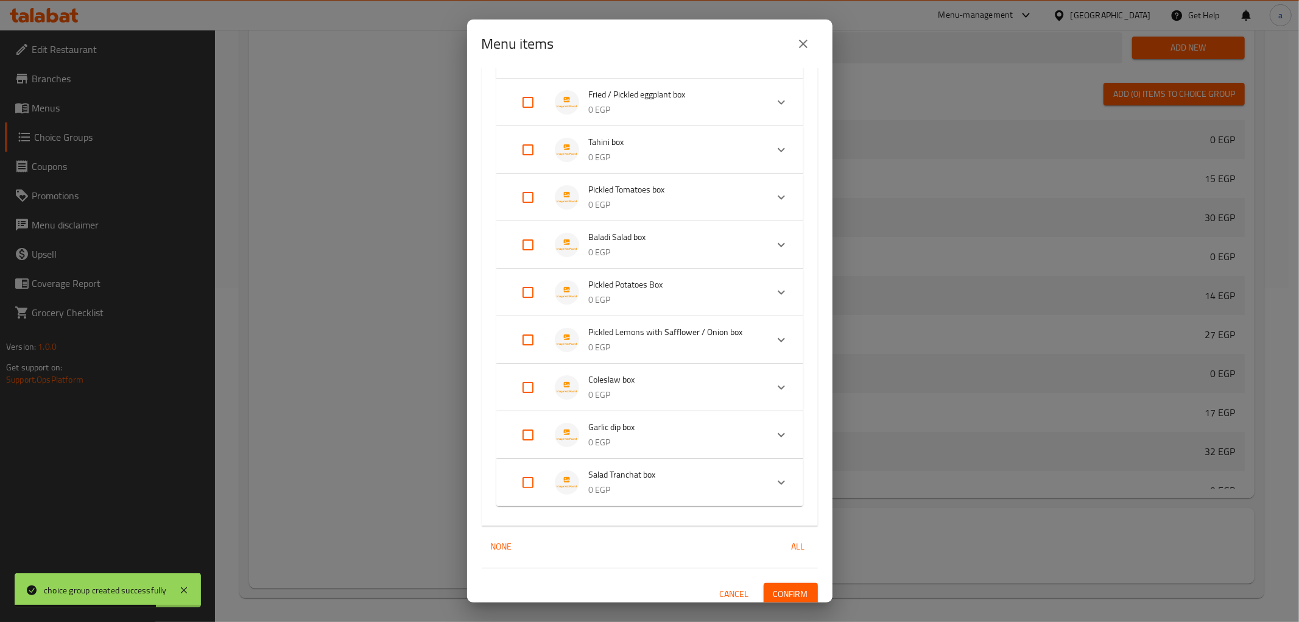
click at [650, 339] on span "Pickled Lemons with Safflower / Onion box" at bounding box center [673, 332] width 168 height 15
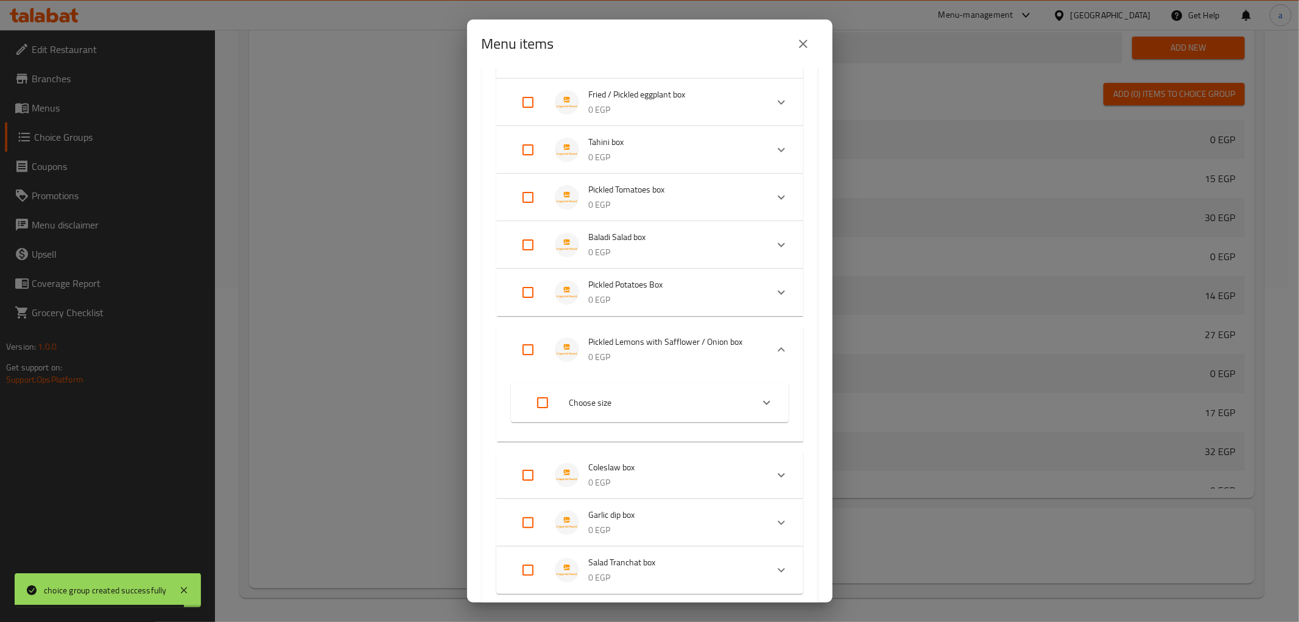
click at [531, 341] on input "Expand" at bounding box center [527, 349] width 29 height 29
checkbox input "true"
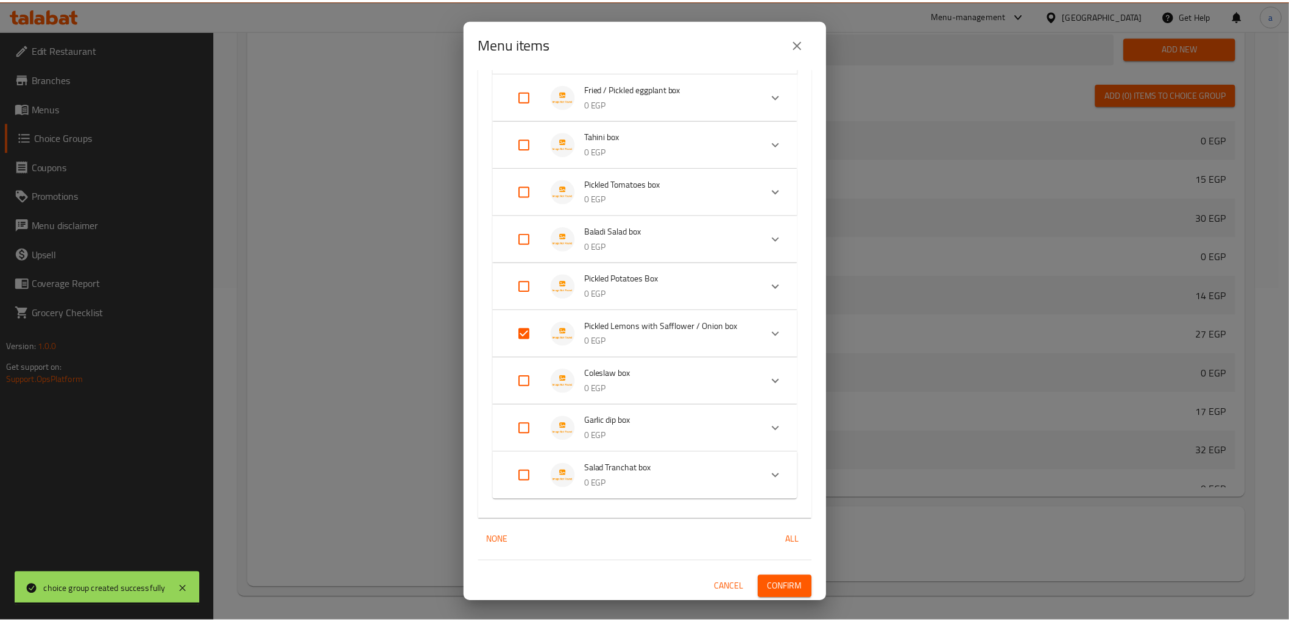
scroll to position [277, 0]
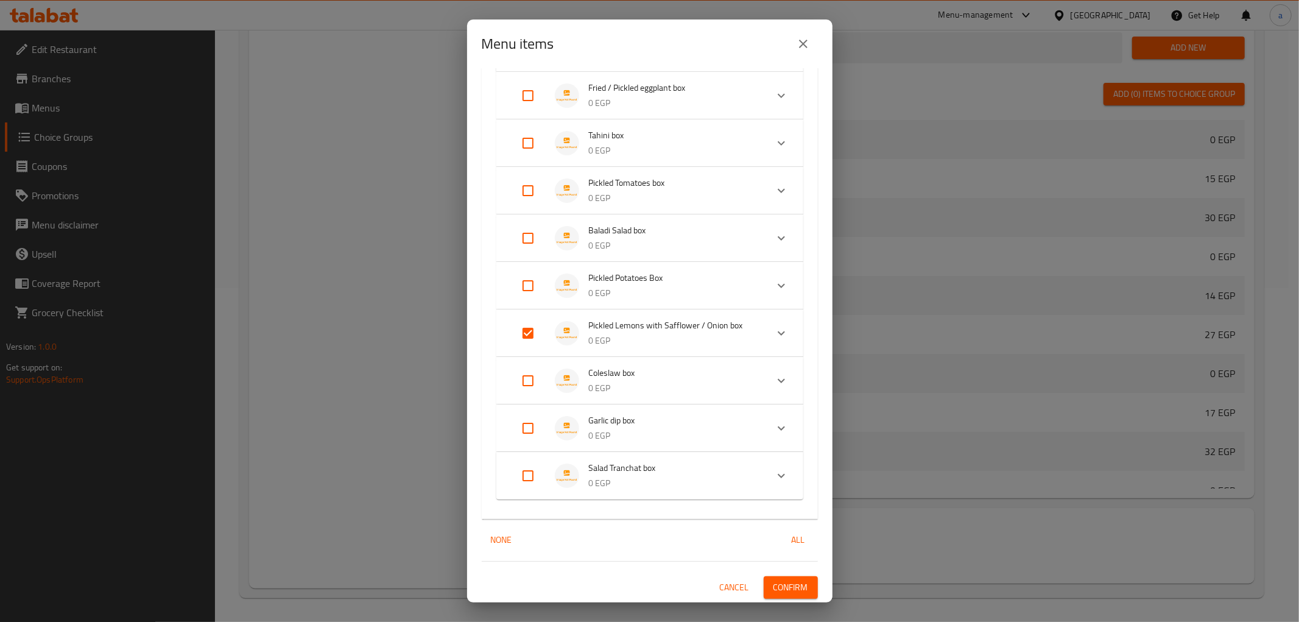
click at [784, 585] on span "Confirm" at bounding box center [790, 587] width 35 height 15
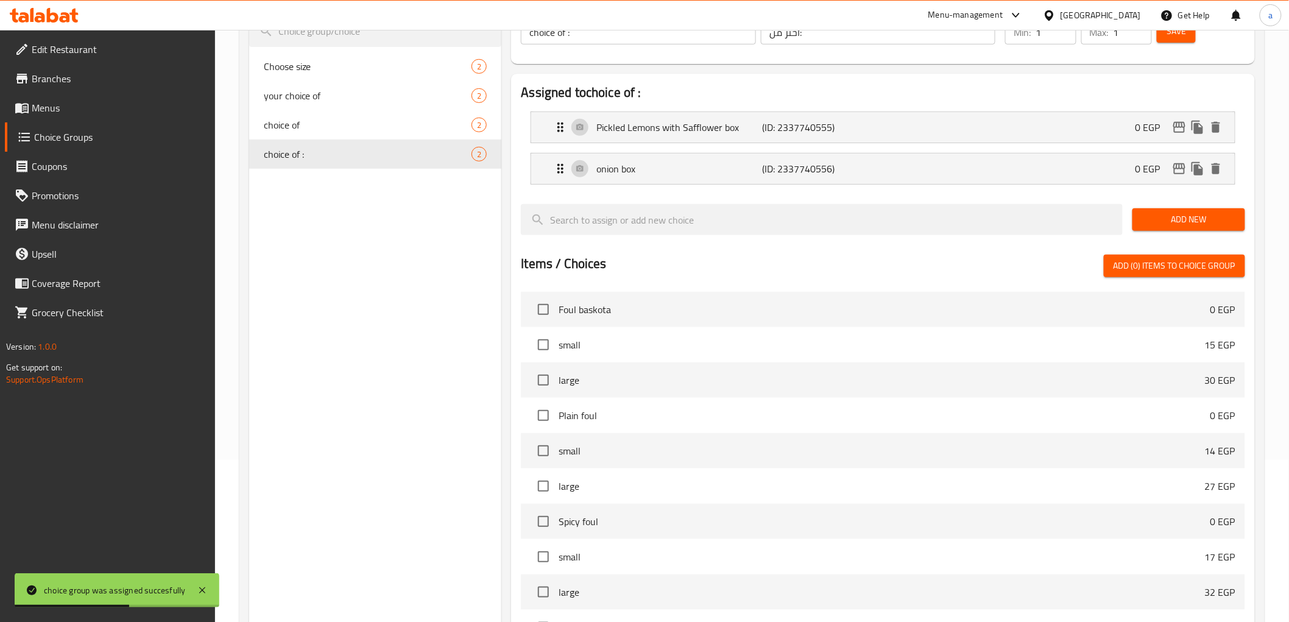
scroll to position [0, 0]
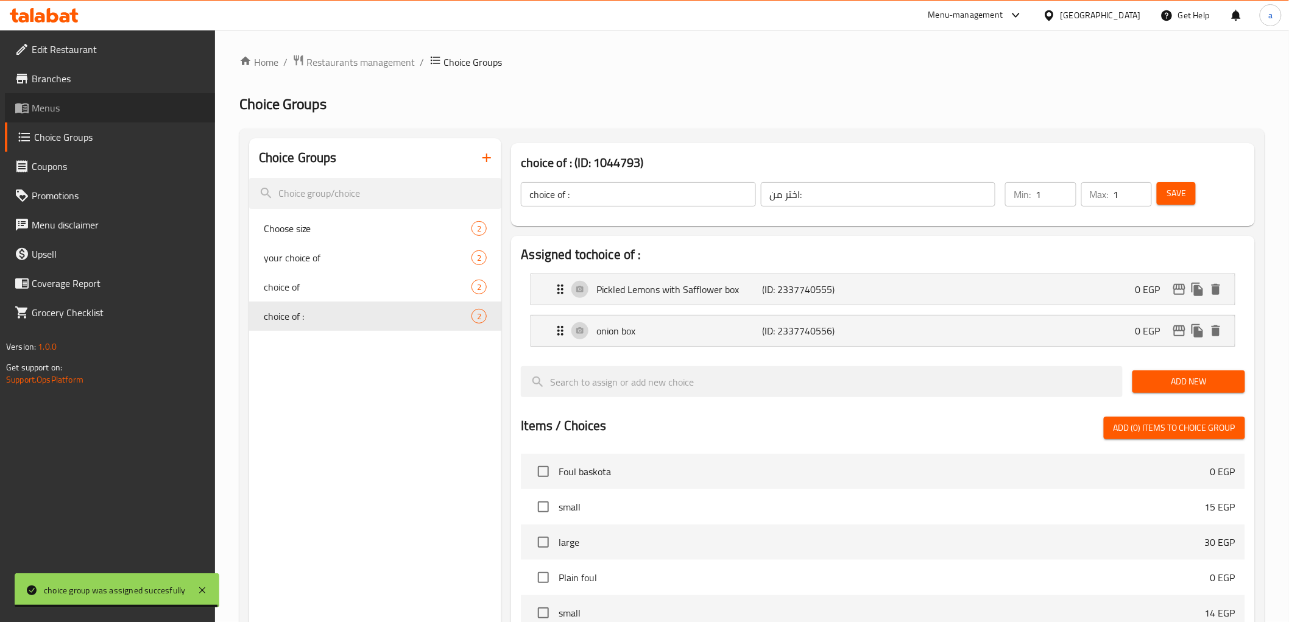
click at [95, 105] on span "Menus" at bounding box center [119, 107] width 174 height 15
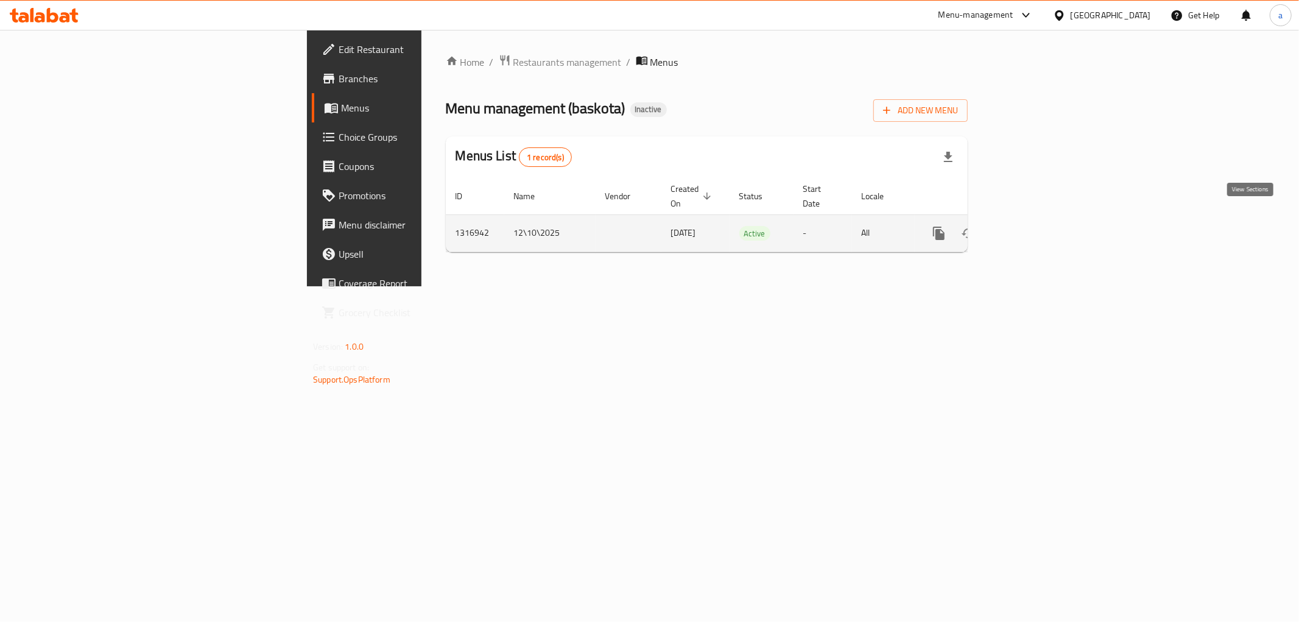
click at [1041, 219] on link "enhanced table" at bounding box center [1026, 233] width 29 height 29
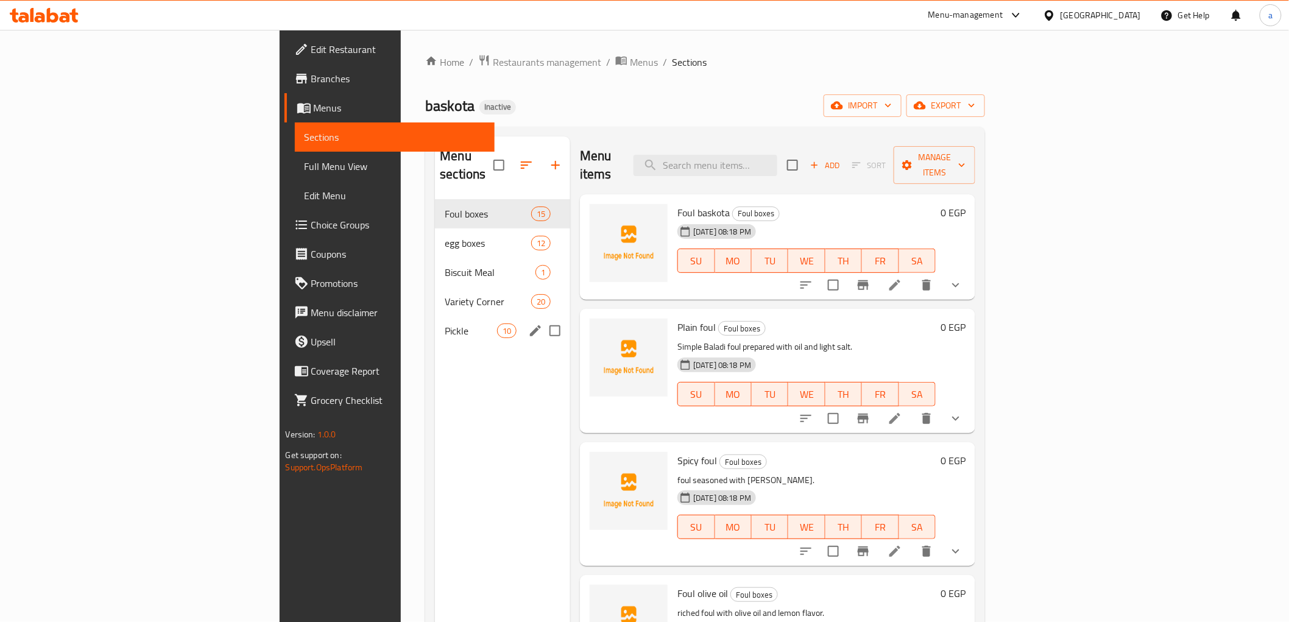
click at [435, 320] on div "Pickle 10" at bounding box center [502, 330] width 135 height 29
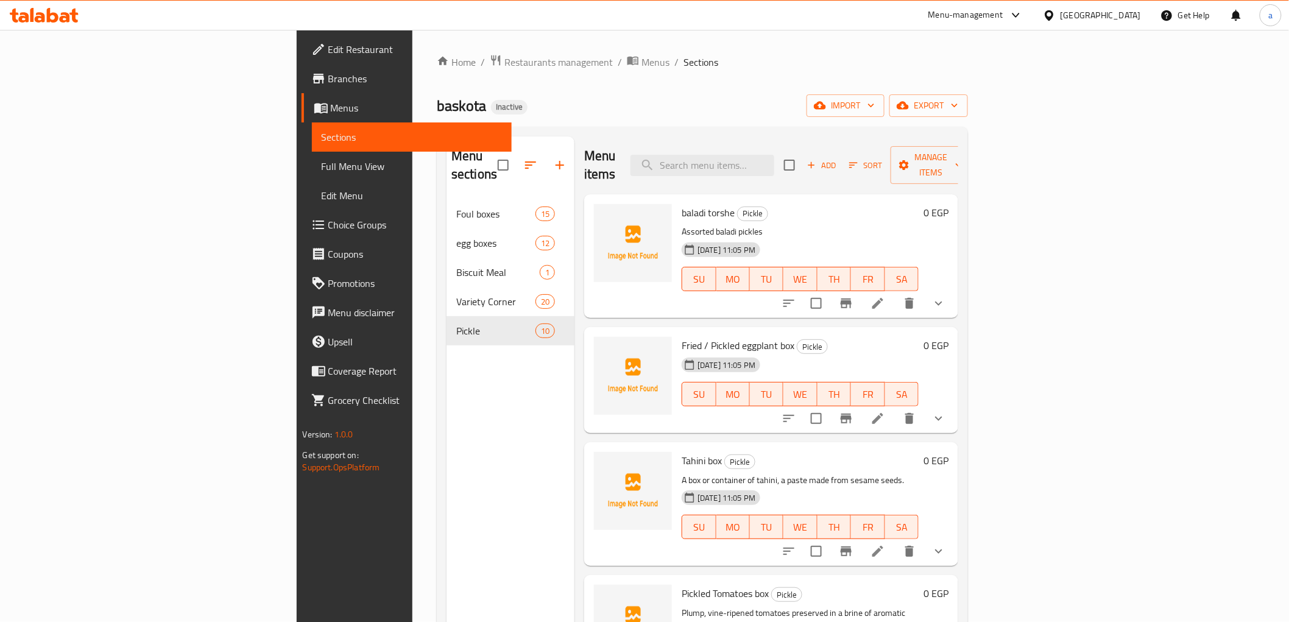
click at [322, 167] on span "Full Menu View" at bounding box center [412, 166] width 180 height 15
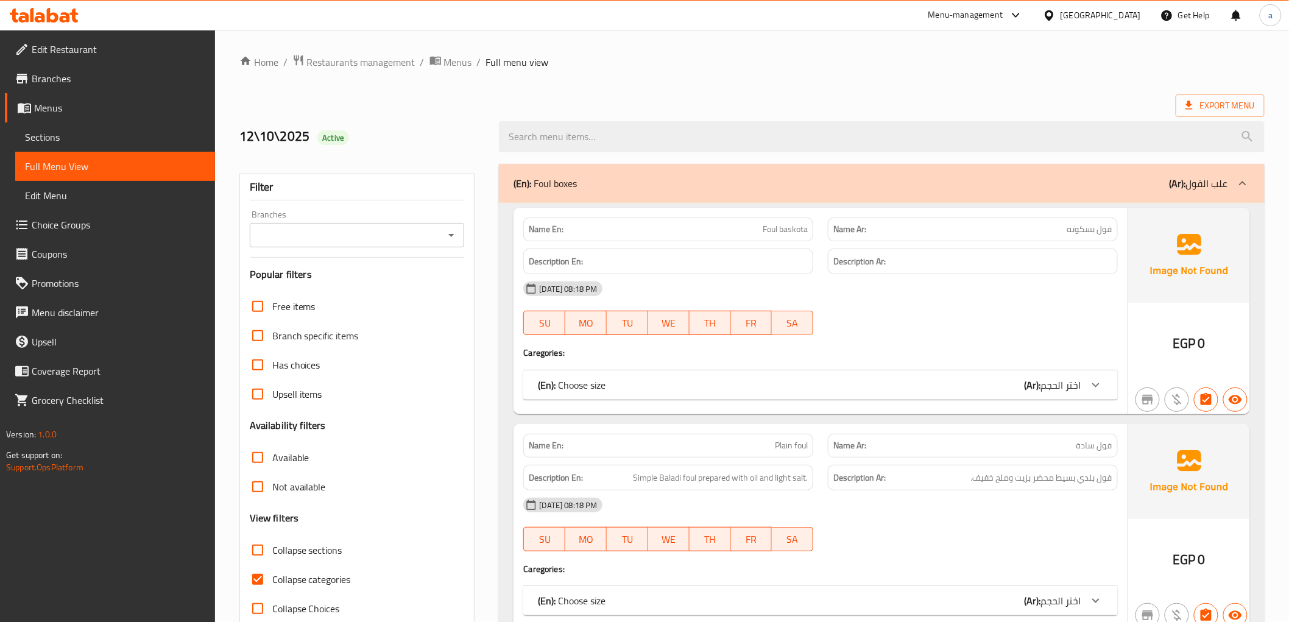
scroll to position [338, 0]
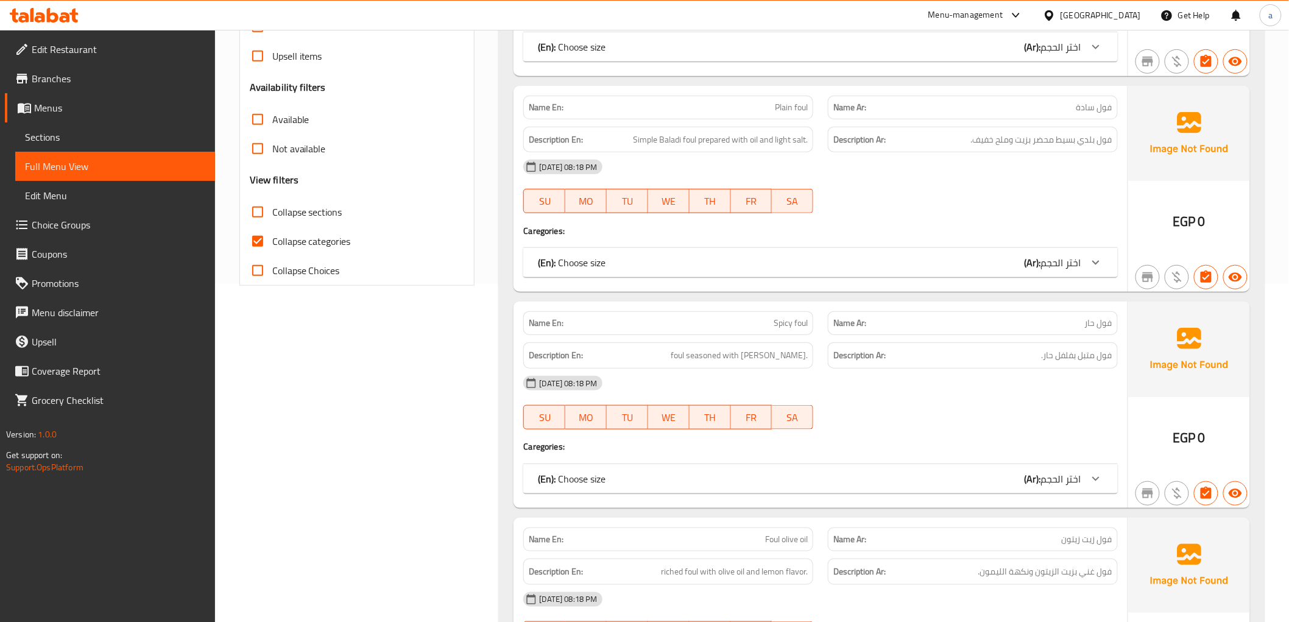
click at [293, 244] on span "Collapse categories" at bounding box center [311, 241] width 79 height 15
click at [272, 244] on input "Collapse categories" at bounding box center [257, 241] width 29 height 29
checkbox input "false"
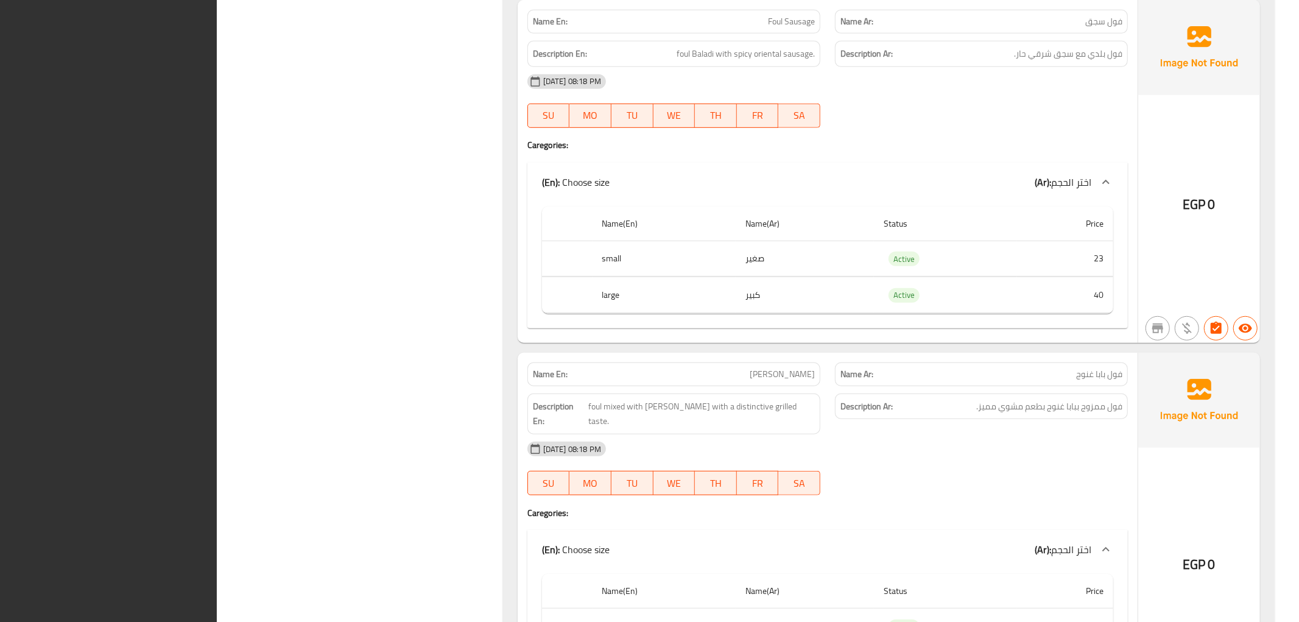
scroll to position [4242, 0]
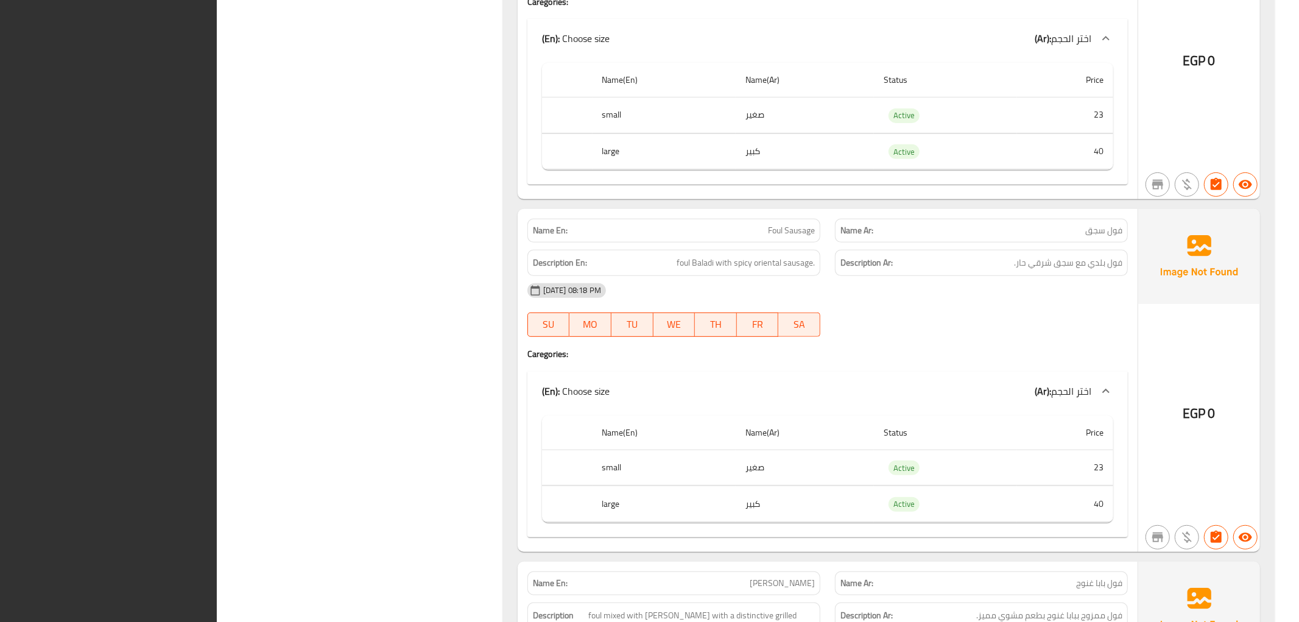
drag, startPoint x: 1265, startPoint y: 143, endPoint x: 1271, endPoint y: 131, distance: 13.6
drag, startPoint x: 1285, startPoint y: 73, endPoint x: 1291, endPoint y: 27, distance: 46.1
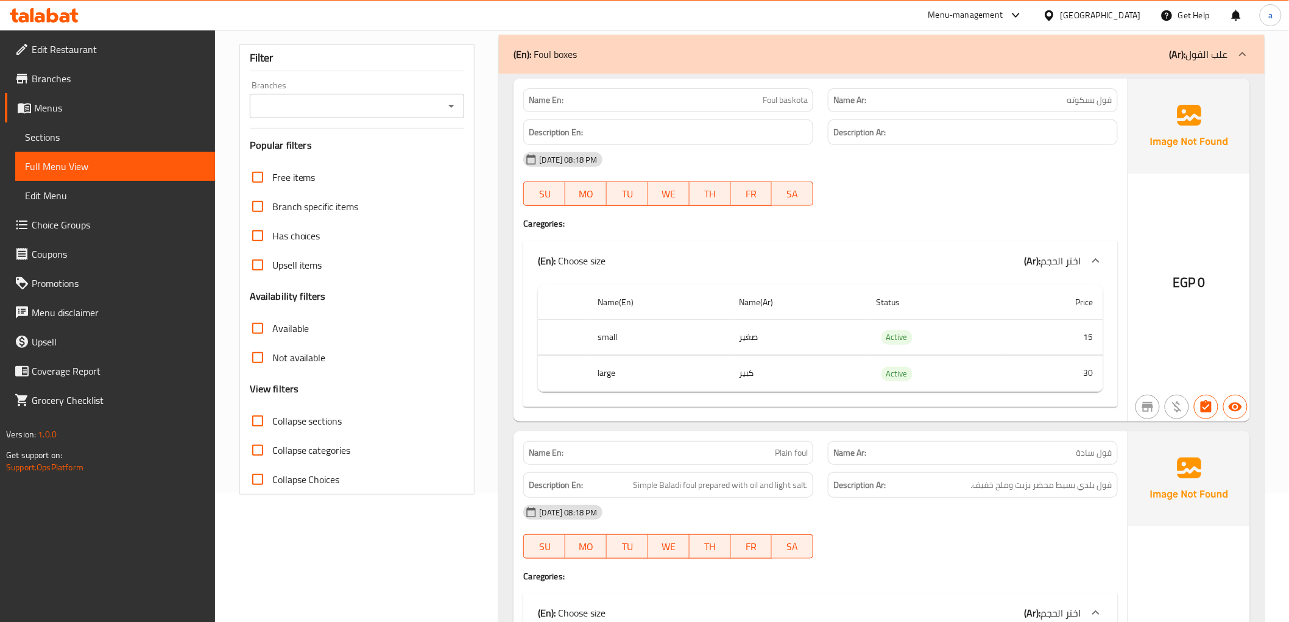
scroll to position [135, 0]
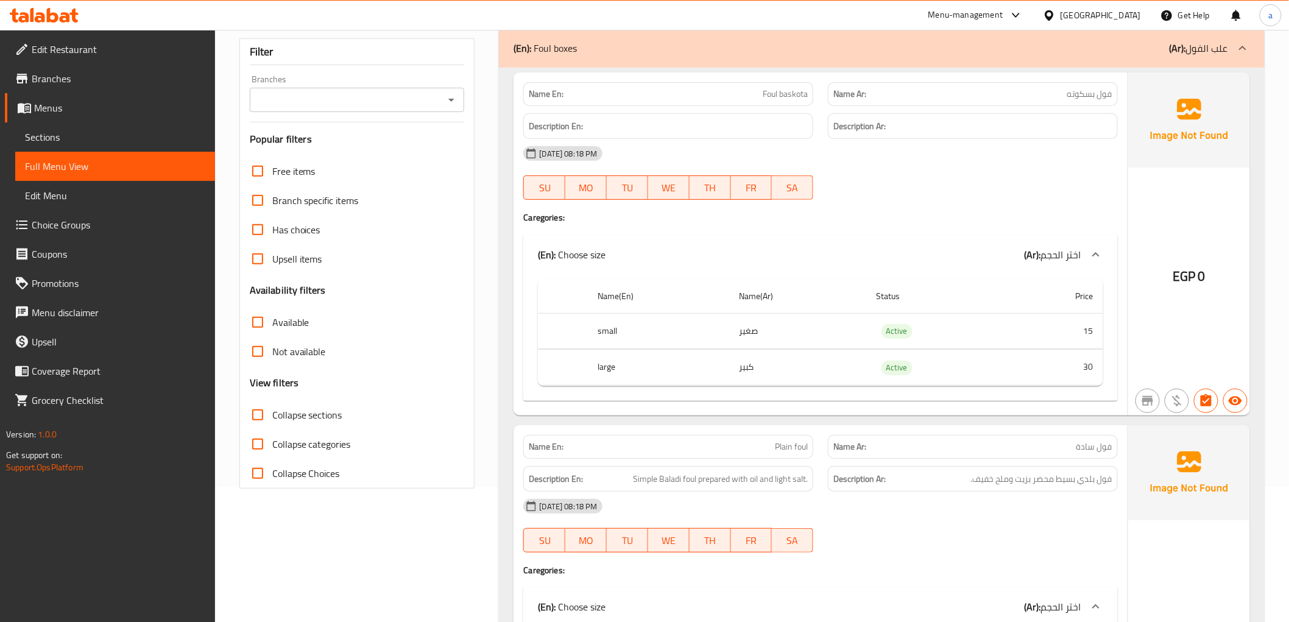
click at [311, 414] on span "Collapse sections" at bounding box center [307, 414] width 70 height 15
click at [272, 414] on input "Collapse sections" at bounding box center [257, 414] width 29 height 29
checkbox input "true"
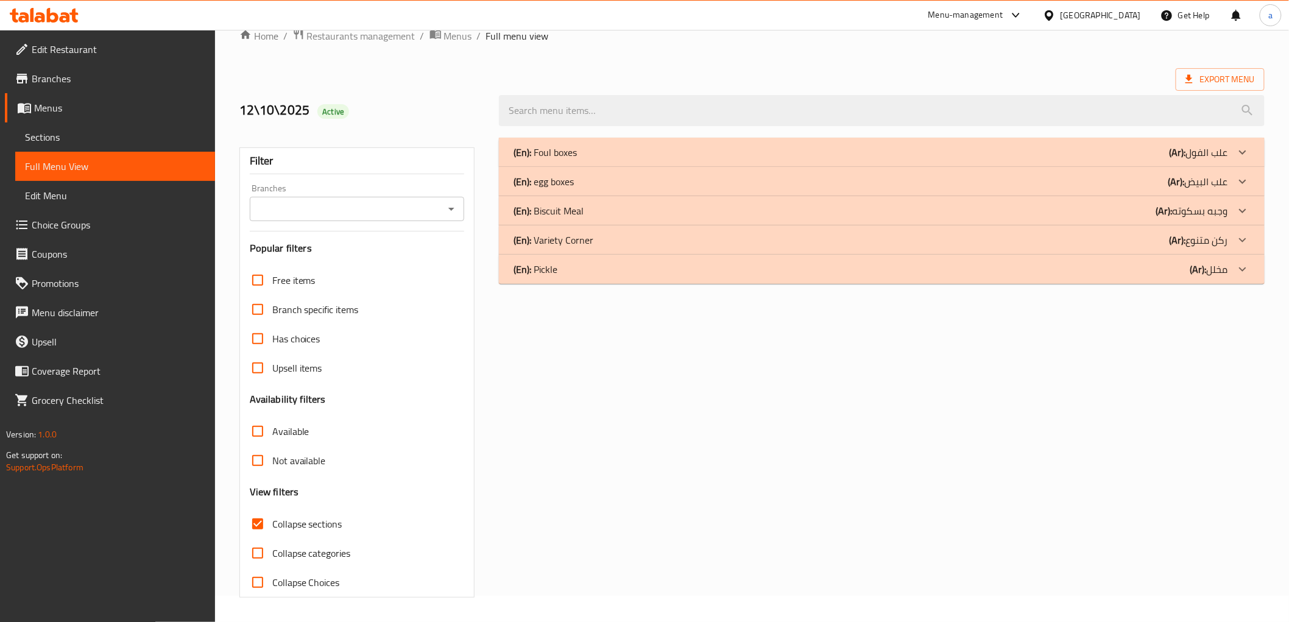
scroll to position [26, 0]
click at [549, 269] on p "(En): Pickle" at bounding box center [535, 269] width 44 height 15
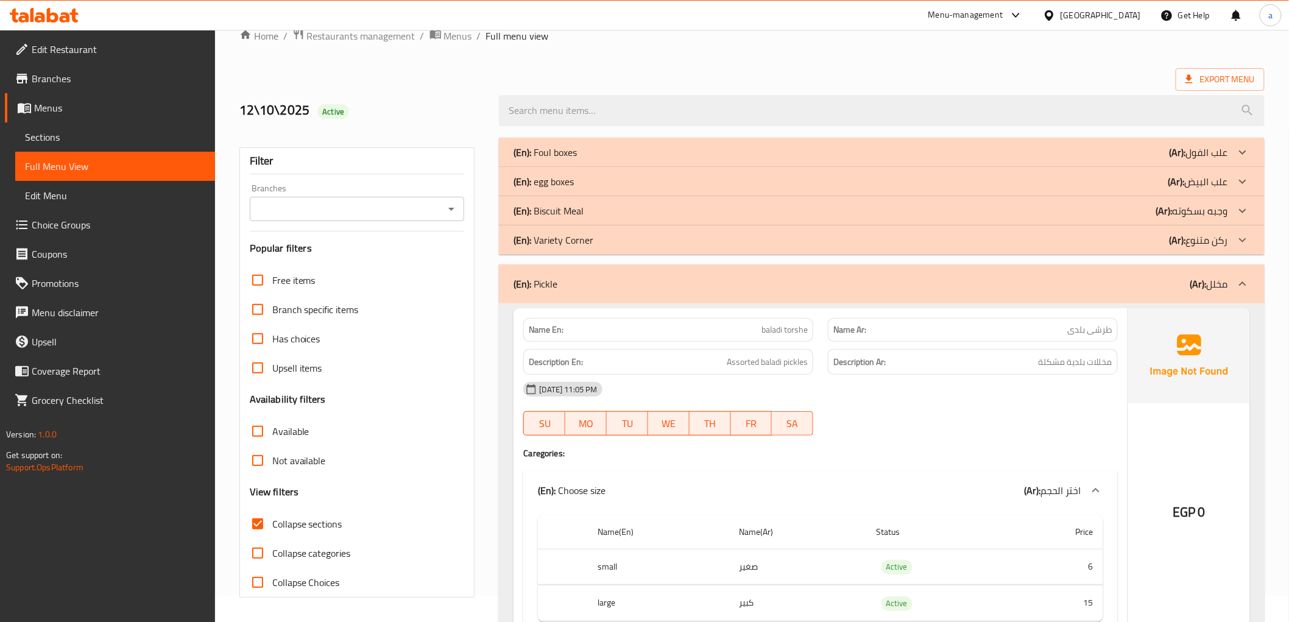
click at [552, 247] on p "(En): Variety Corner" at bounding box center [553, 240] width 80 height 15
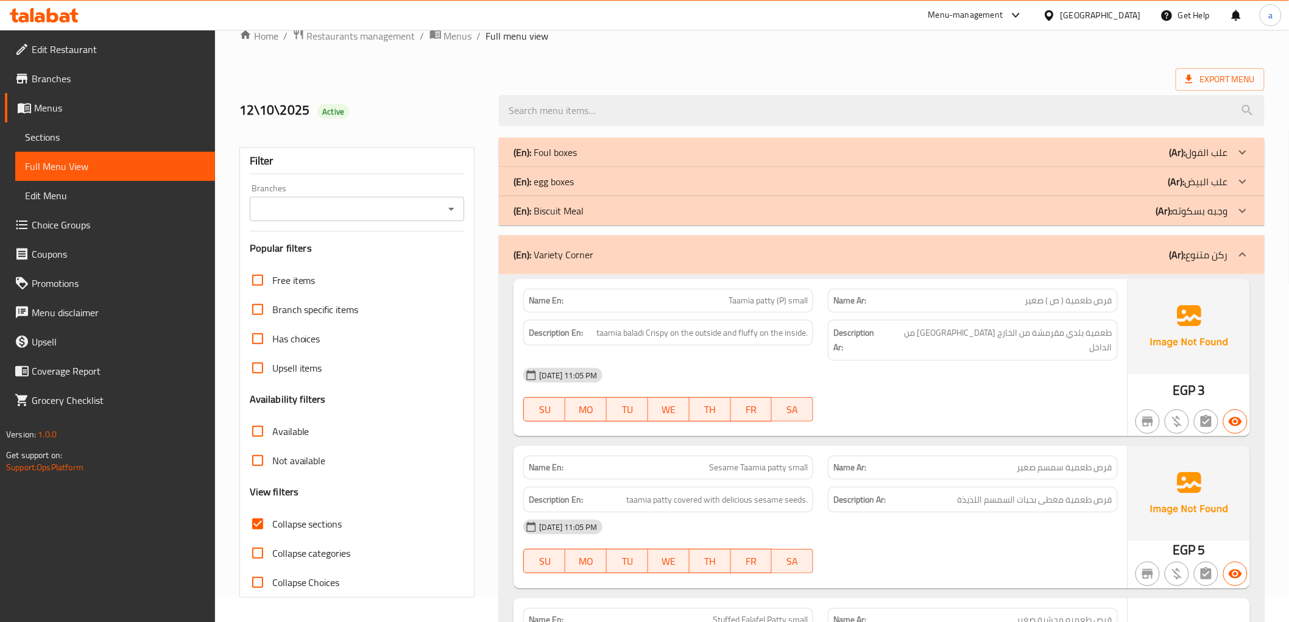
click at [557, 217] on p "(En): Biscuit Meal" at bounding box center [548, 210] width 70 height 15
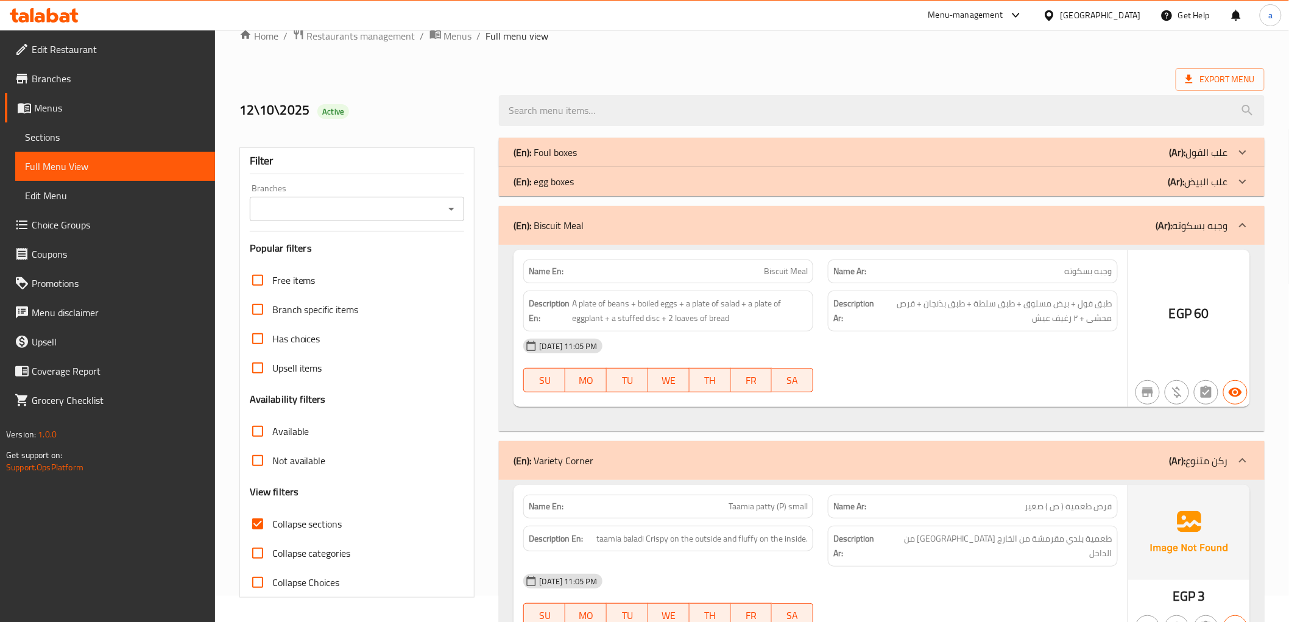
click at [563, 186] on p "(En): egg boxes" at bounding box center [543, 181] width 60 height 15
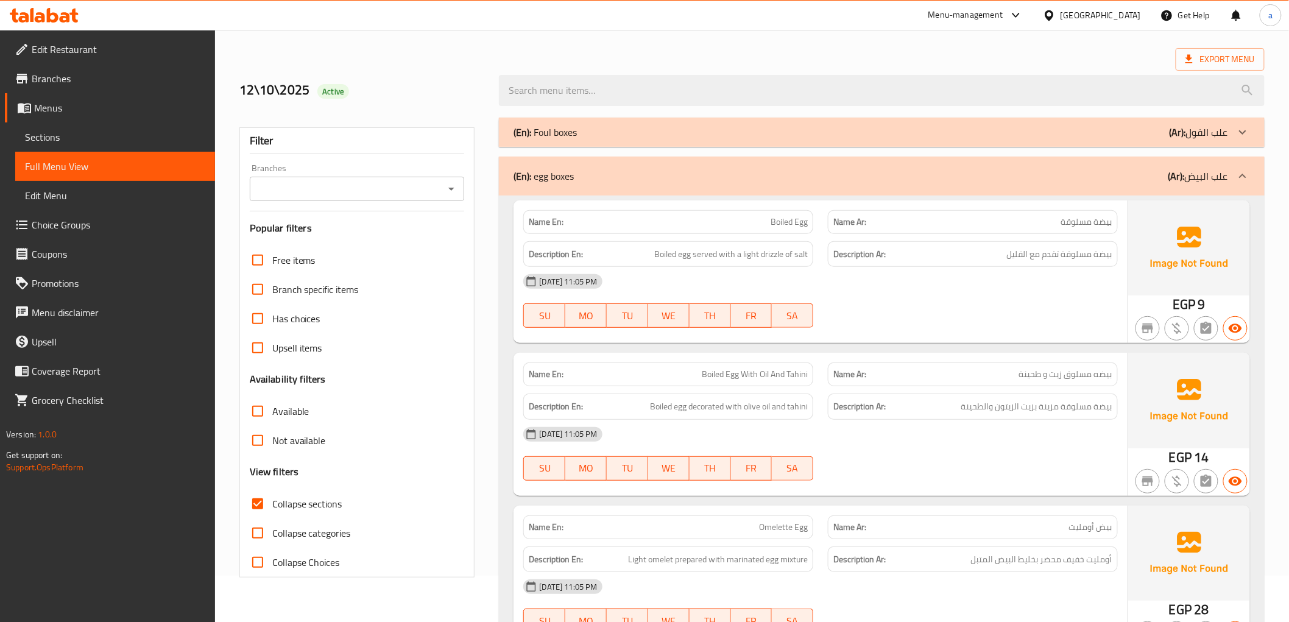
scroll to position [0, 0]
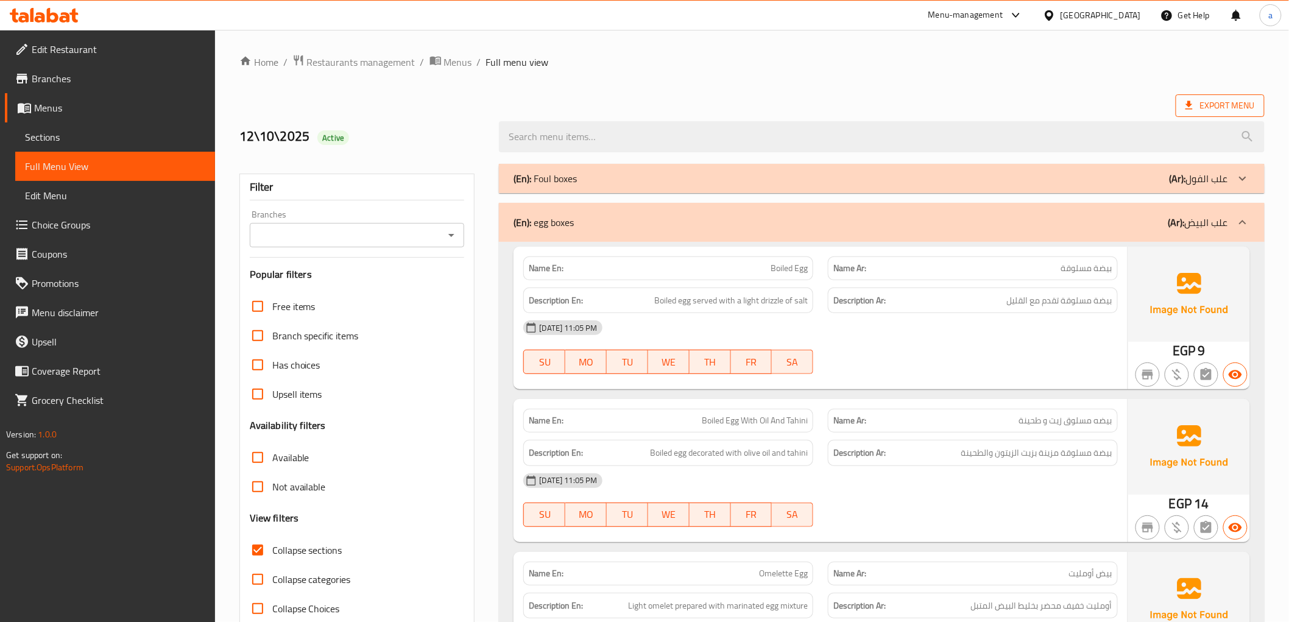
click at [1194, 107] on icon at bounding box center [1189, 105] width 12 height 12
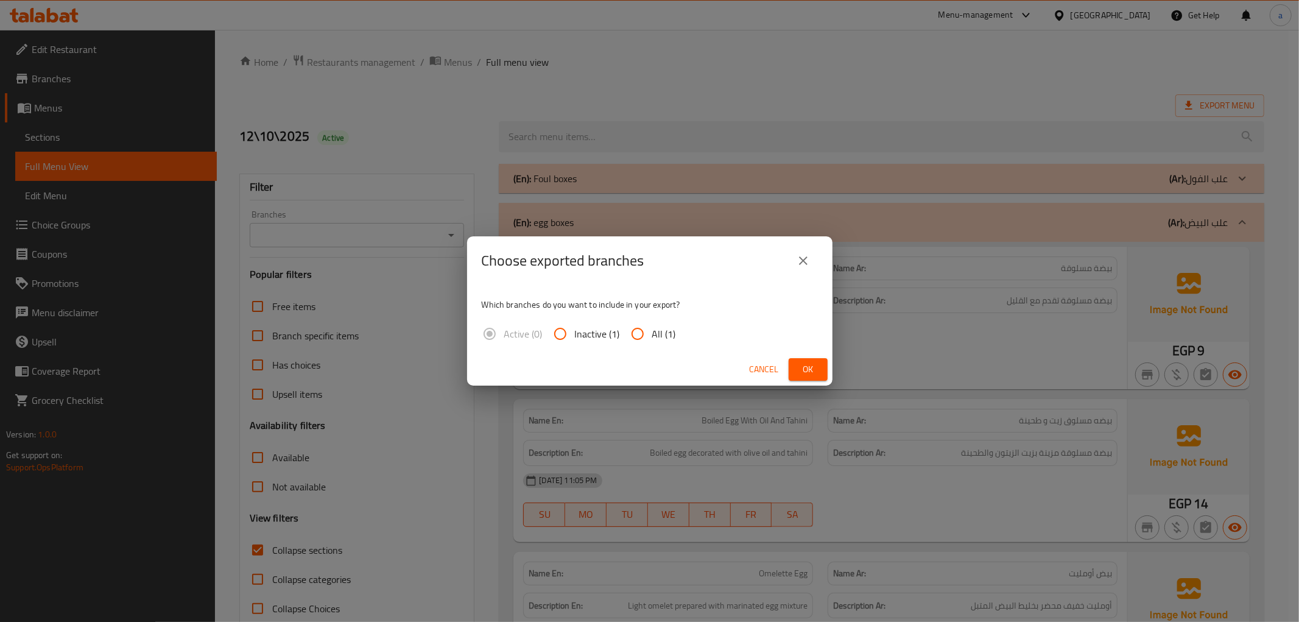
click at [652, 329] on span "All (1)" at bounding box center [664, 333] width 24 height 15
click at [652, 329] on input "All (1)" at bounding box center [637, 333] width 29 height 29
radio input "true"
click at [800, 368] on span "Ok" at bounding box center [807, 369] width 19 height 15
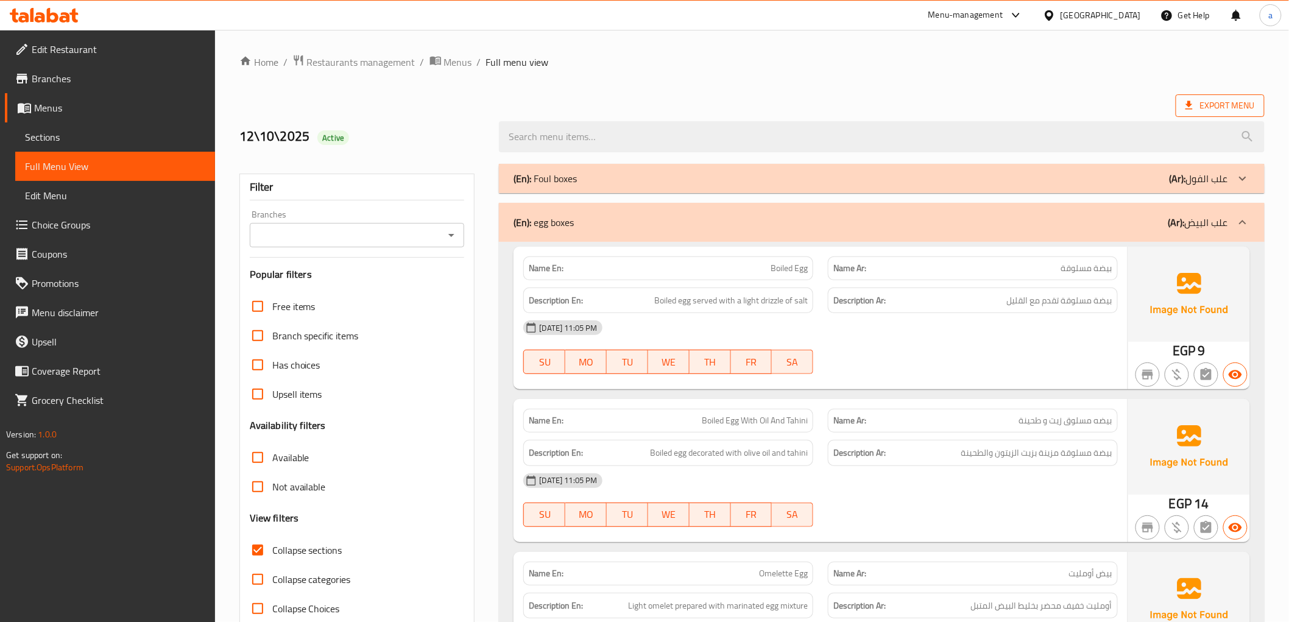
click at [1203, 100] on span "Export Menu" at bounding box center [1219, 105] width 69 height 15
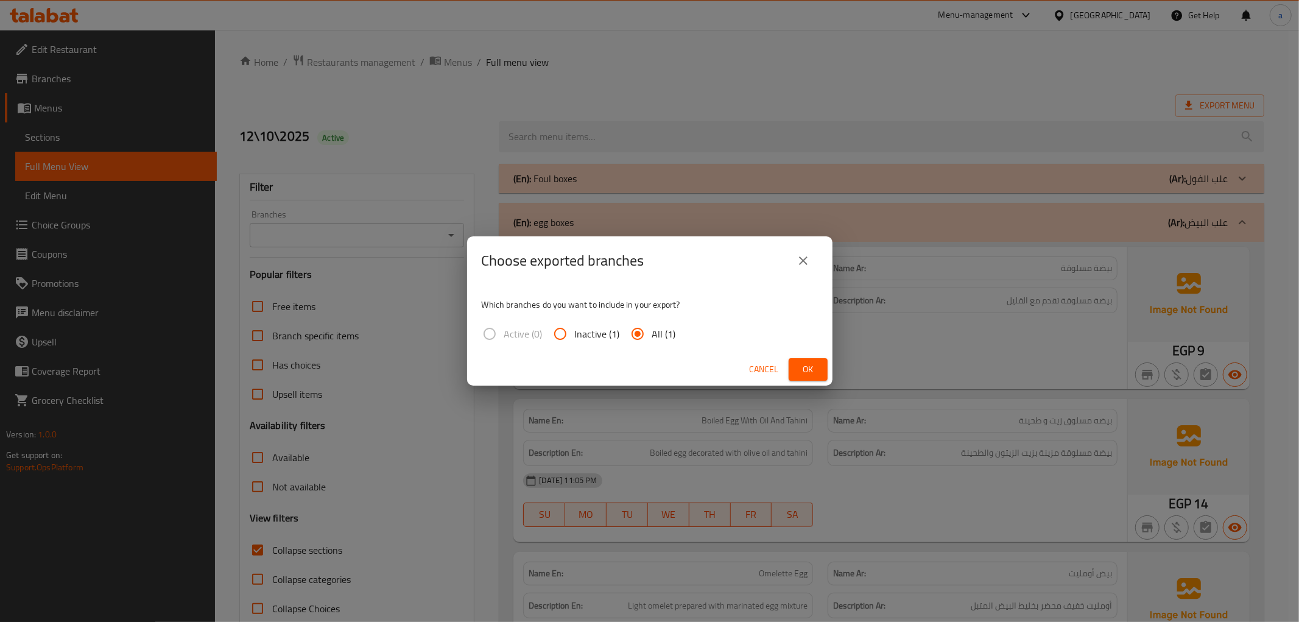
click at [825, 373] on button "Ok" at bounding box center [808, 369] width 39 height 23
